Goal: Information Seeking & Learning: Check status

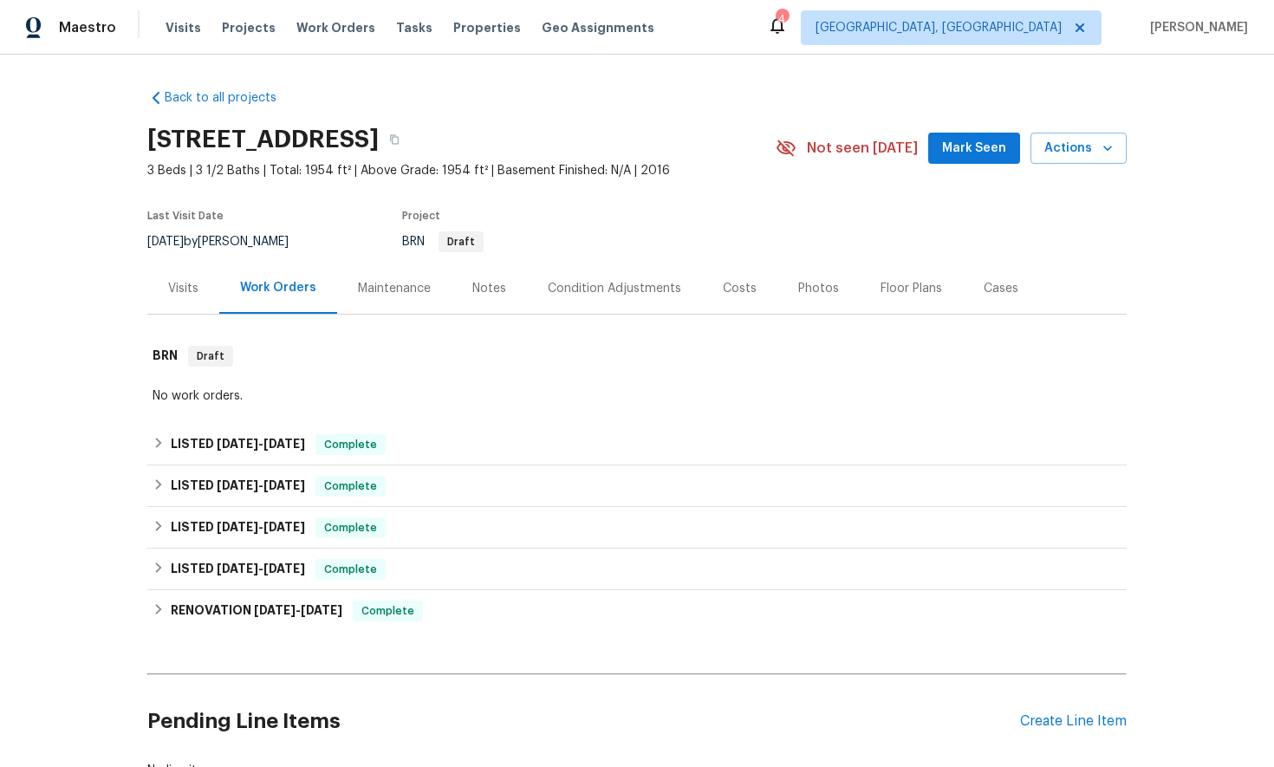
scroll to position [119, 0]
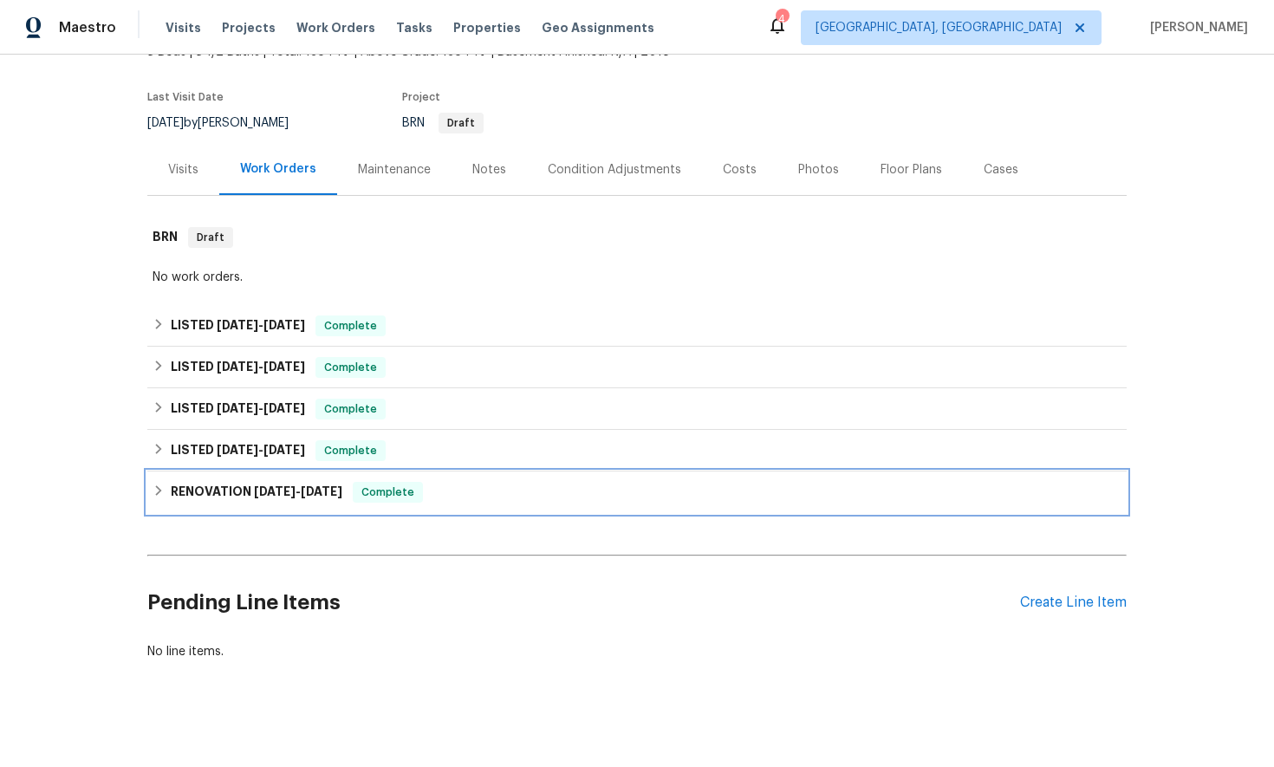
click at [155, 492] on icon at bounding box center [158, 490] width 12 height 12
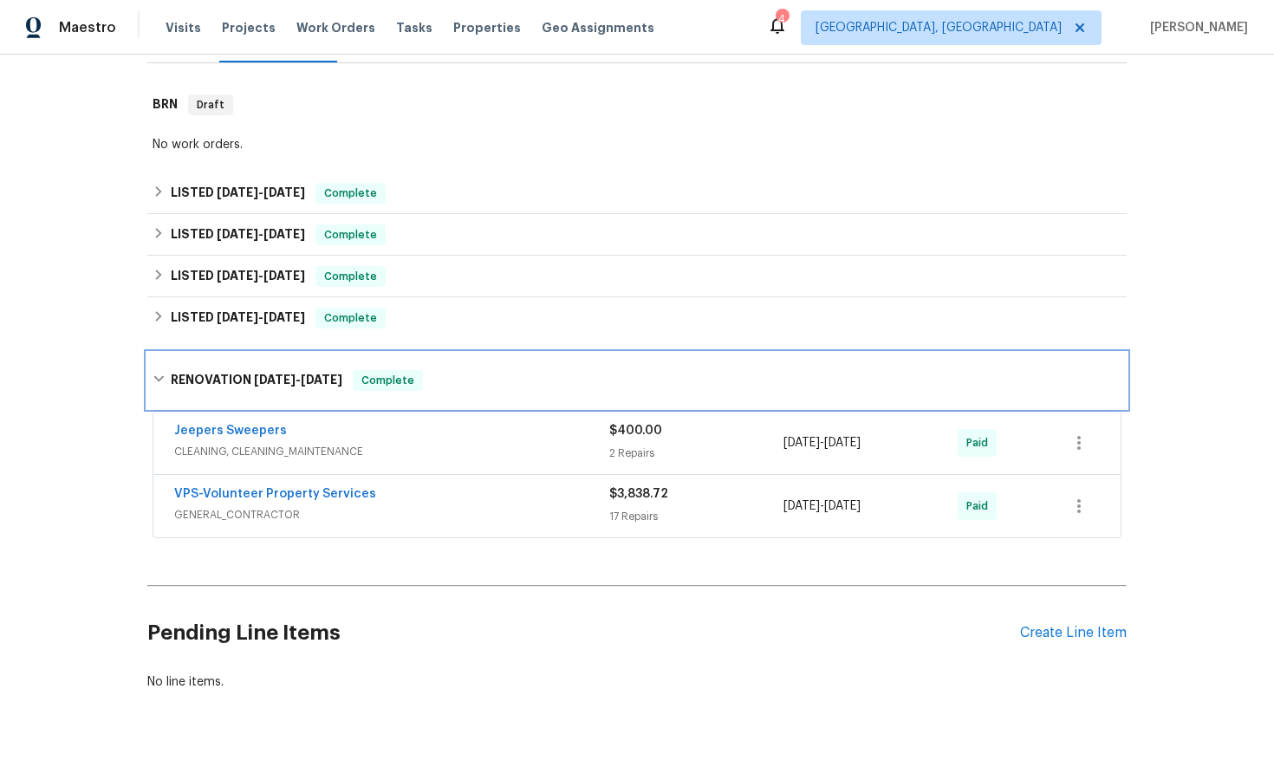
scroll to position [269, 0]
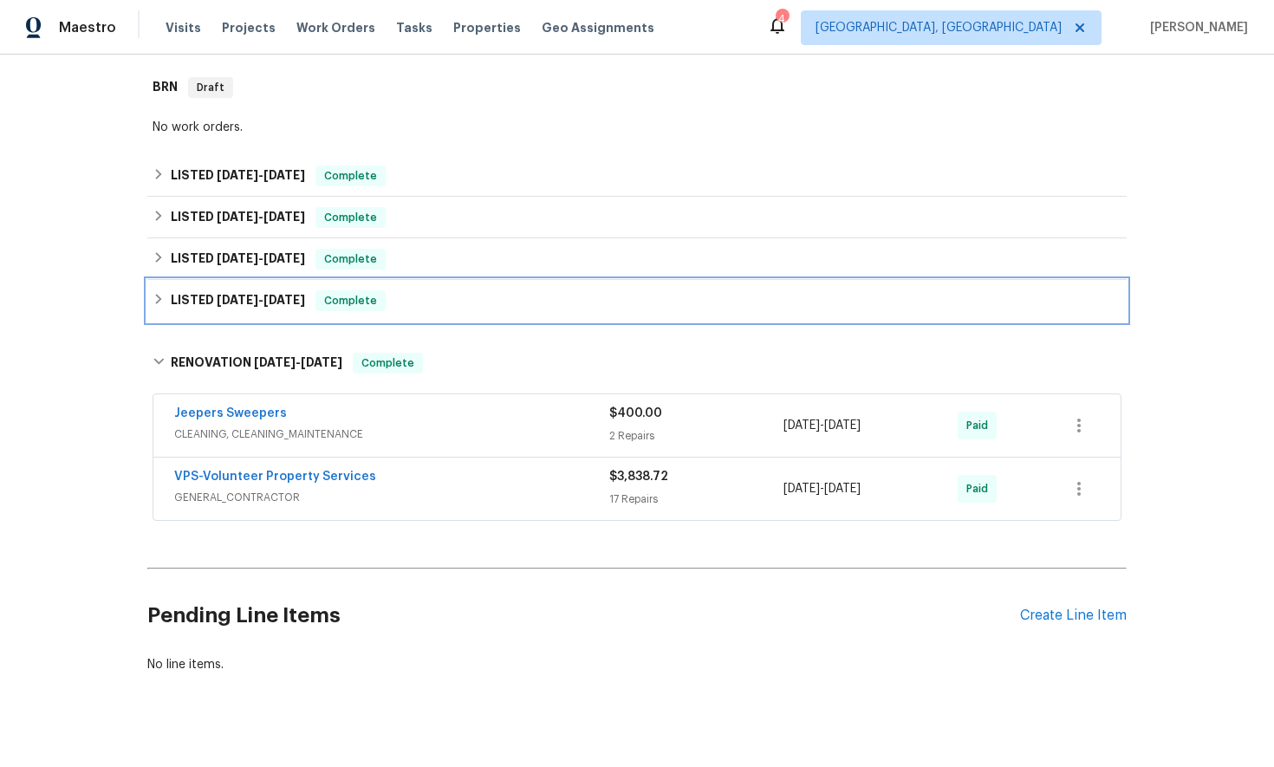
click at [152, 298] on icon at bounding box center [158, 299] width 12 height 12
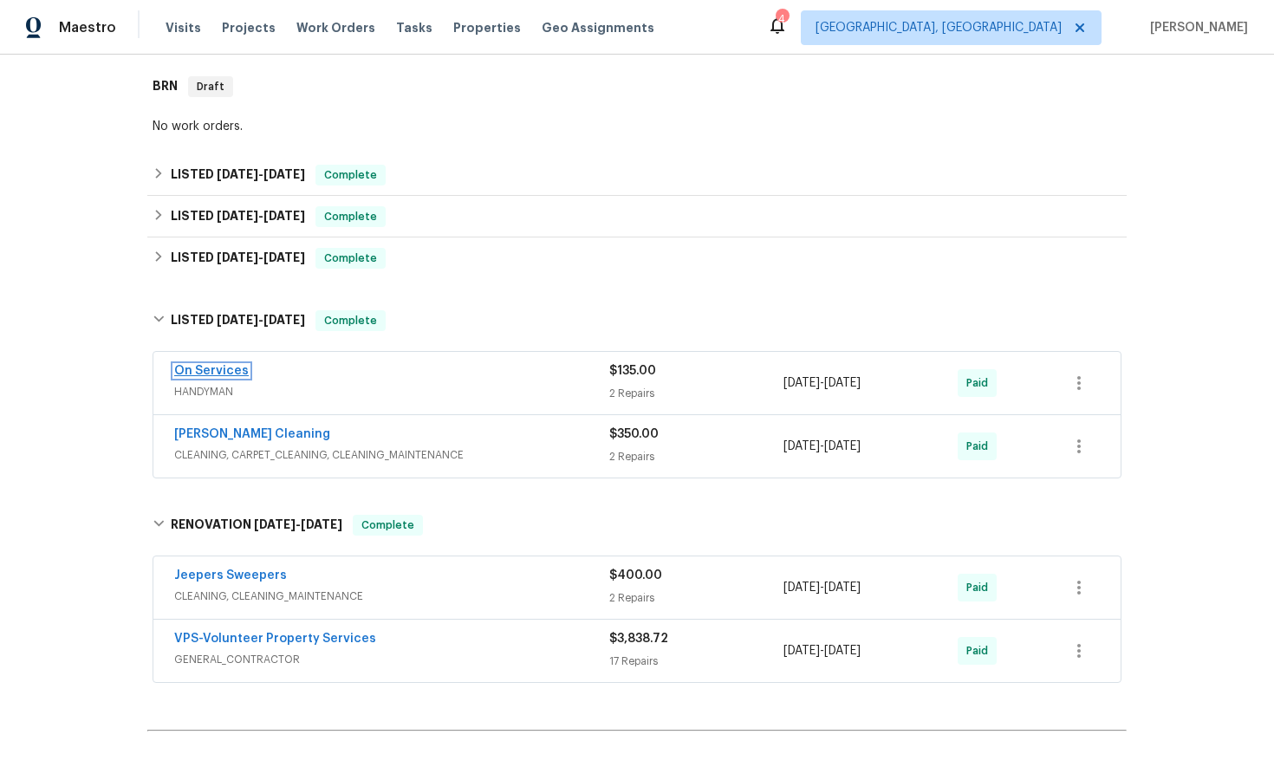
click at [219, 370] on link "On Services" at bounding box center [211, 371] width 75 height 12
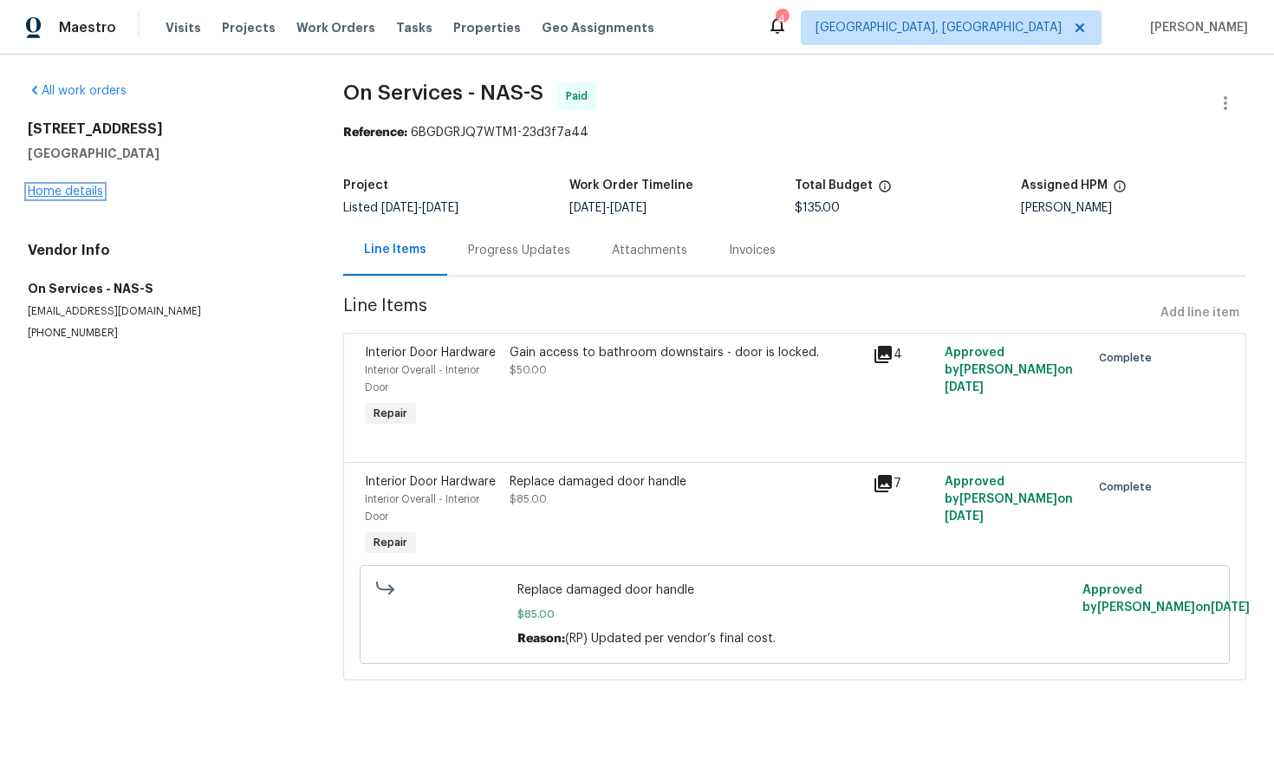
click at [94, 195] on link "Home details" at bounding box center [65, 191] width 75 height 12
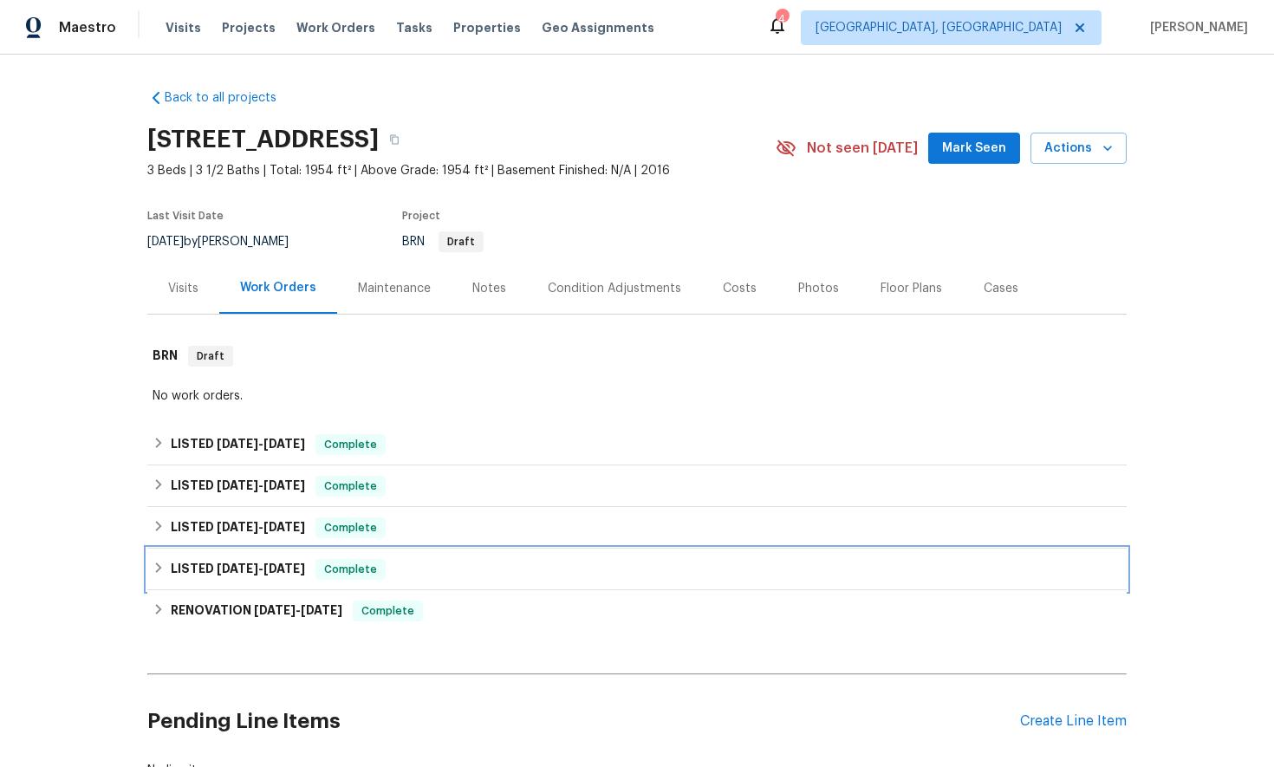
click at [155, 573] on icon at bounding box center [158, 567] width 12 height 12
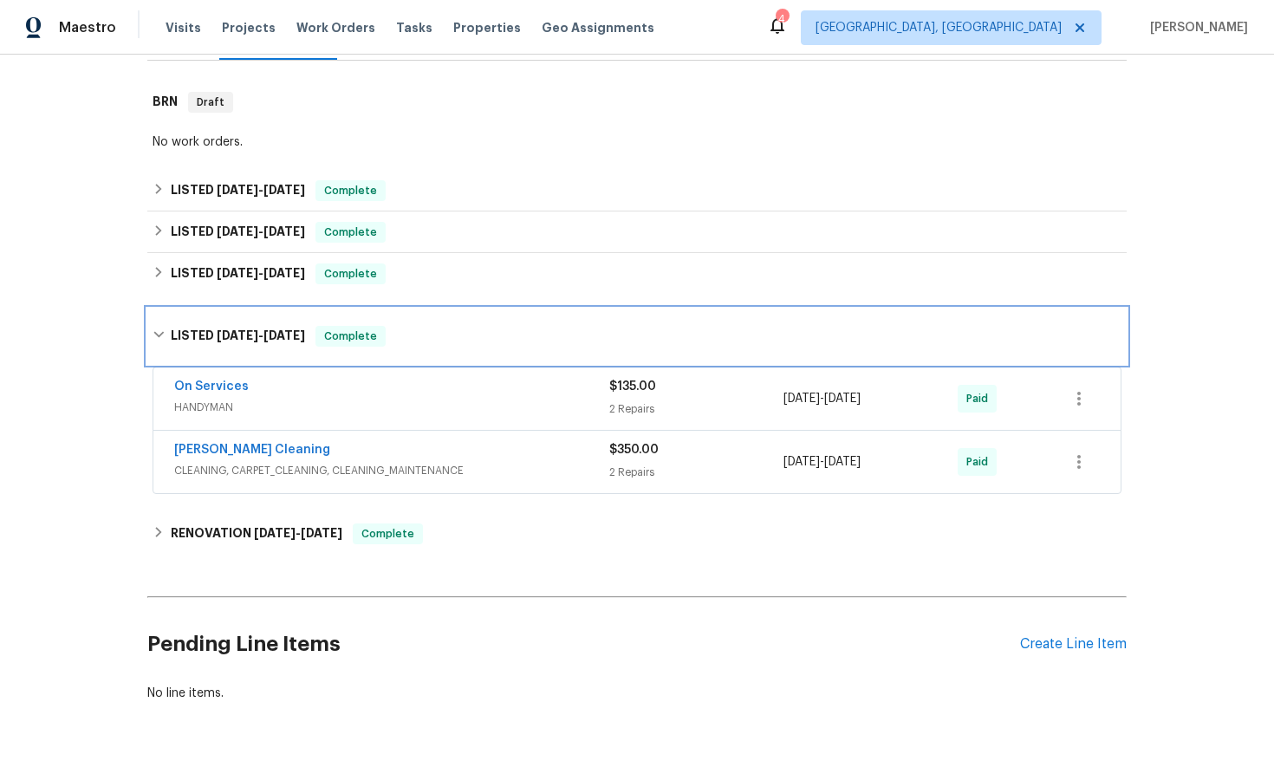
scroll to position [279, 0]
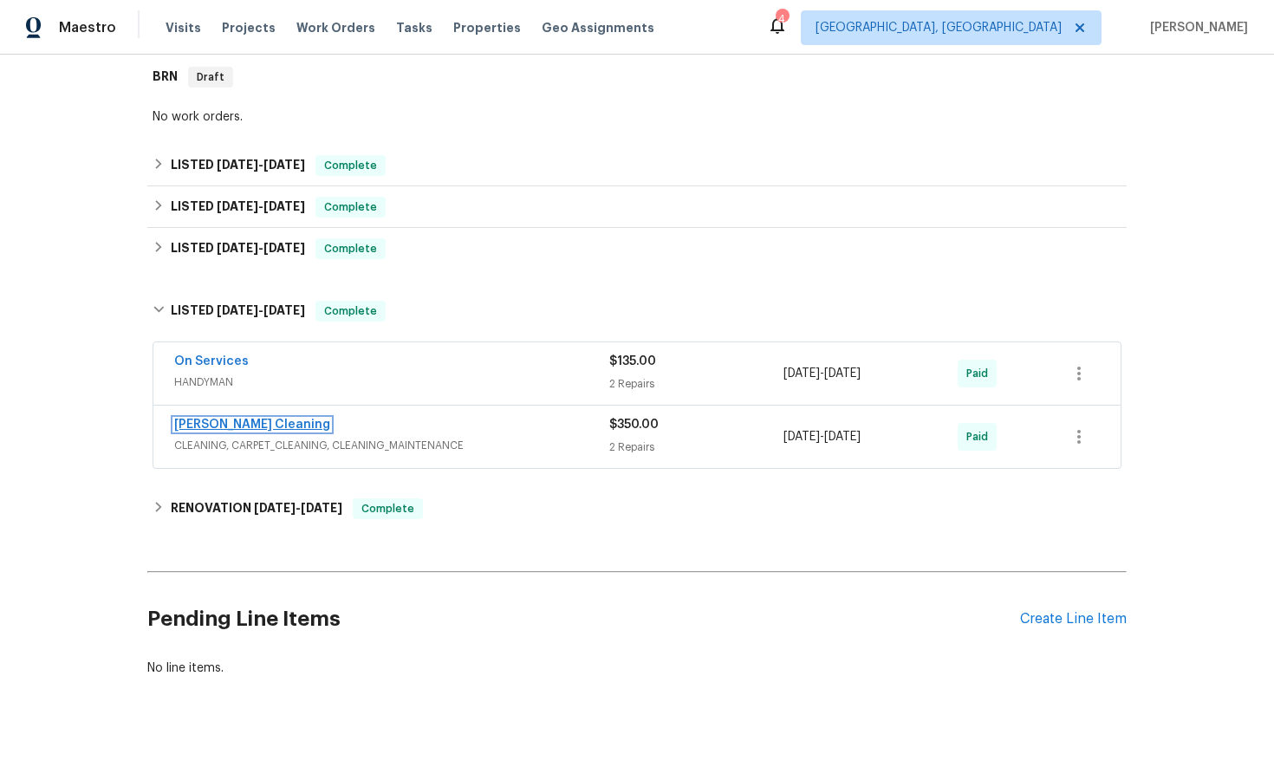
click at [247, 426] on link "Soledad Cleaning" at bounding box center [252, 425] width 156 height 12
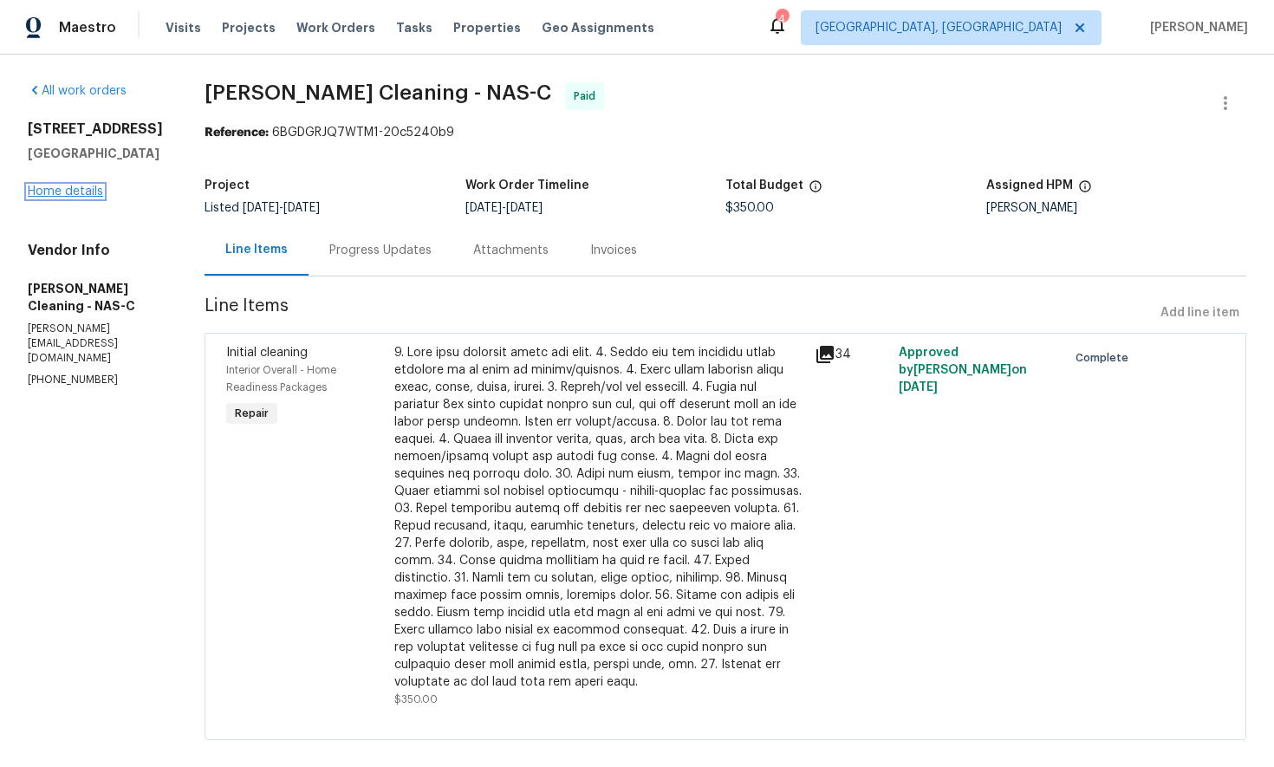
click at [90, 197] on link "Home details" at bounding box center [65, 191] width 75 height 12
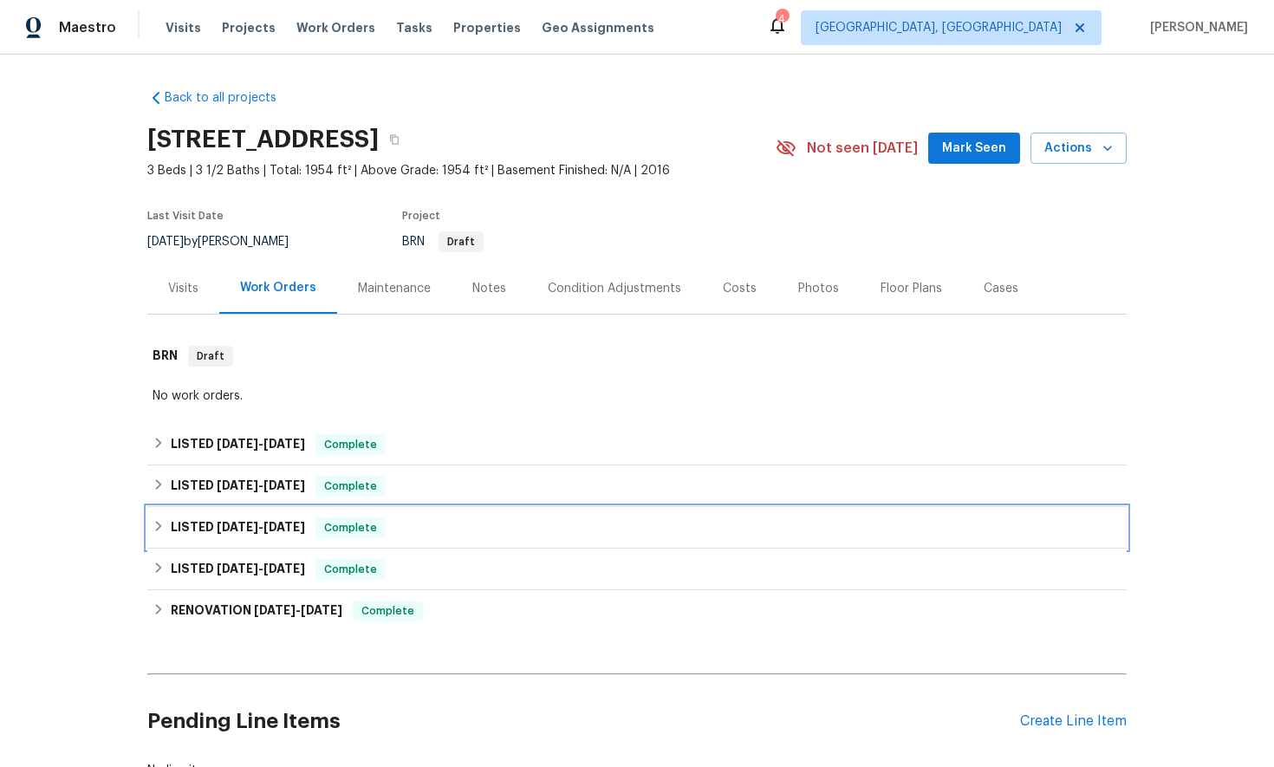
click at [162, 526] on icon at bounding box center [158, 526] width 12 height 12
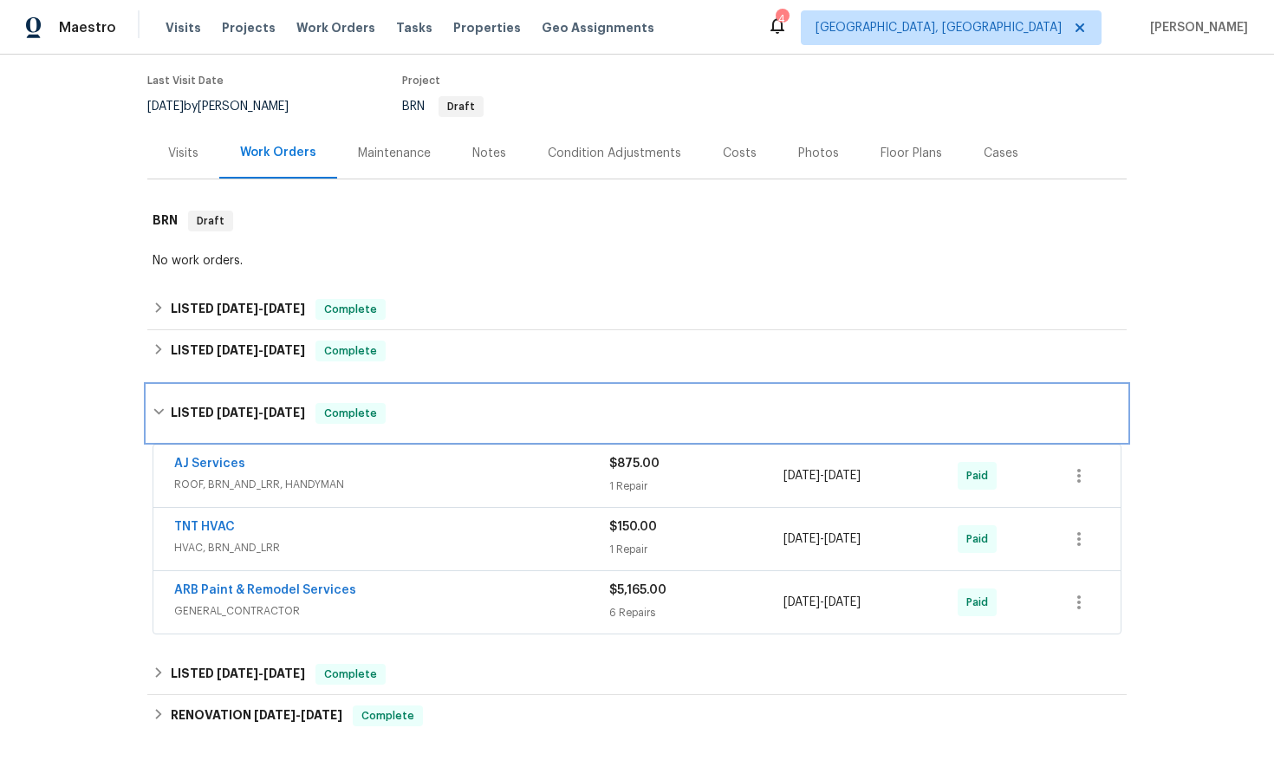
scroll to position [188, 0]
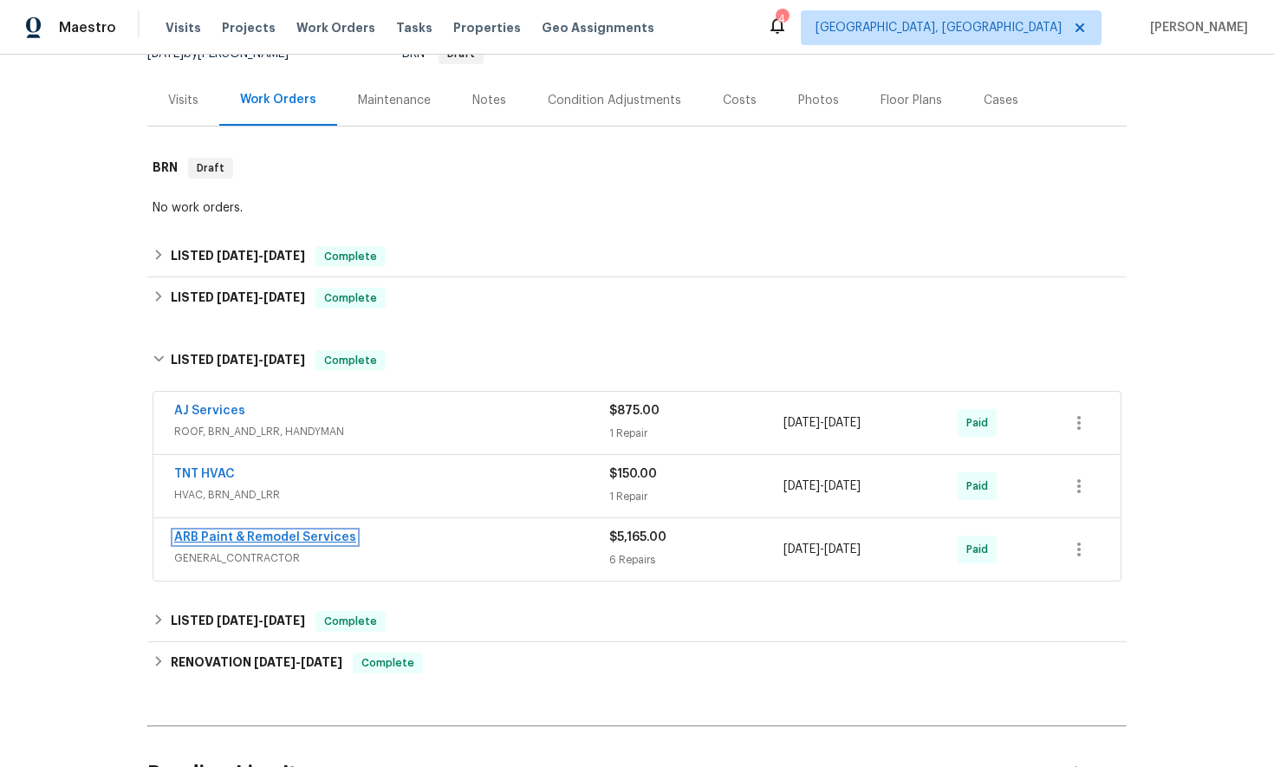
click at [230, 535] on link "ARB Paint & Remodel Services" at bounding box center [265, 537] width 182 height 12
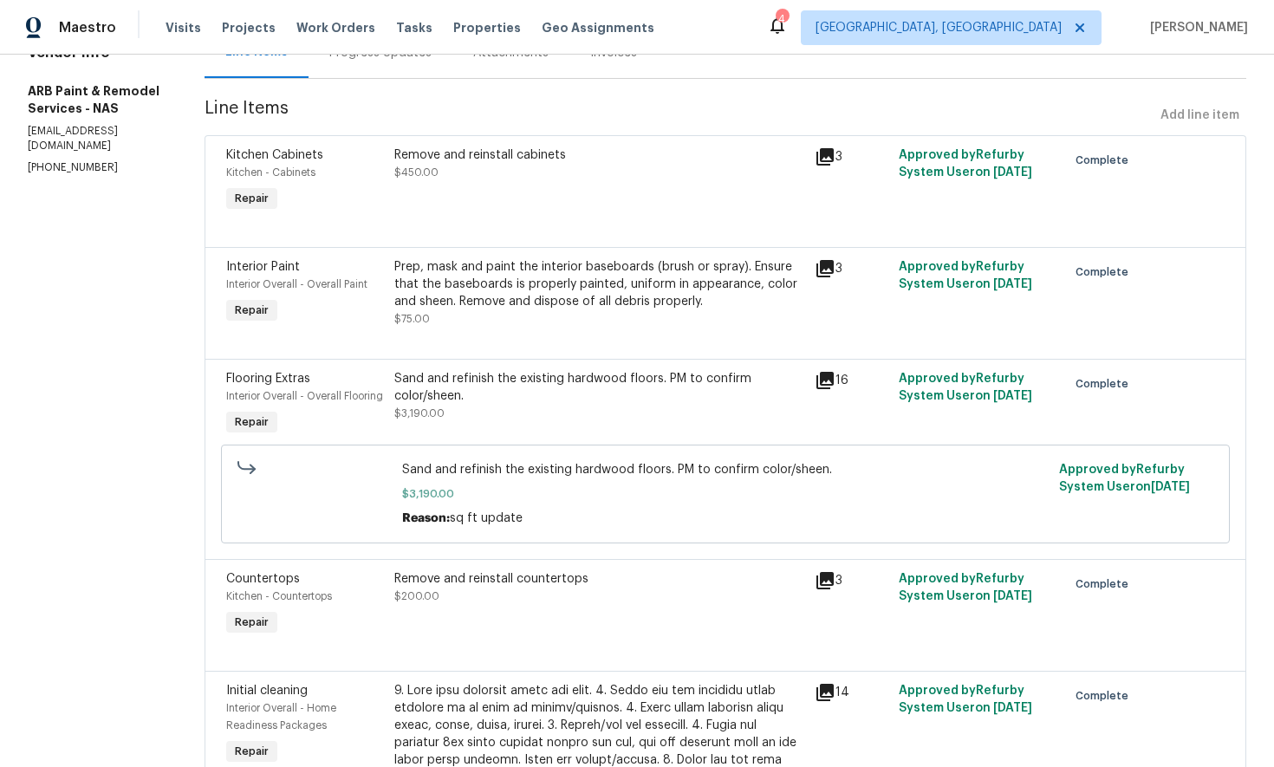
scroll to position [198, 0]
click at [820, 386] on icon at bounding box center [824, 379] width 21 height 21
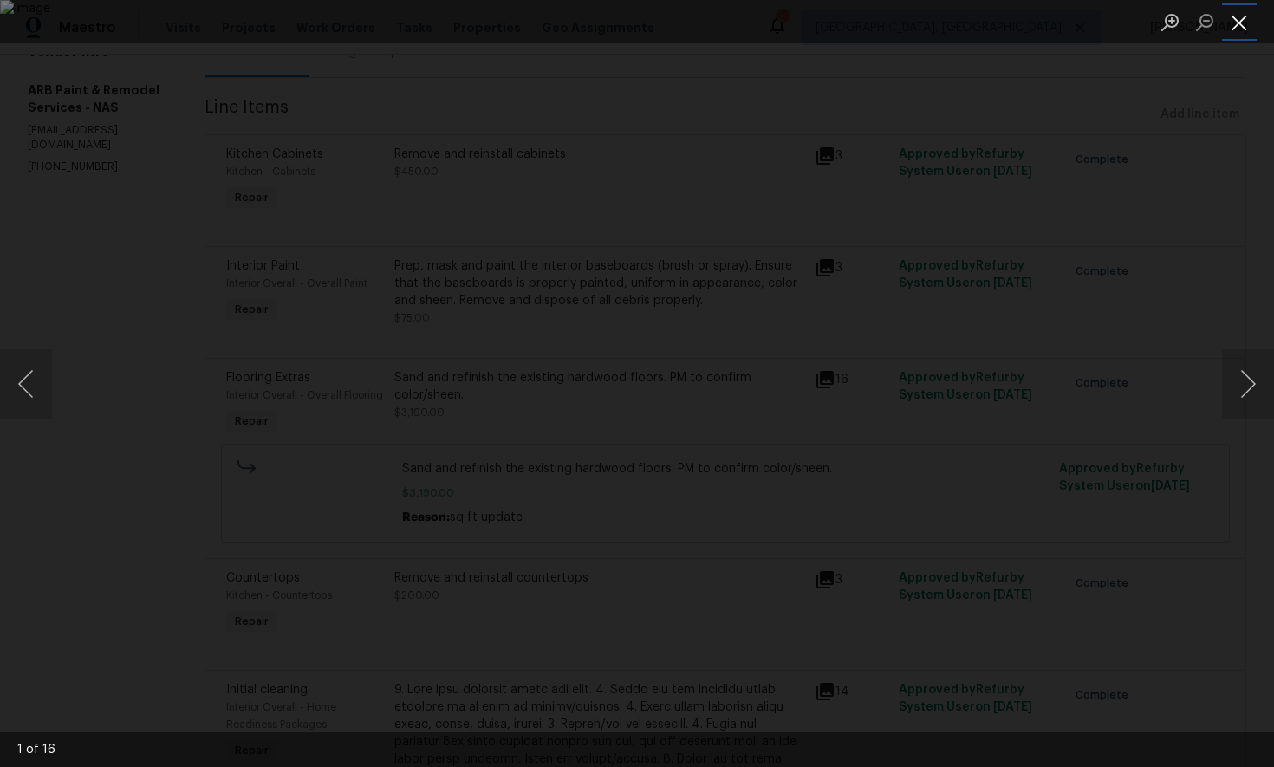
click at [1233, 21] on button "Close lightbox" at bounding box center [1239, 22] width 35 height 30
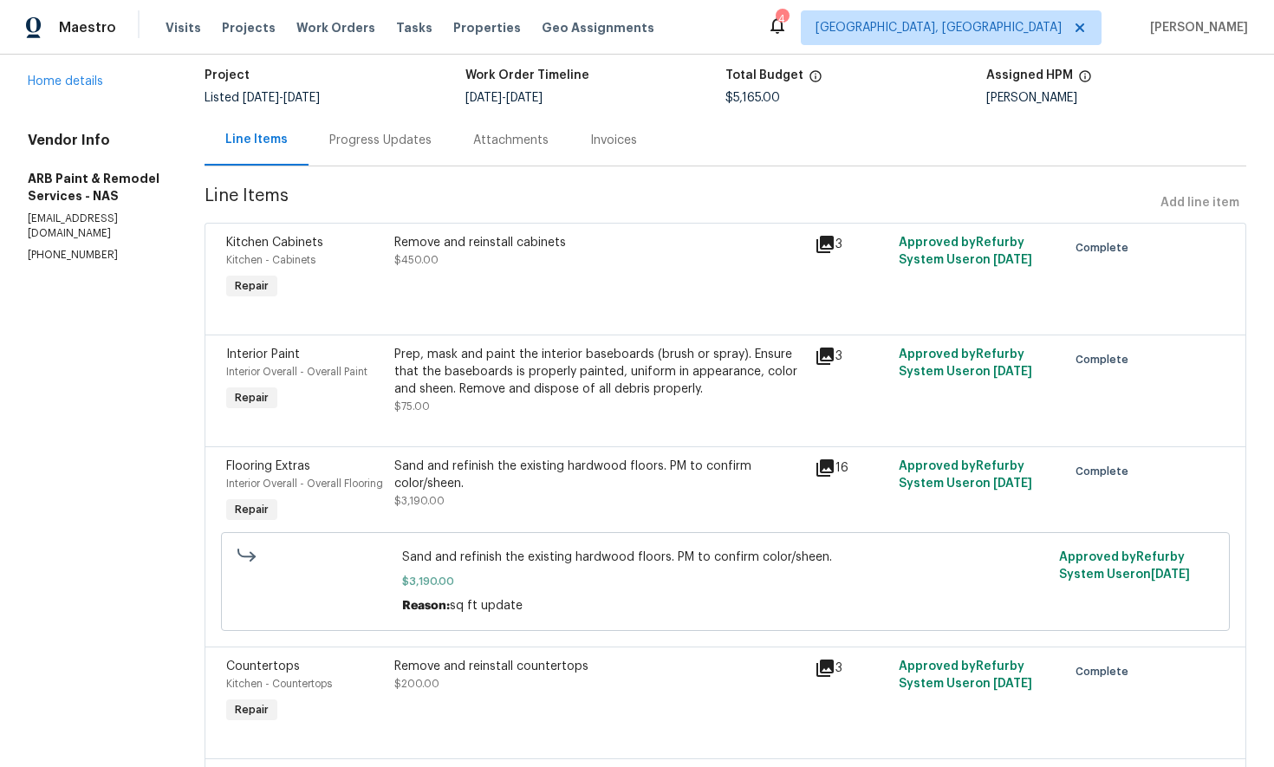
scroll to position [107, 0]
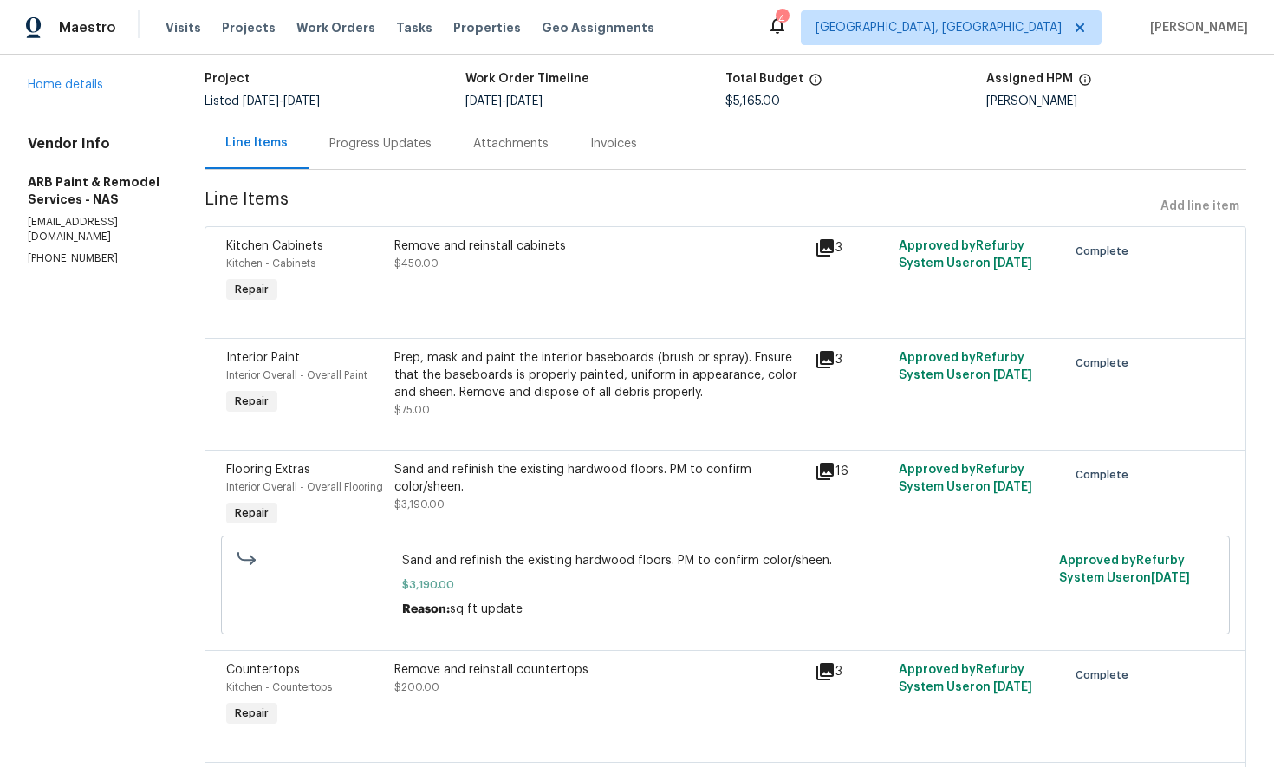
click at [814, 360] on icon at bounding box center [824, 359] width 21 height 21
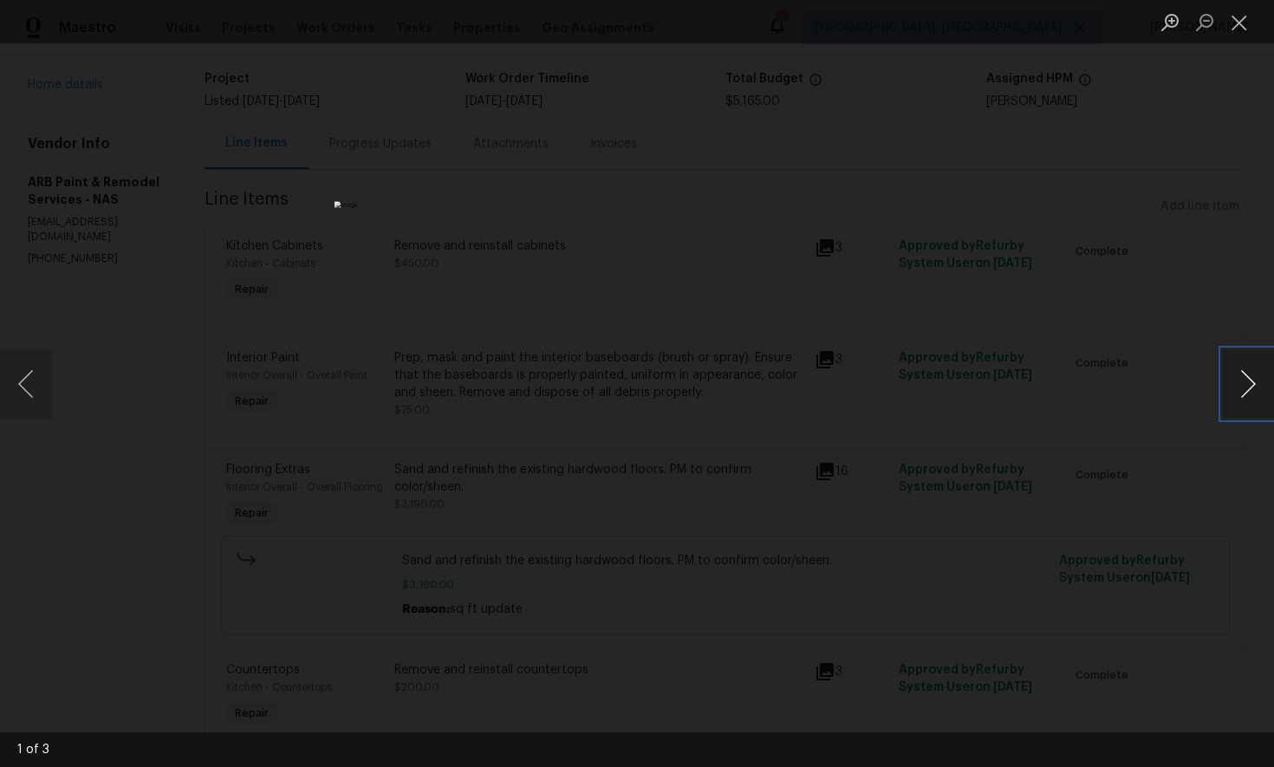
click at [1249, 390] on button "Next image" at bounding box center [1248, 383] width 52 height 69
click at [1245, 30] on button "Close lightbox" at bounding box center [1239, 22] width 35 height 30
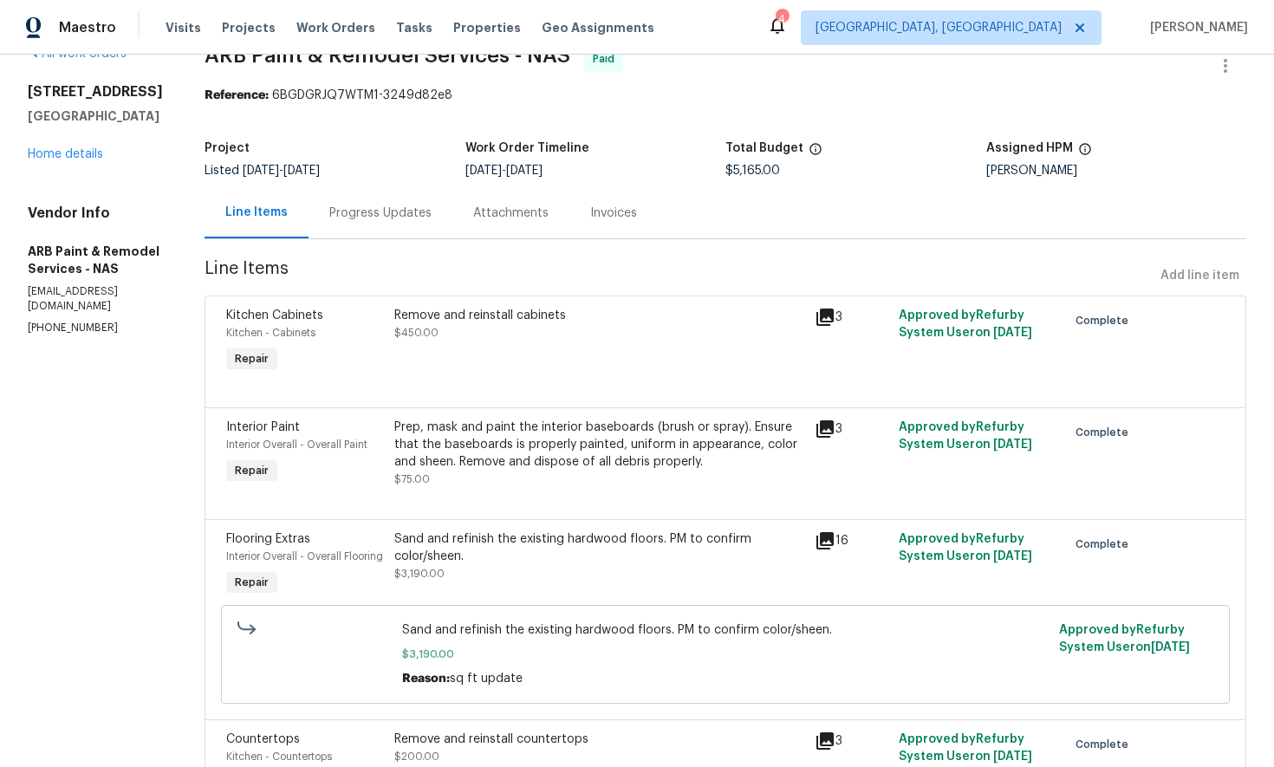
scroll to position [0, 0]
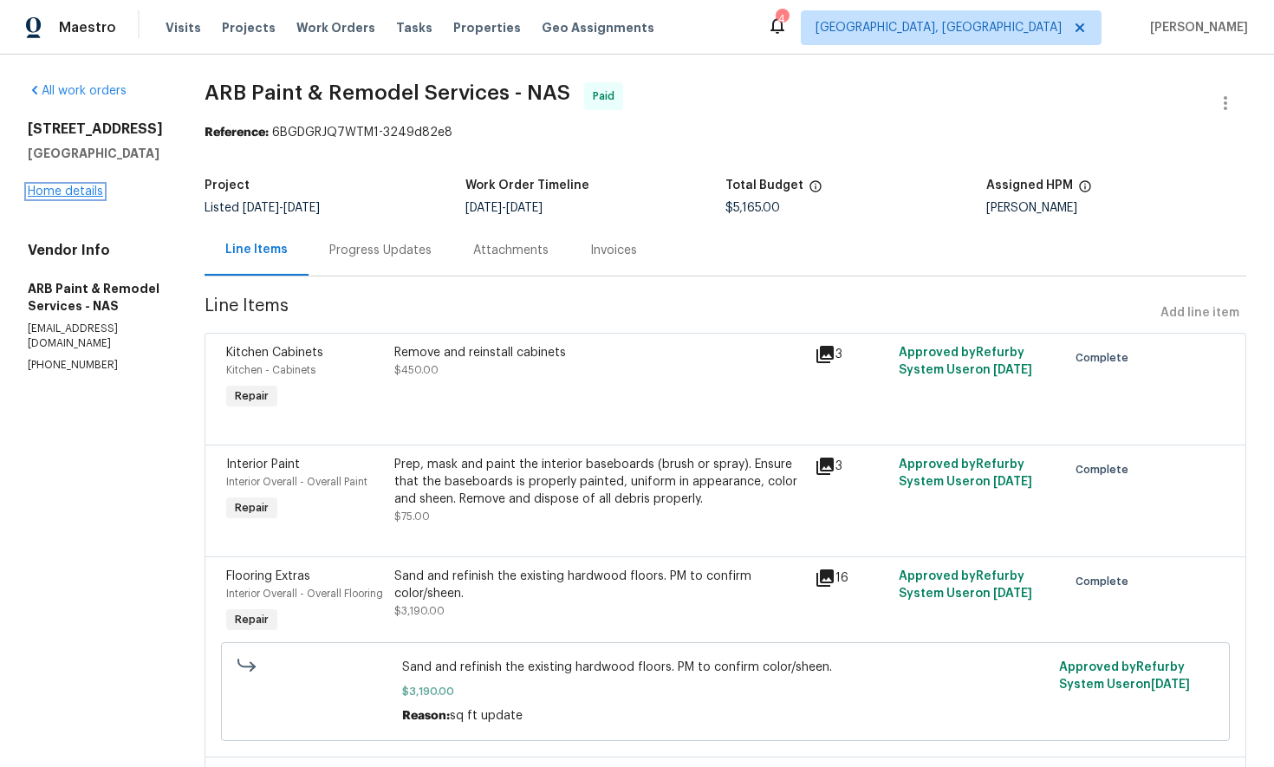
click at [60, 198] on link "Home details" at bounding box center [65, 191] width 75 height 12
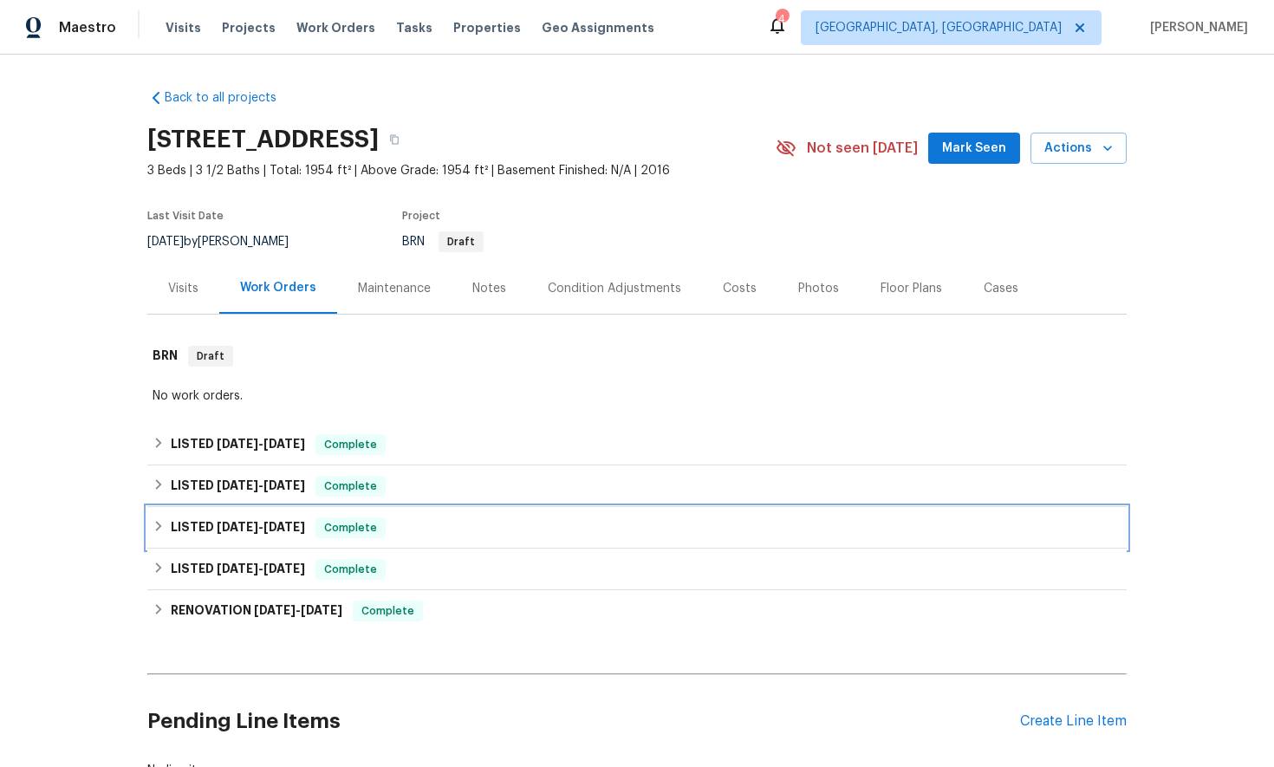
click at [159, 530] on icon at bounding box center [158, 526] width 12 height 12
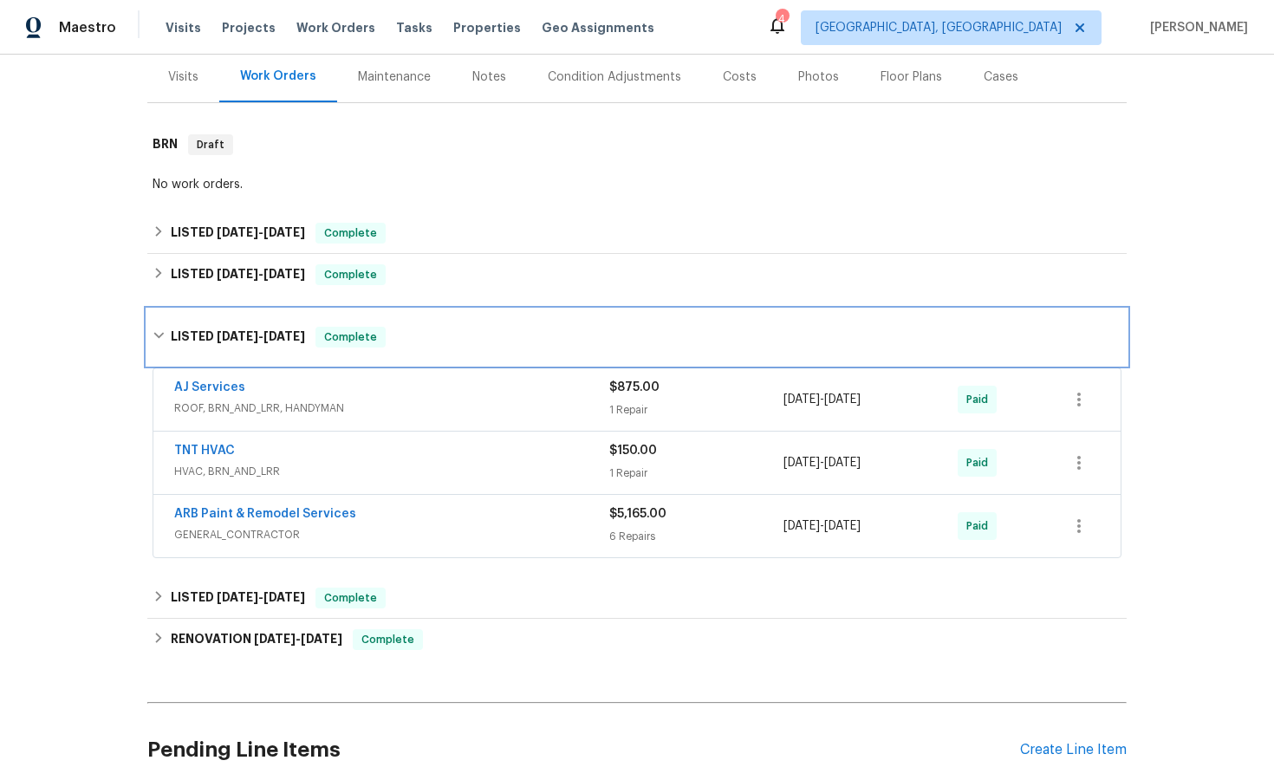
scroll to position [315, 0]
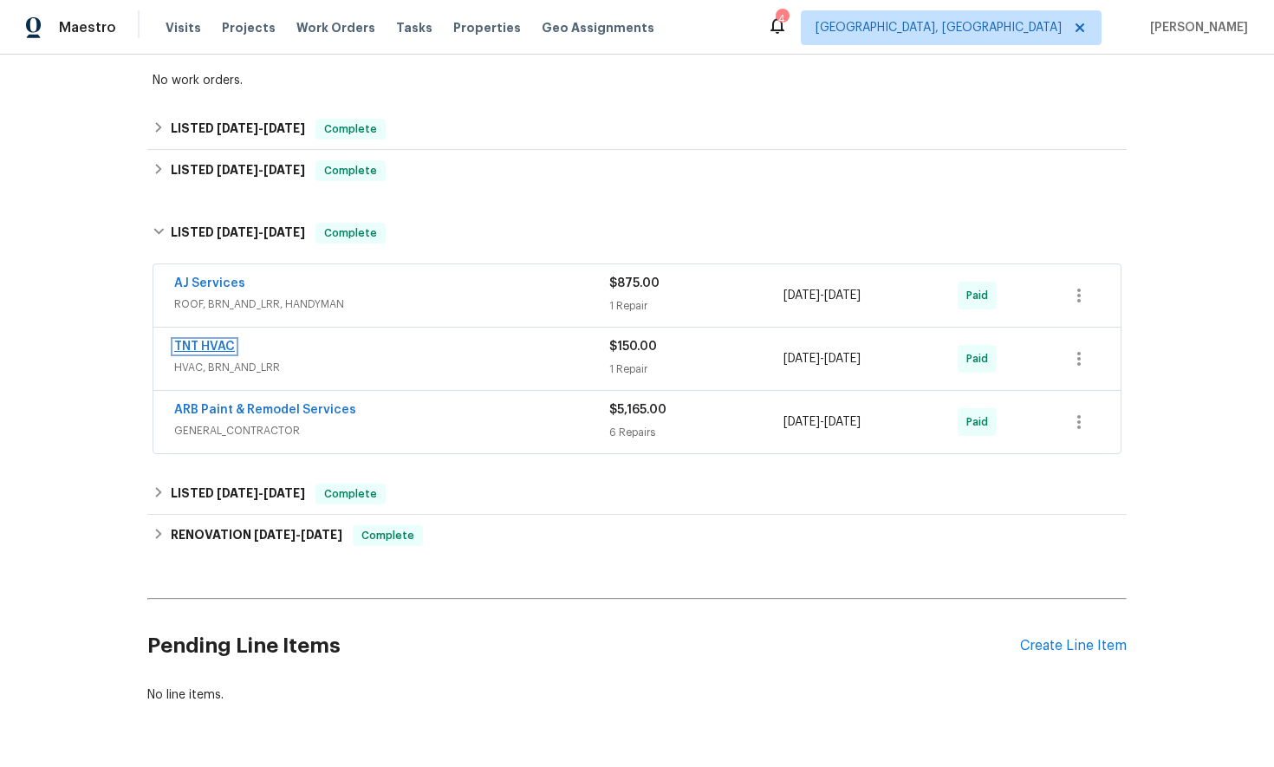
click at [203, 347] on link "TNT HVAC" at bounding box center [204, 347] width 61 height 12
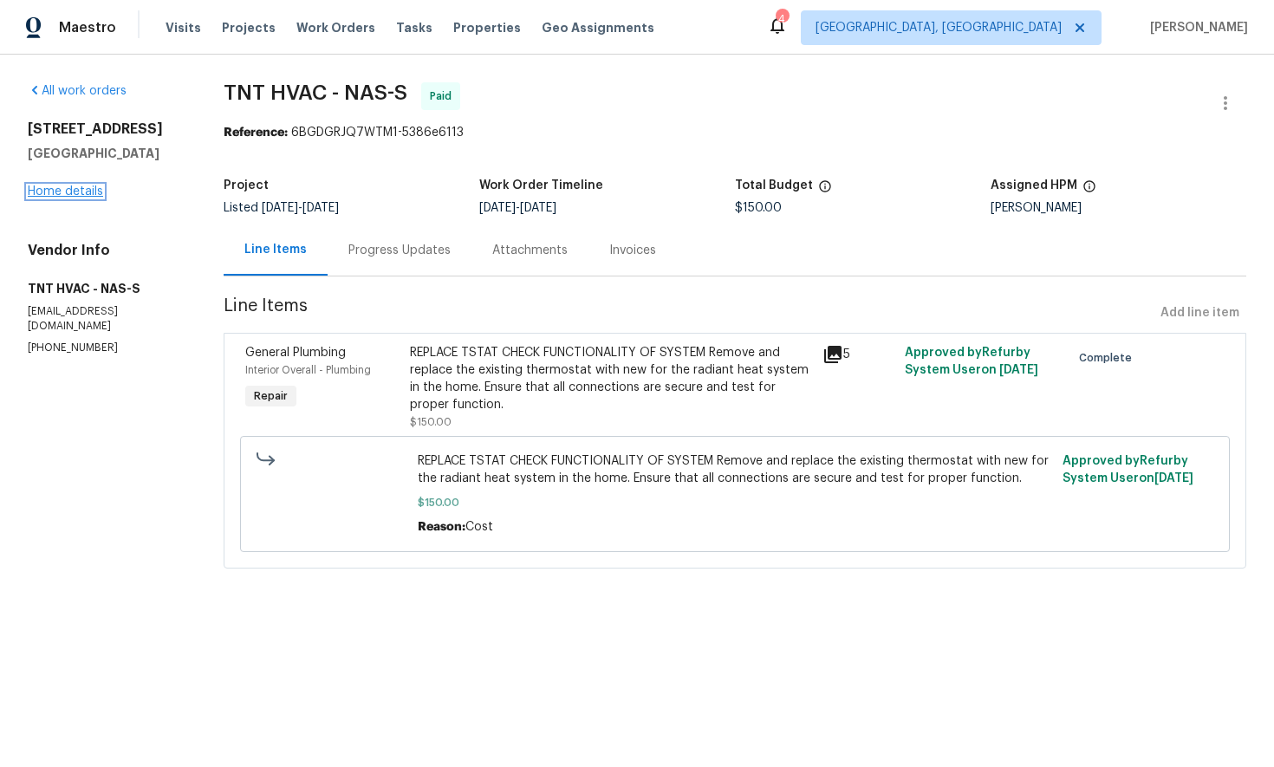
click at [75, 191] on link "Home details" at bounding box center [65, 191] width 75 height 12
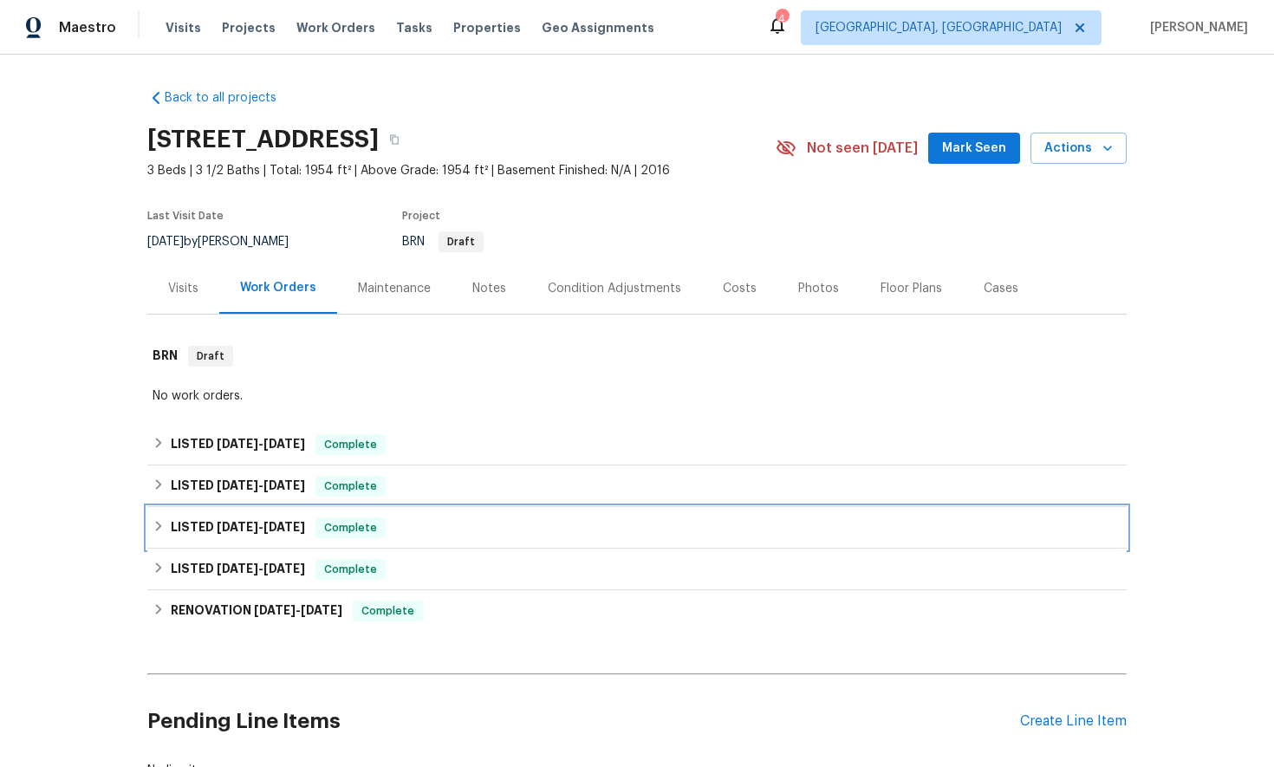
click at [163, 529] on icon at bounding box center [158, 526] width 12 height 12
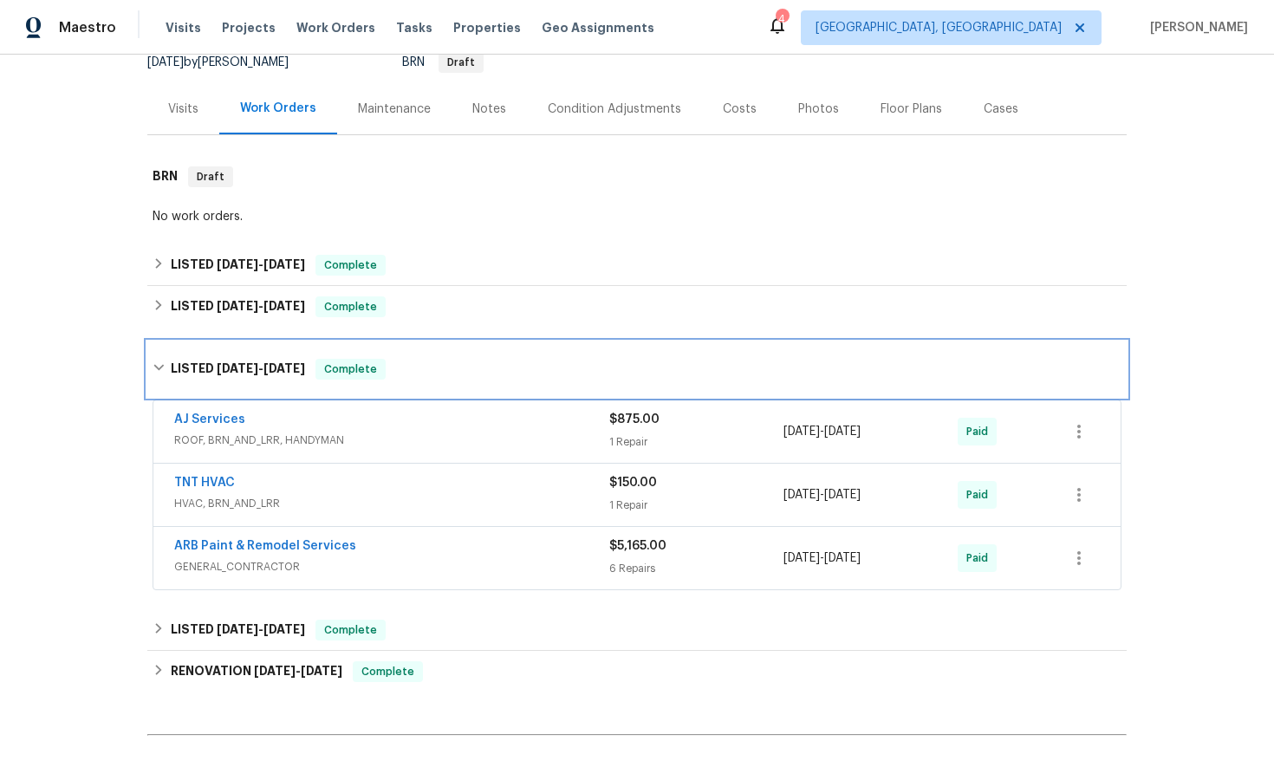
scroll to position [370, 0]
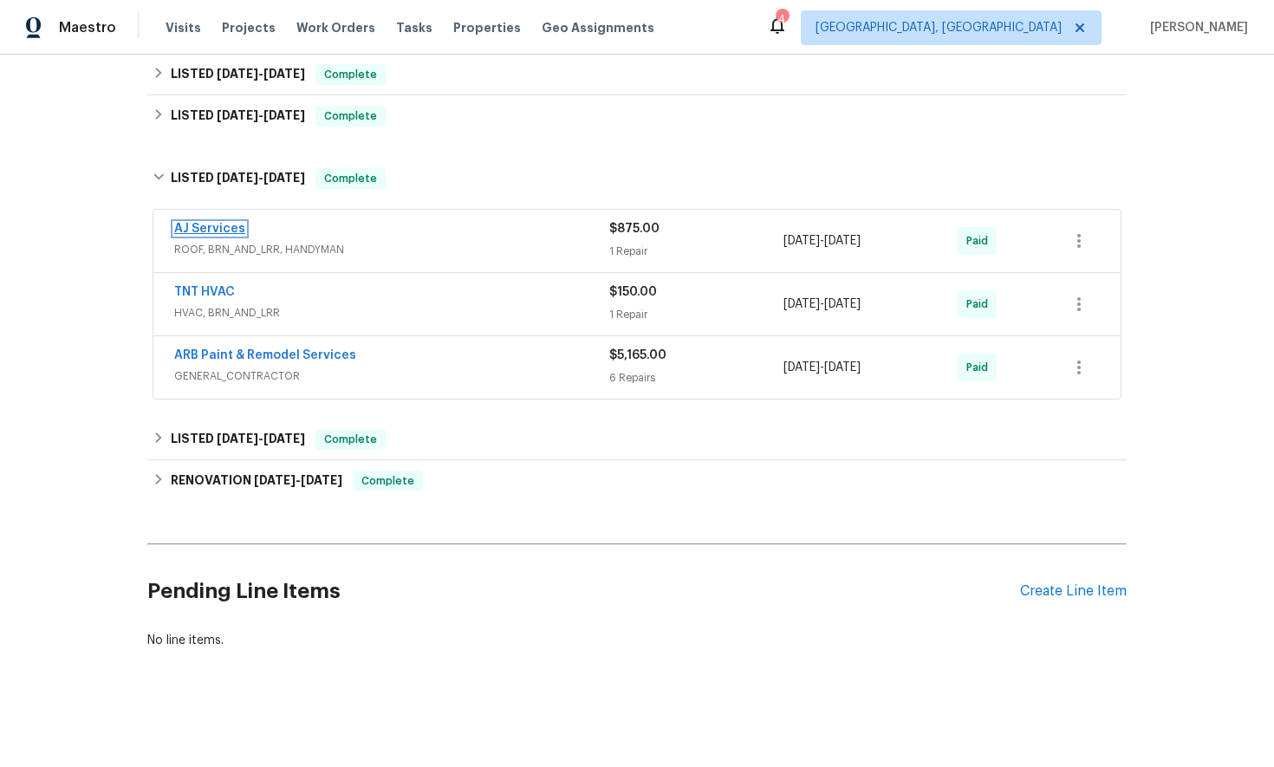
click at [220, 230] on link "AJ Services" at bounding box center [209, 229] width 71 height 12
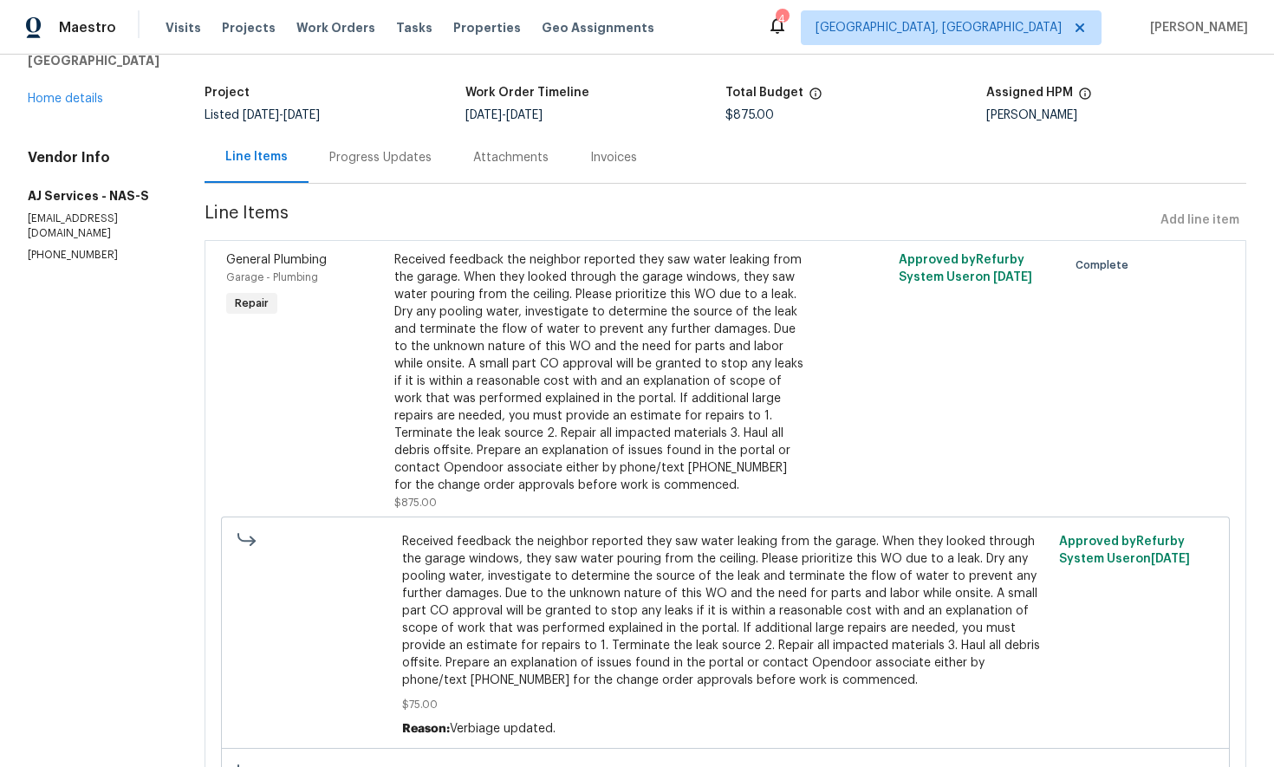
scroll to position [96, 0]
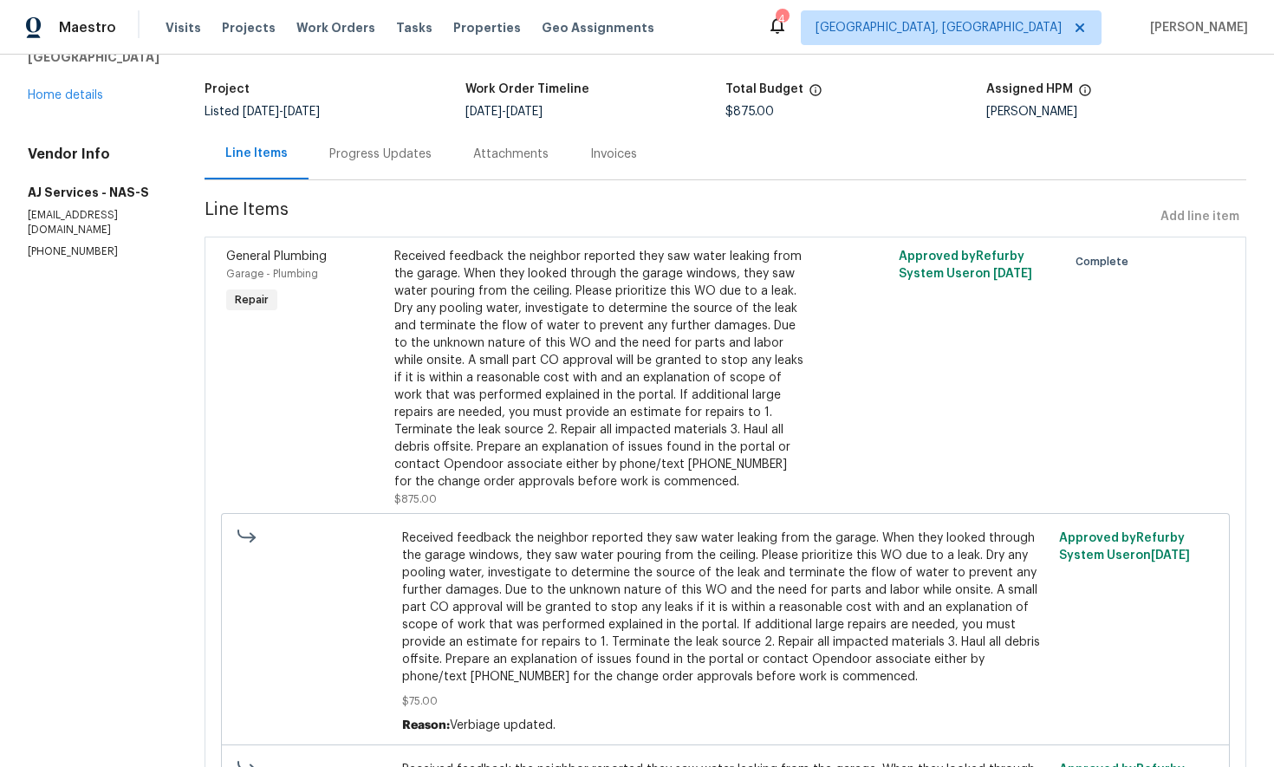
click at [368, 155] on div "Progress Updates" at bounding box center [380, 154] width 102 height 17
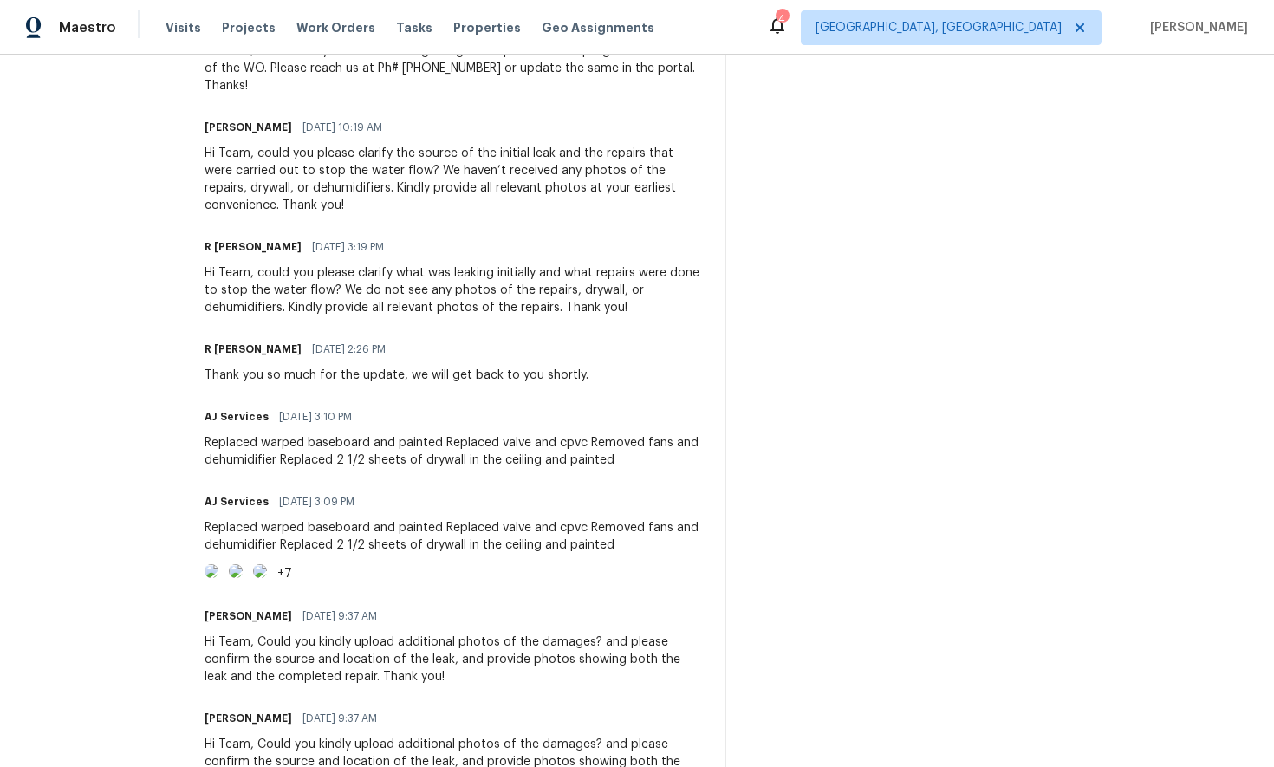
scroll to position [874, 0]
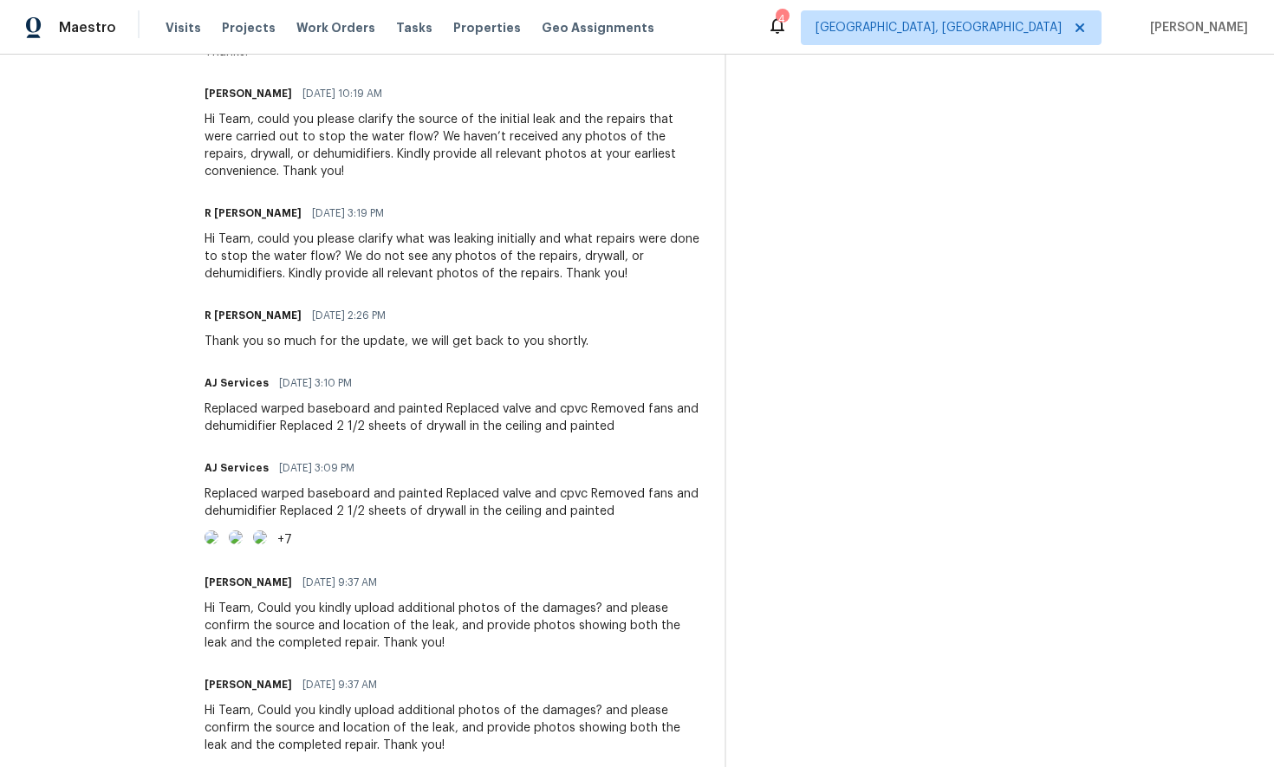
click at [218, 544] on img at bounding box center [211, 537] width 14 height 14
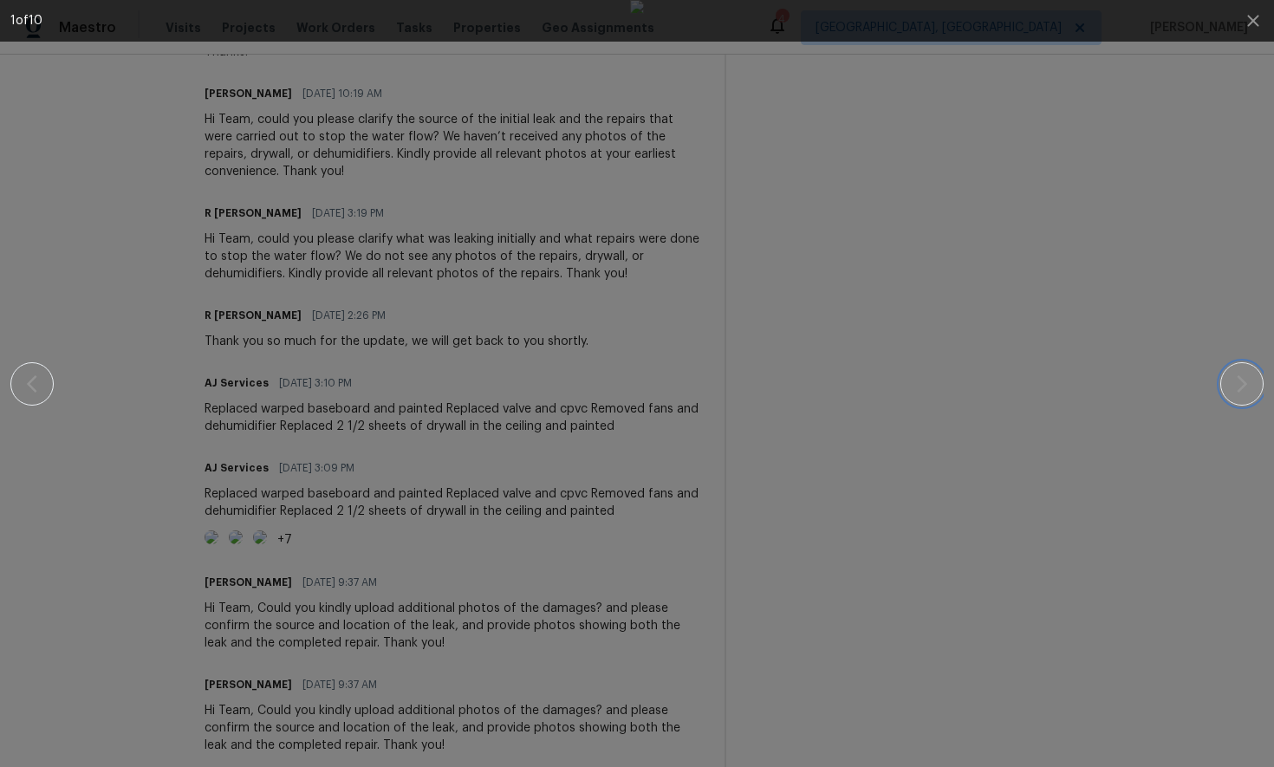
click at [1245, 391] on icon "button" at bounding box center [1241, 383] width 21 height 21
click at [644, 66] on img at bounding box center [637, 383] width 14 height 767
click at [904, 123] on div at bounding box center [637, 383] width 1125 height 767
click at [1254, 21] on icon "button" at bounding box center [1252, 20] width 11 height 11
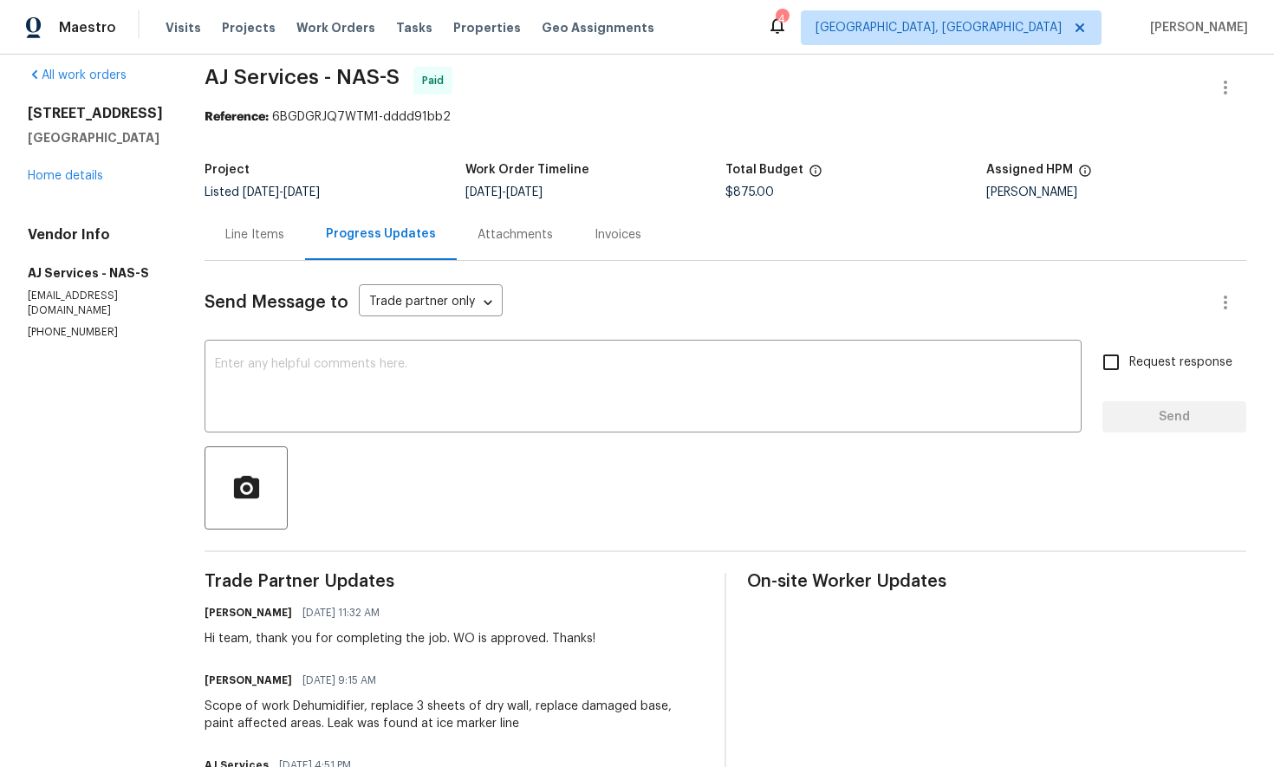
scroll to position [0, 0]
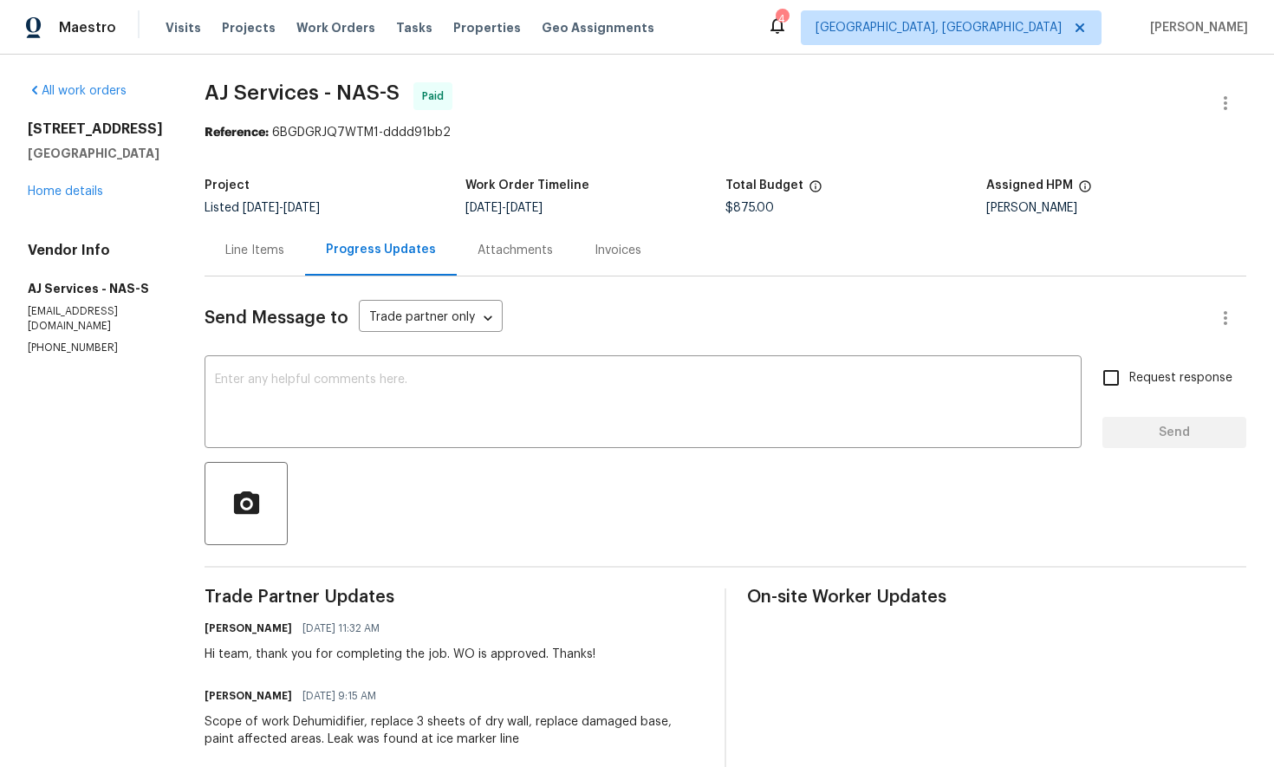
click at [259, 250] on div "Line Items" at bounding box center [254, 250] width 59 height 17
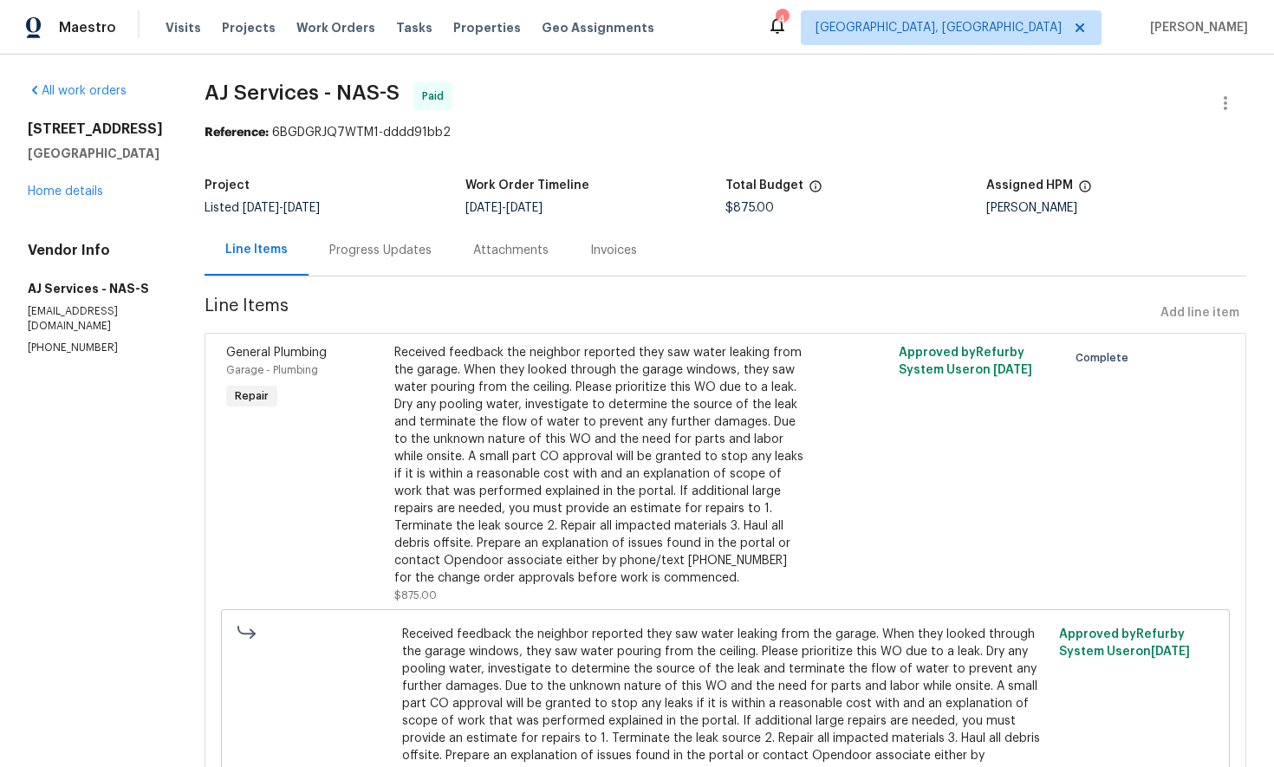
click at [602, 255] on div "Invoices" at bounding box center [613, 250] width 47 height 17
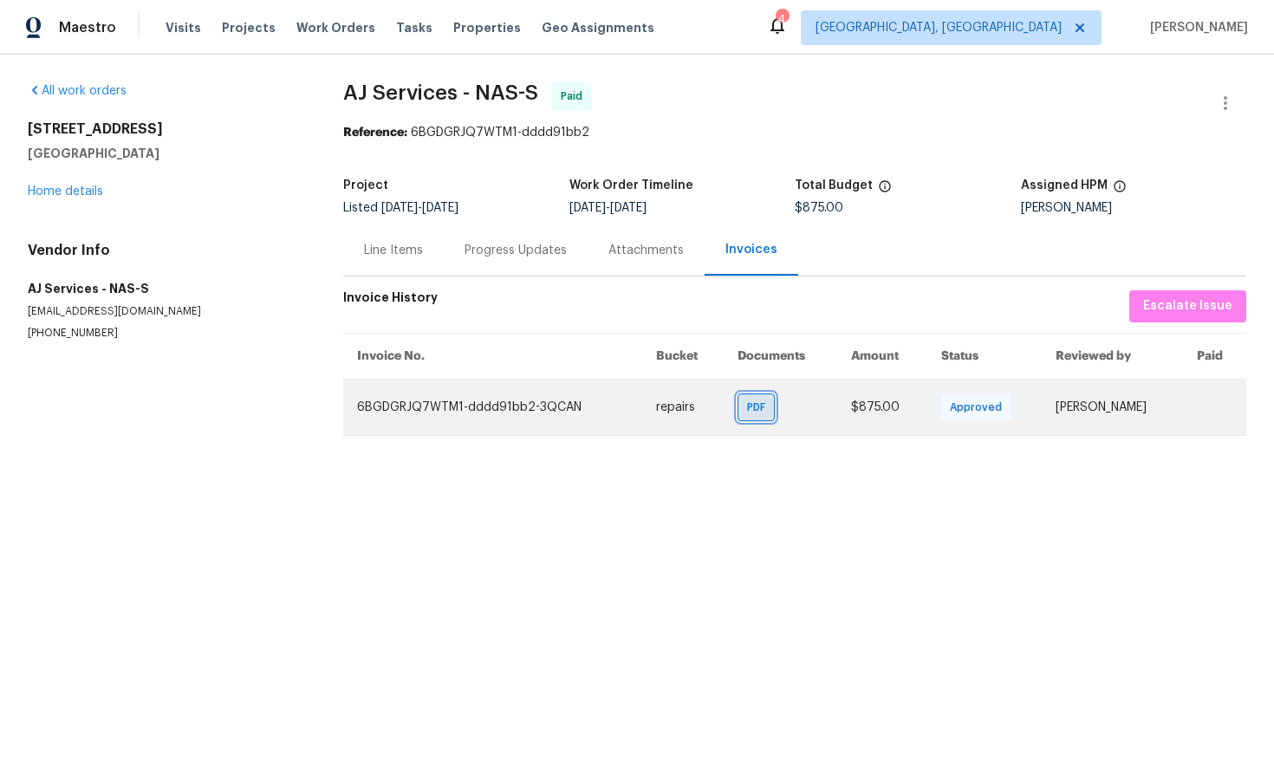
click at [751, 413] on span "PDF" at bounding box center [759, 407] width 25 height 17
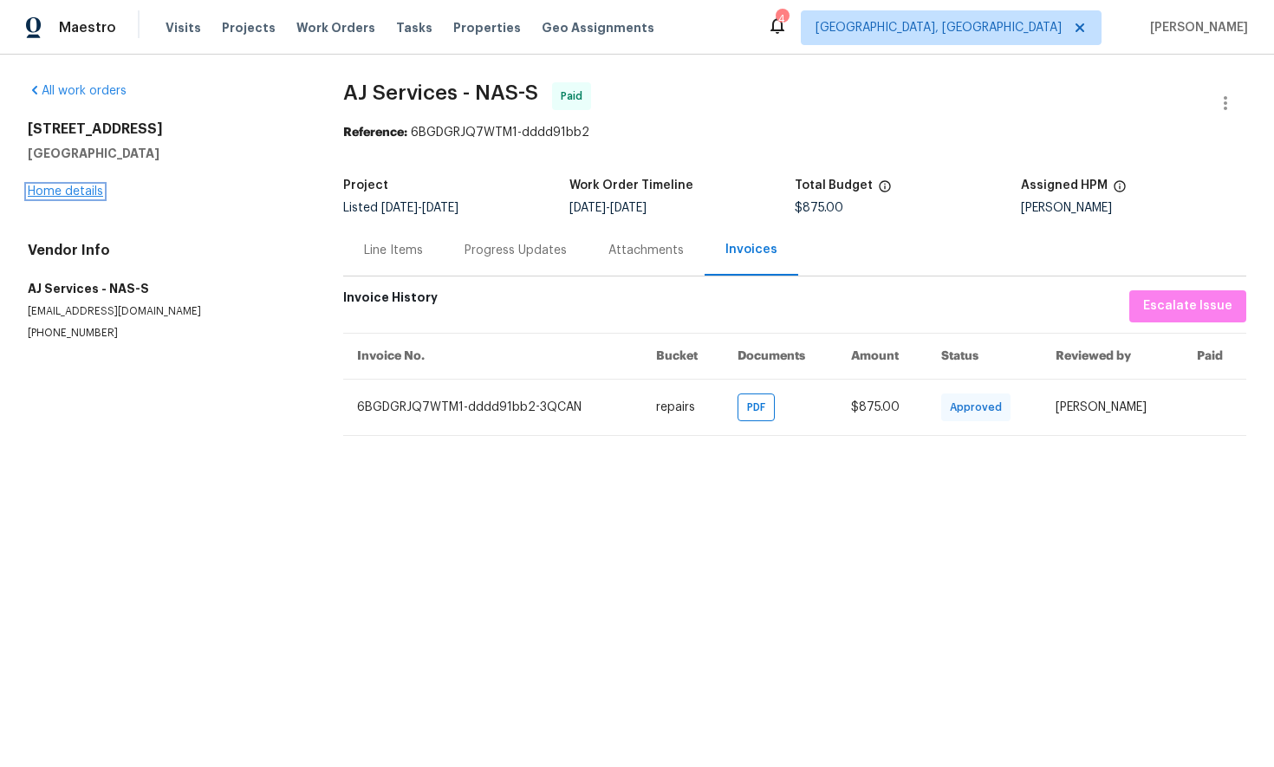
click at [78, 192] on link "Home details" at bounding box center [65, 191] width 75 height 12
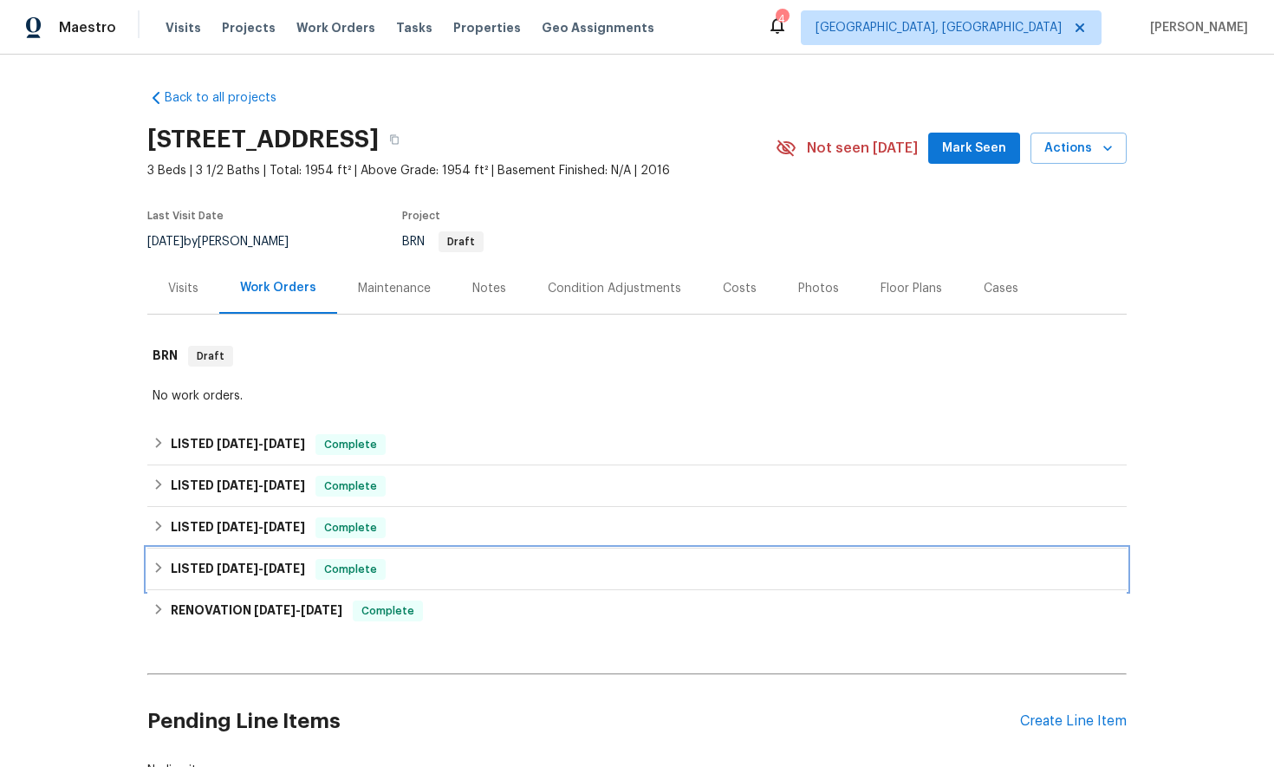
click at [158, 567] on icon at bounding box center [158, 567] width 12 height 12
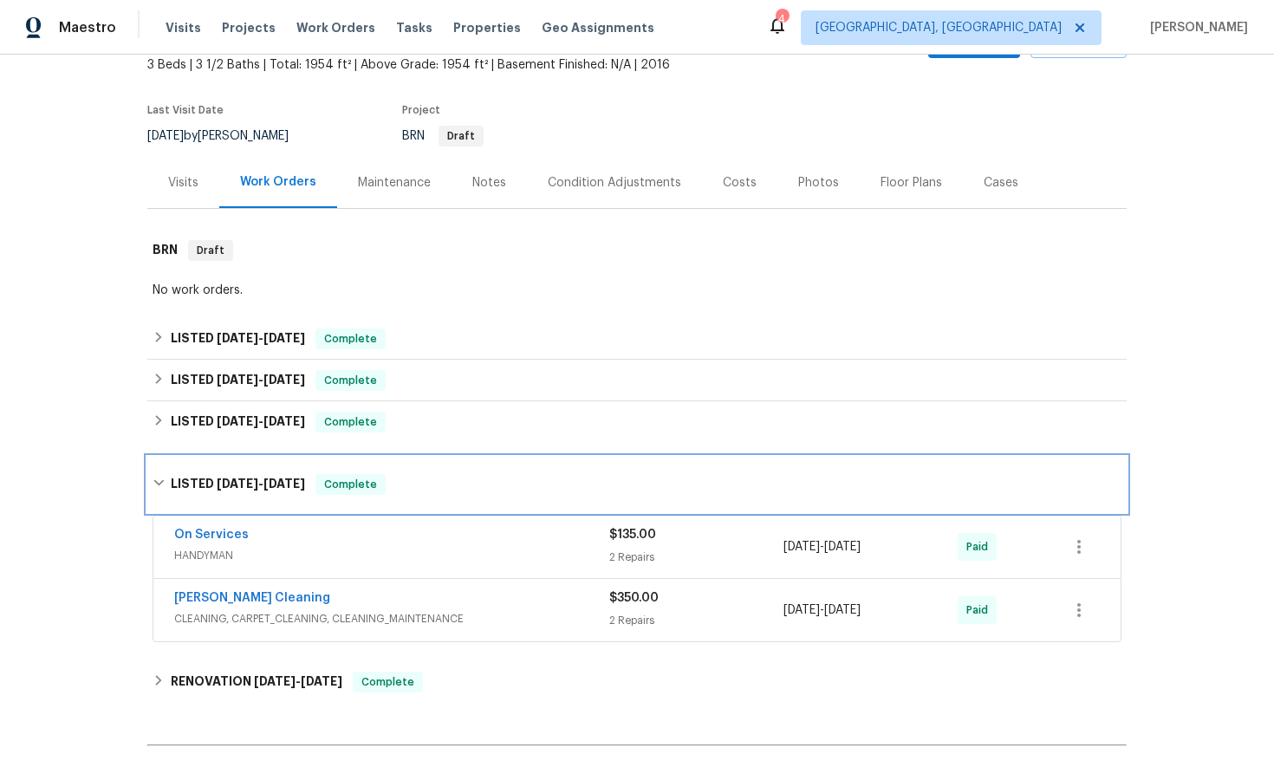
scroll to position [125, 0]
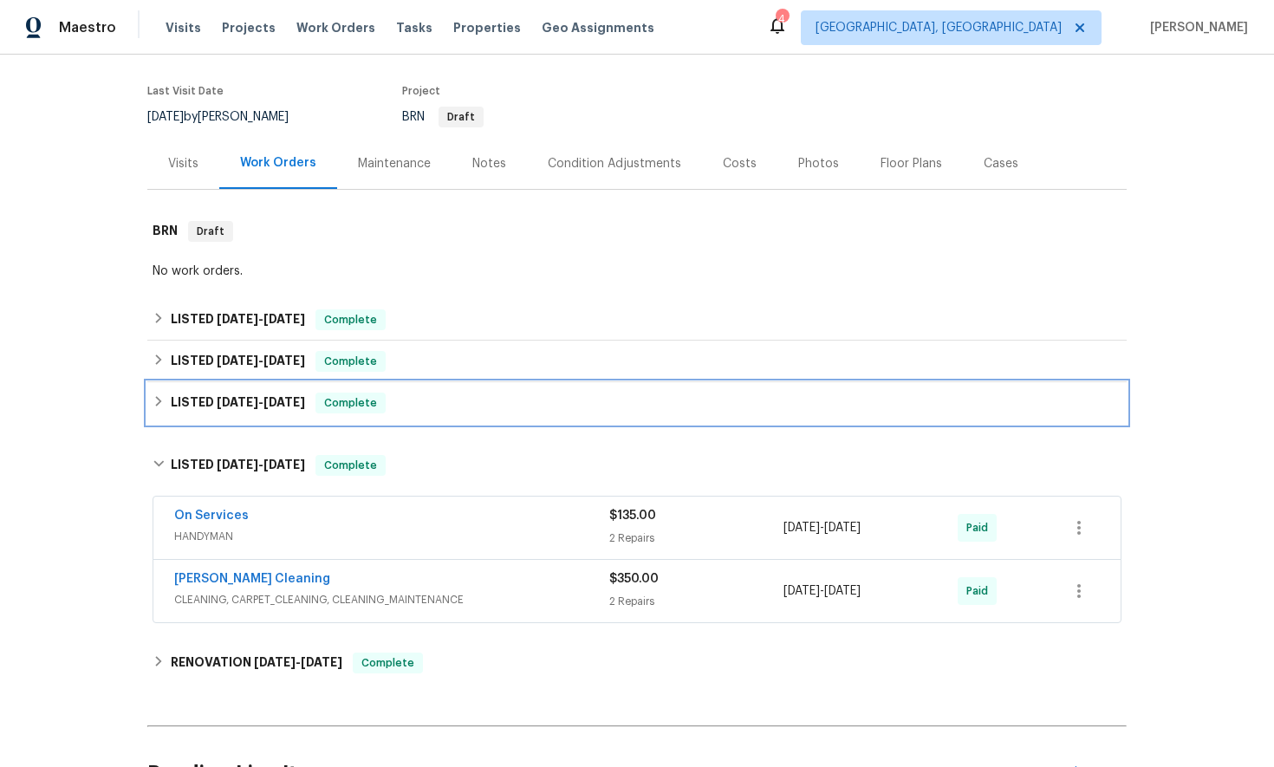
click at [157, 397] on icon at bounding box center [158, 401] width 12 height 12
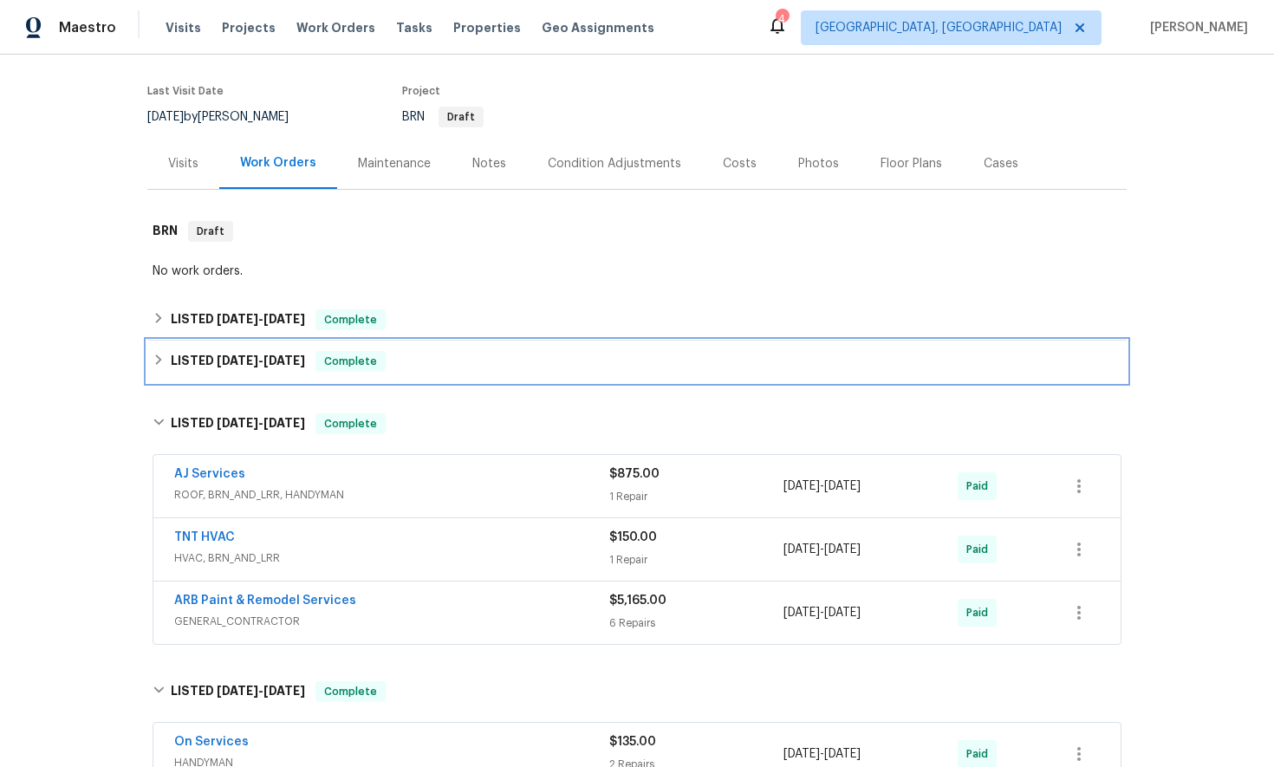
click at [153, 360] on icon at bounding box center [158, 360] width 12 height 12
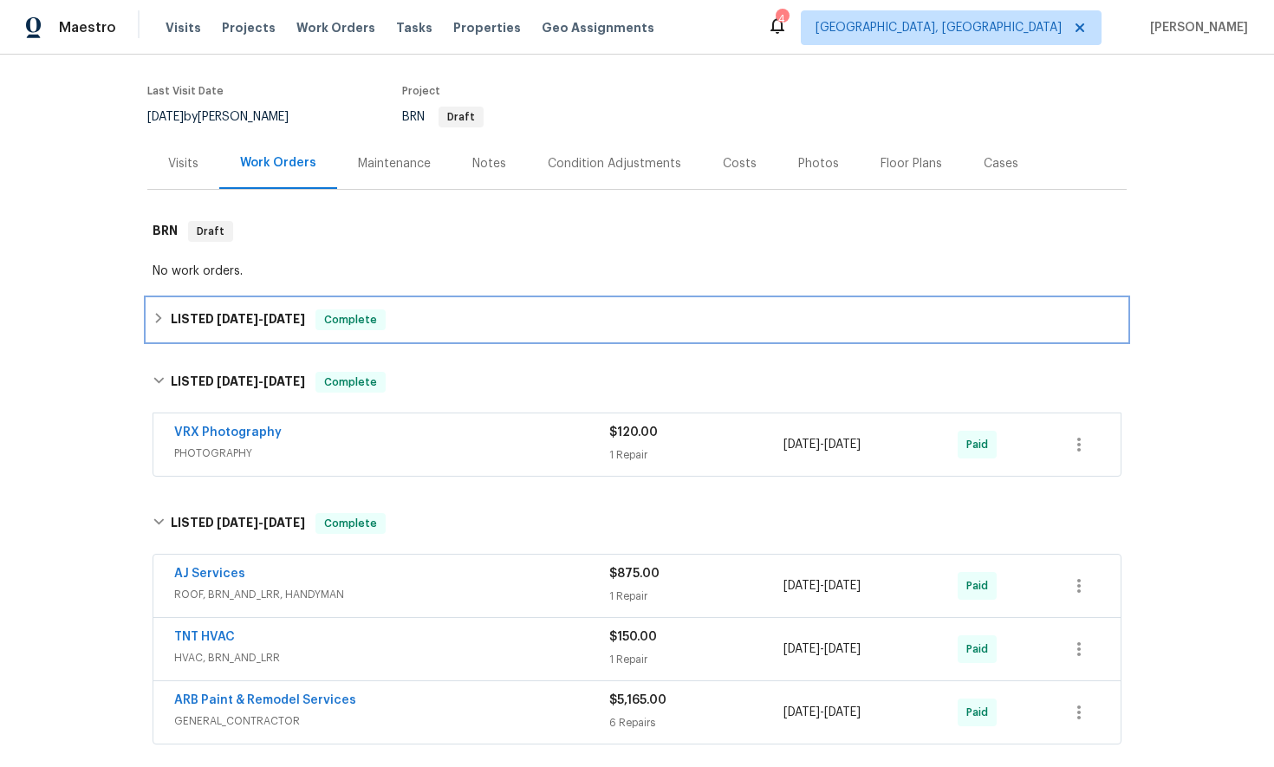
click at [163, 324] on icon at bounding box center [158, 318] width 12 height 12
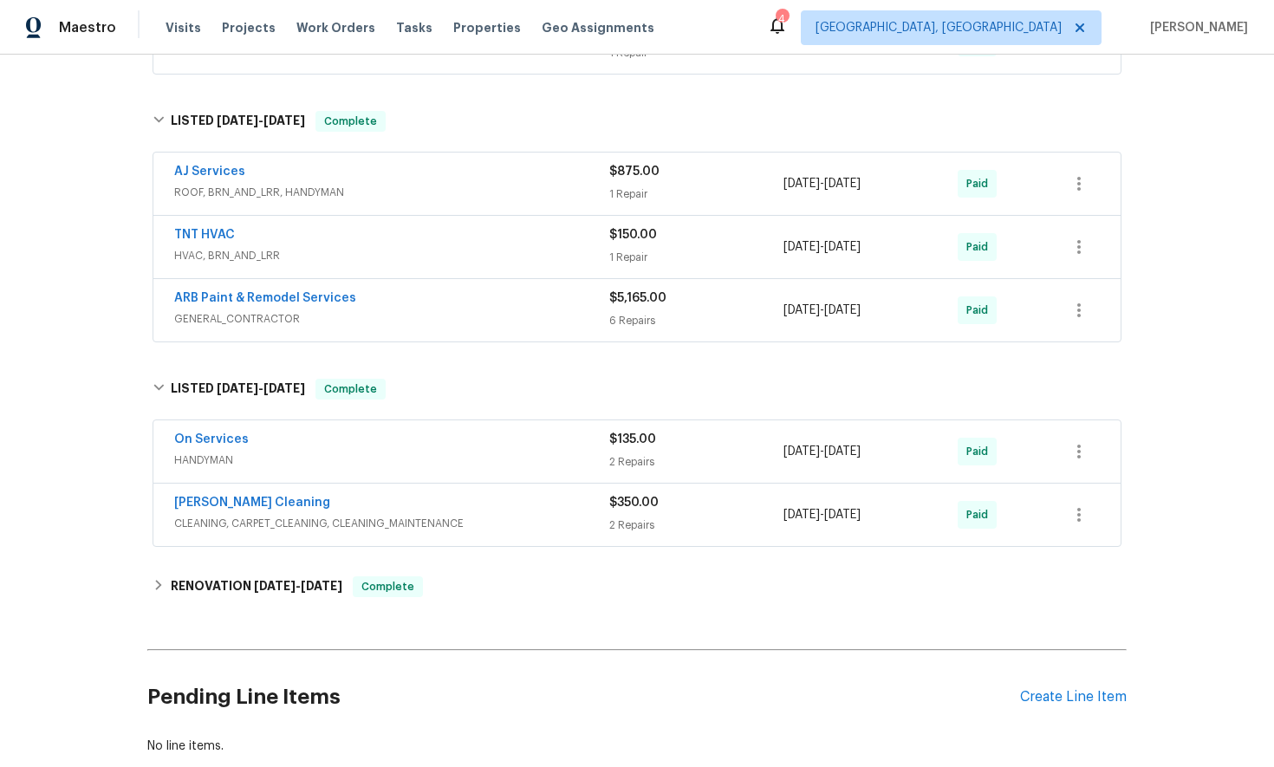
scroll to position [618, 0]
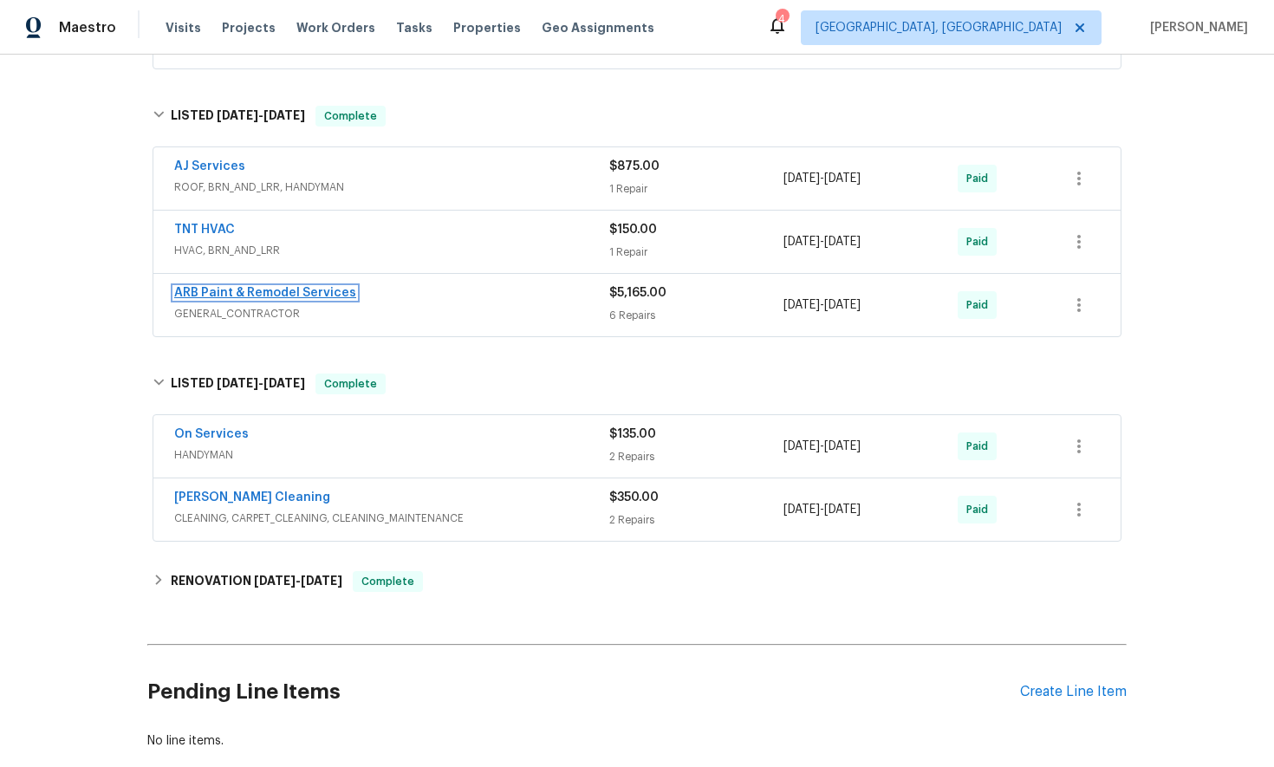
click at [242, 293] on link "ARB Paint & Remodel Services" at bounding box center [265, 293] width 182 height 12
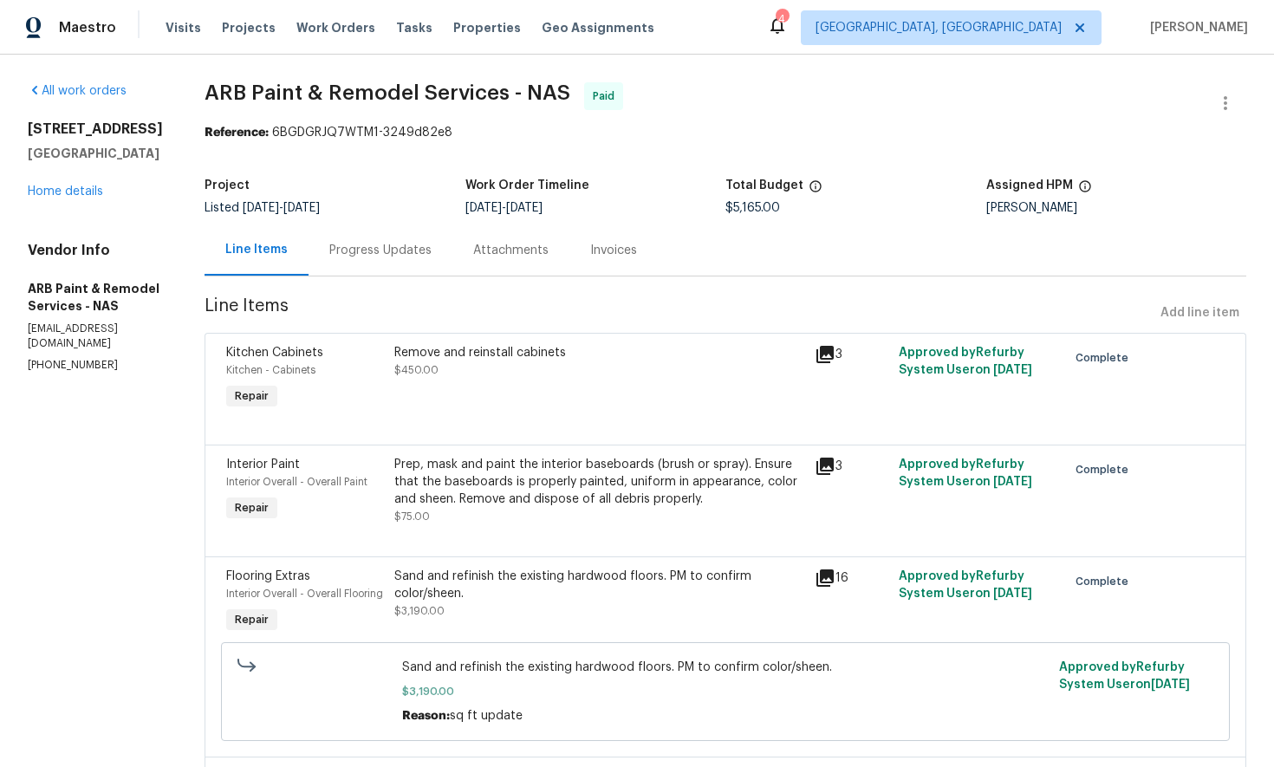
click at [382, 252] on div "Progress Updates" at bounding box center [380, 250] width 102 height 17
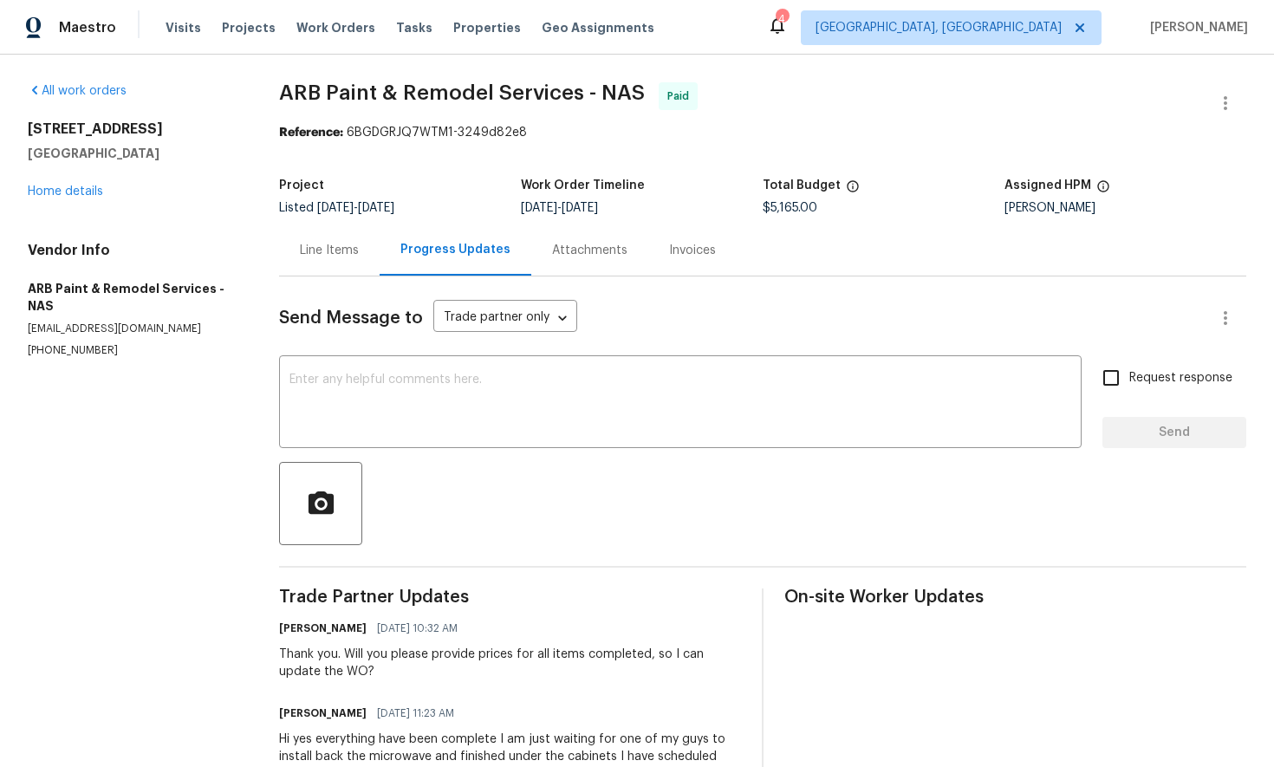
click at [317, 253] on div "Line Items" at bounding box center [329, 250] width 59 height 17
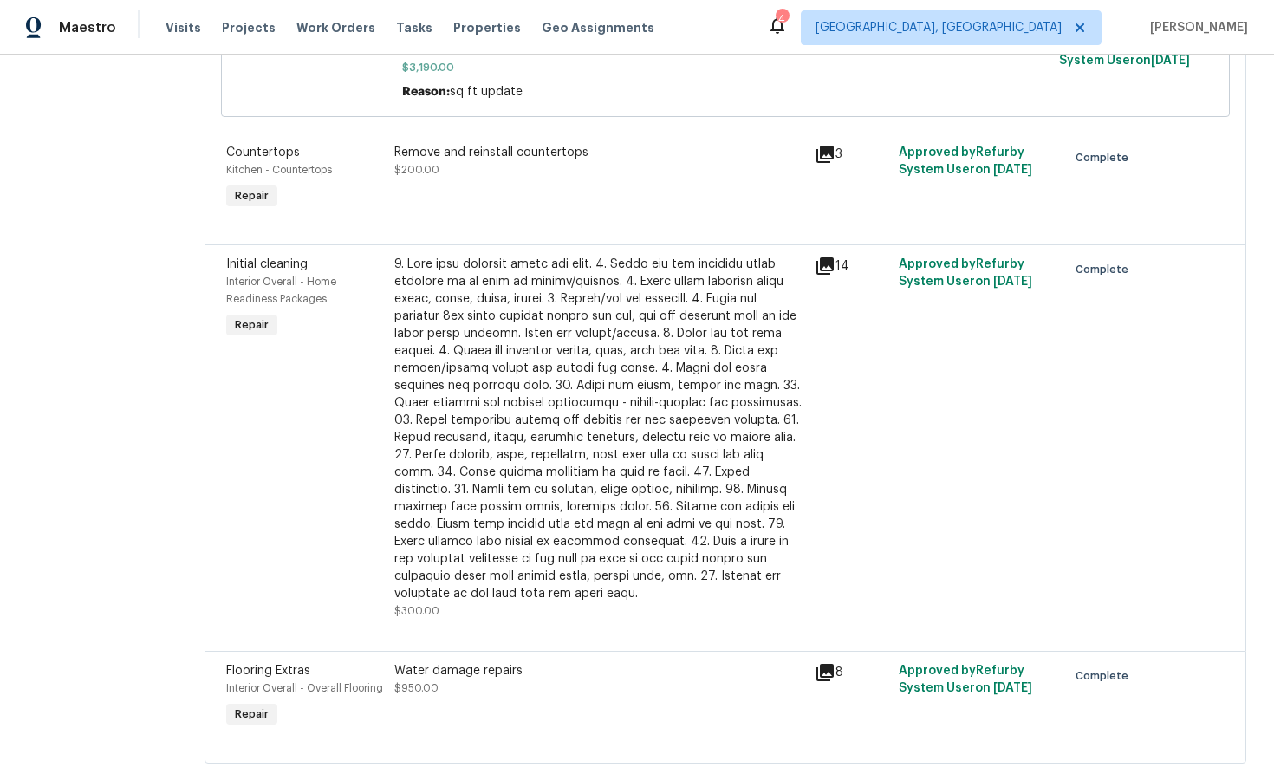
scroll to position [653, 0]
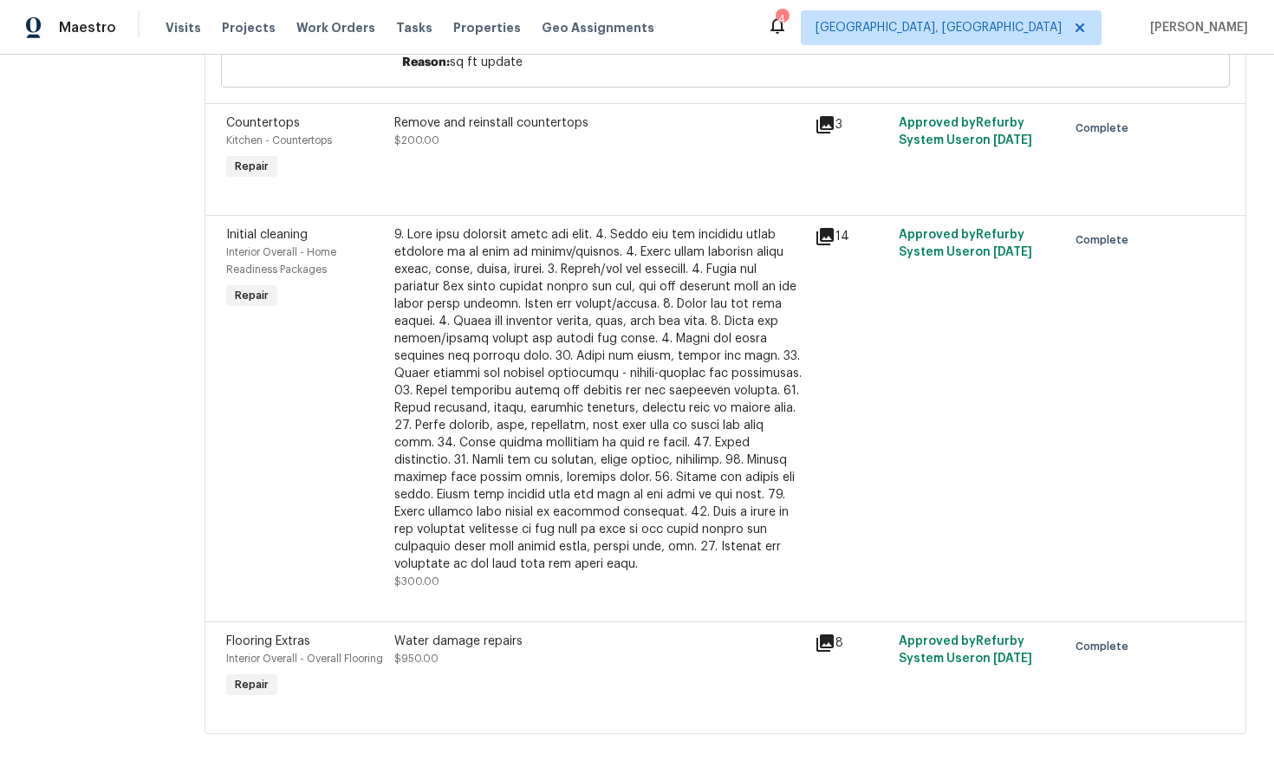
click at [820, 633] on icon at bounding box center [824, 643] width 21 height 21
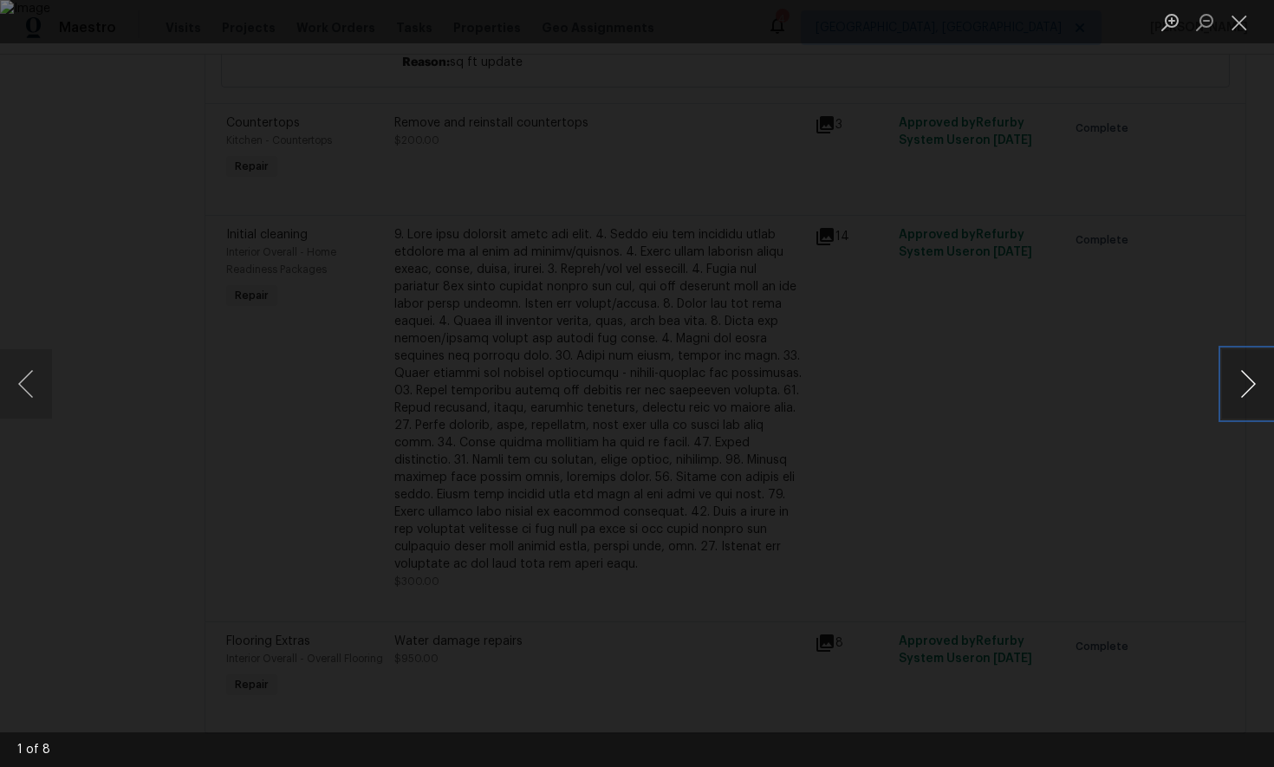
click at [1255, 386] on button "Next image" at bounding box center [1248, 383] width 52 height 69
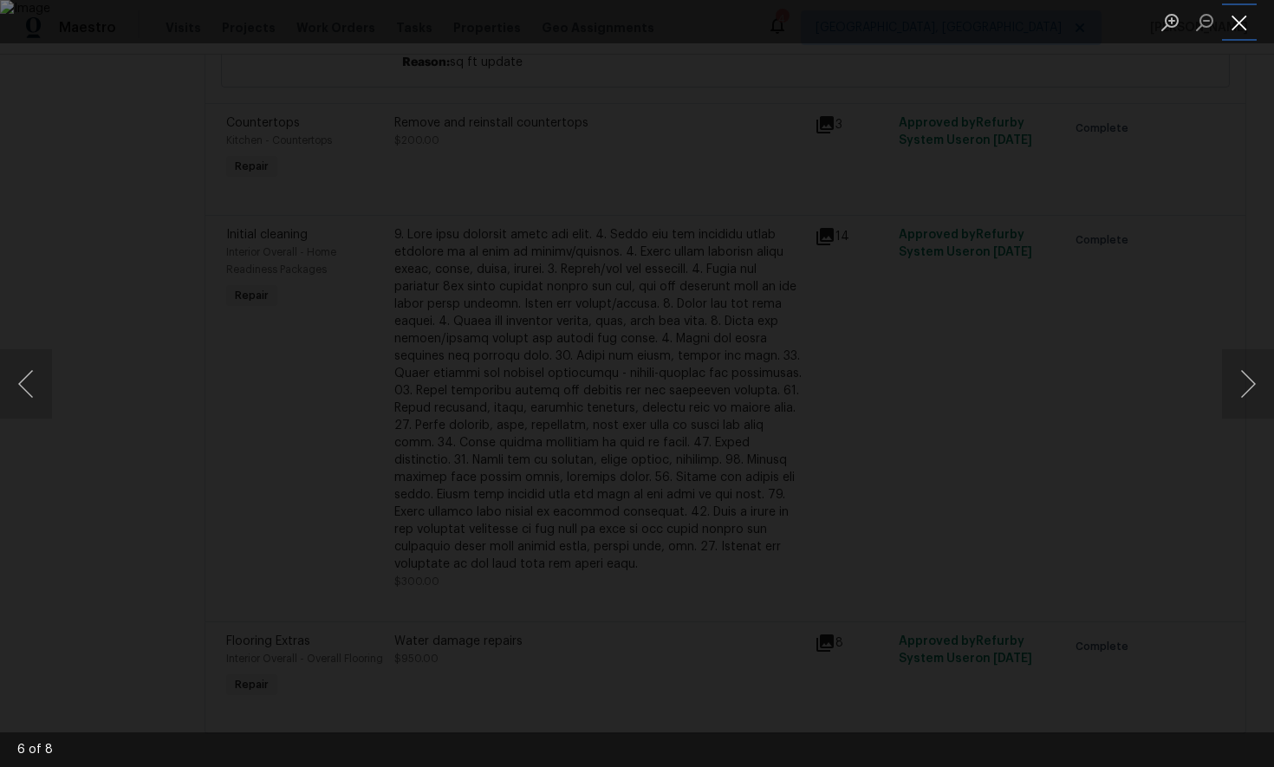
click at [1246, 23] on button "Close lightbox" at bounding box center [1239, 22] width 35 height 30
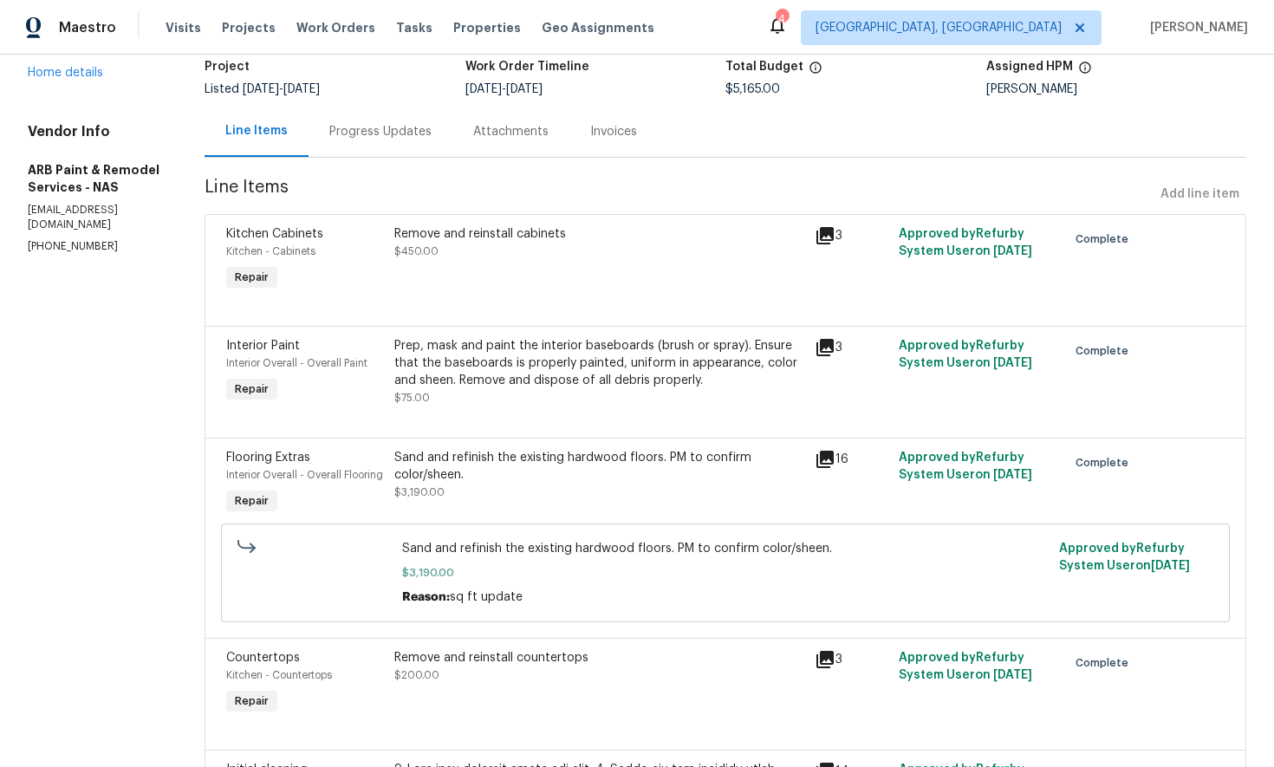
scroll to position [0, 0]
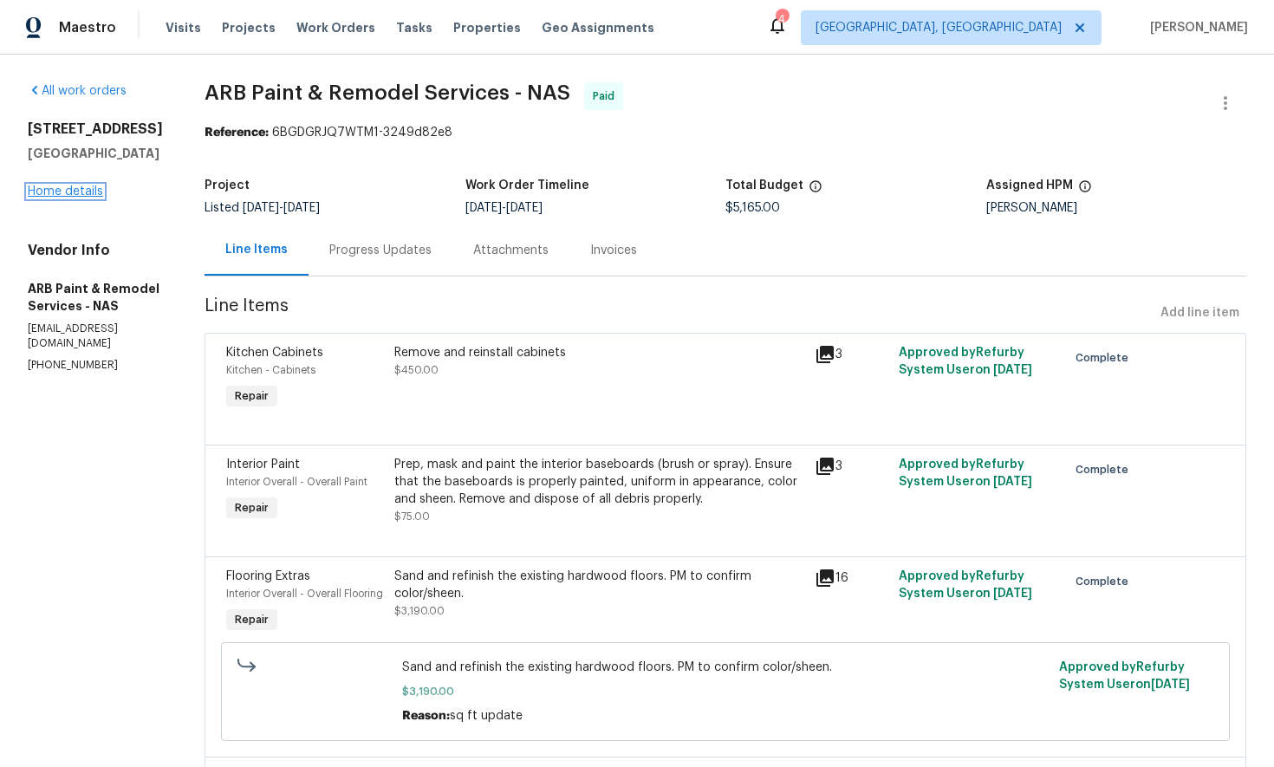
click at [68, 198] on link "Home details" at bounding box center [65, 191] width 75 height 12
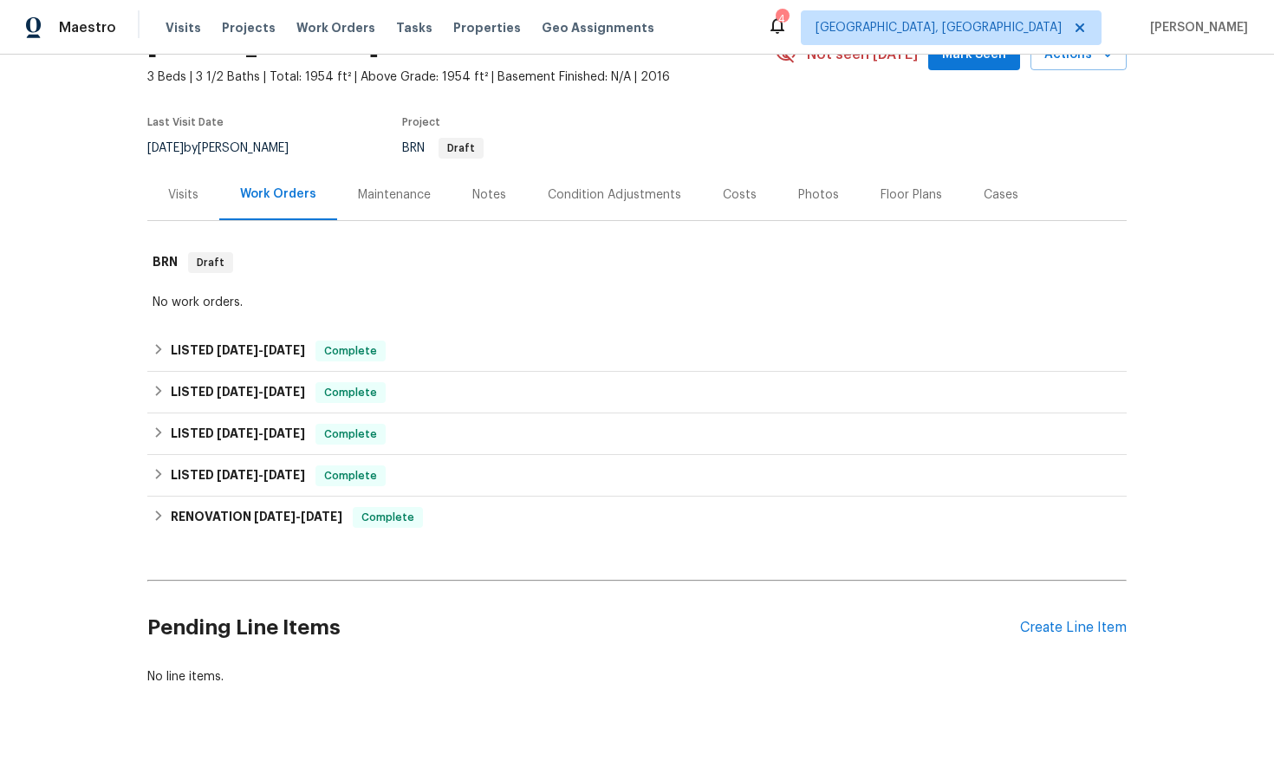
scroll to position [107, 0]
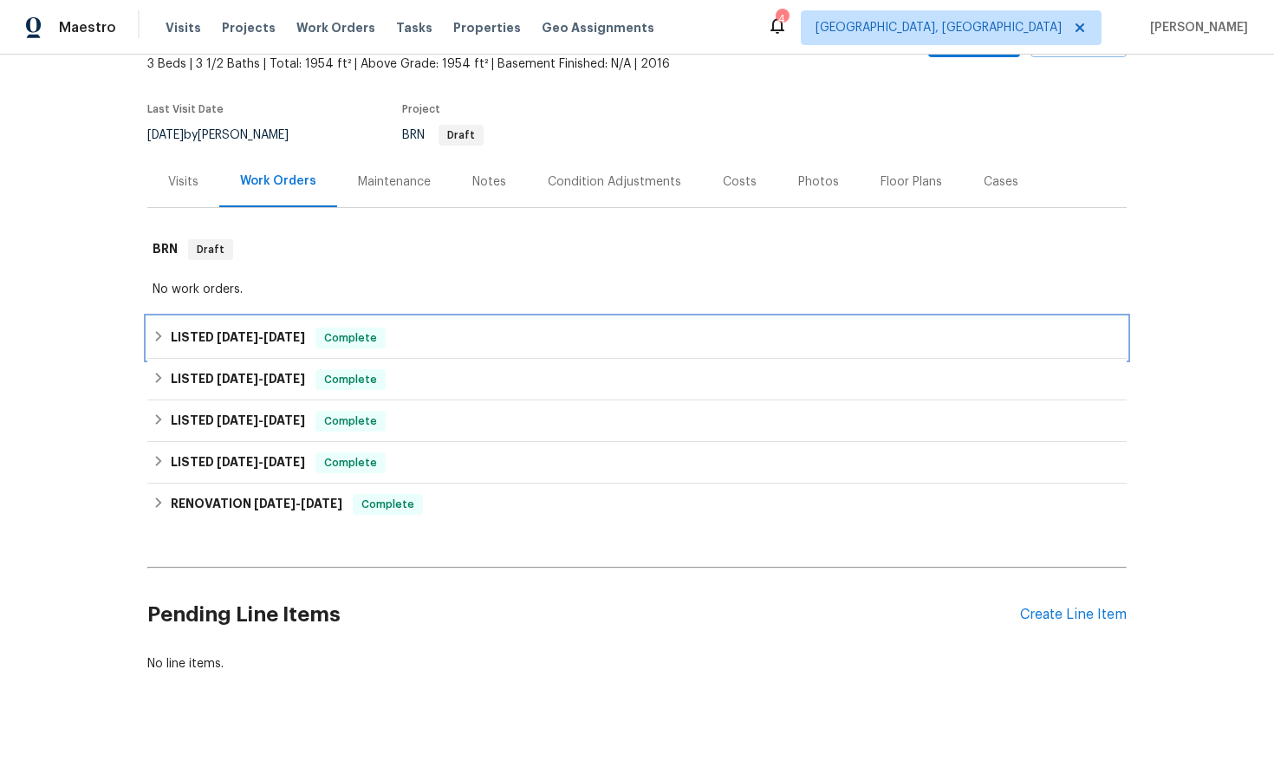
click at [147, 337] on div "LISTED 5/1/25 - 5/6/25 Complete" at bounding box center [636, 338] width 979 height 42
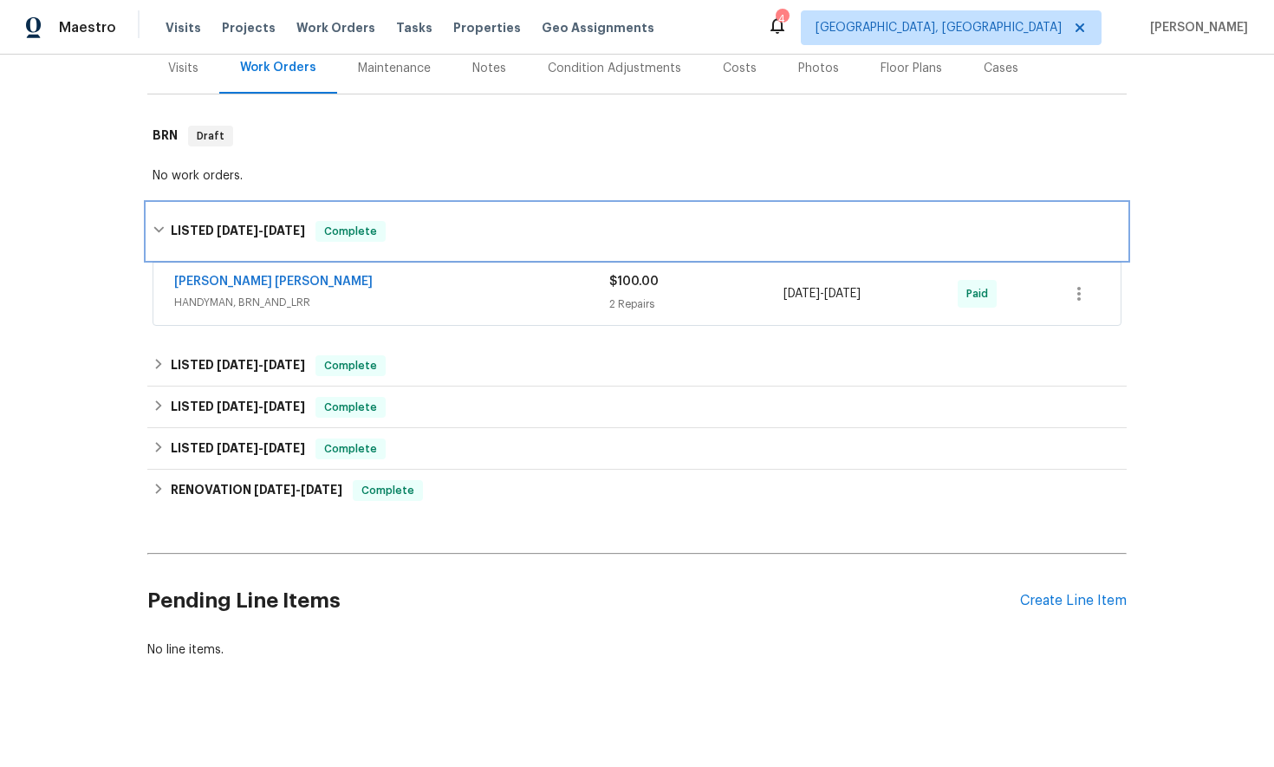
scroll to position [230, 0]
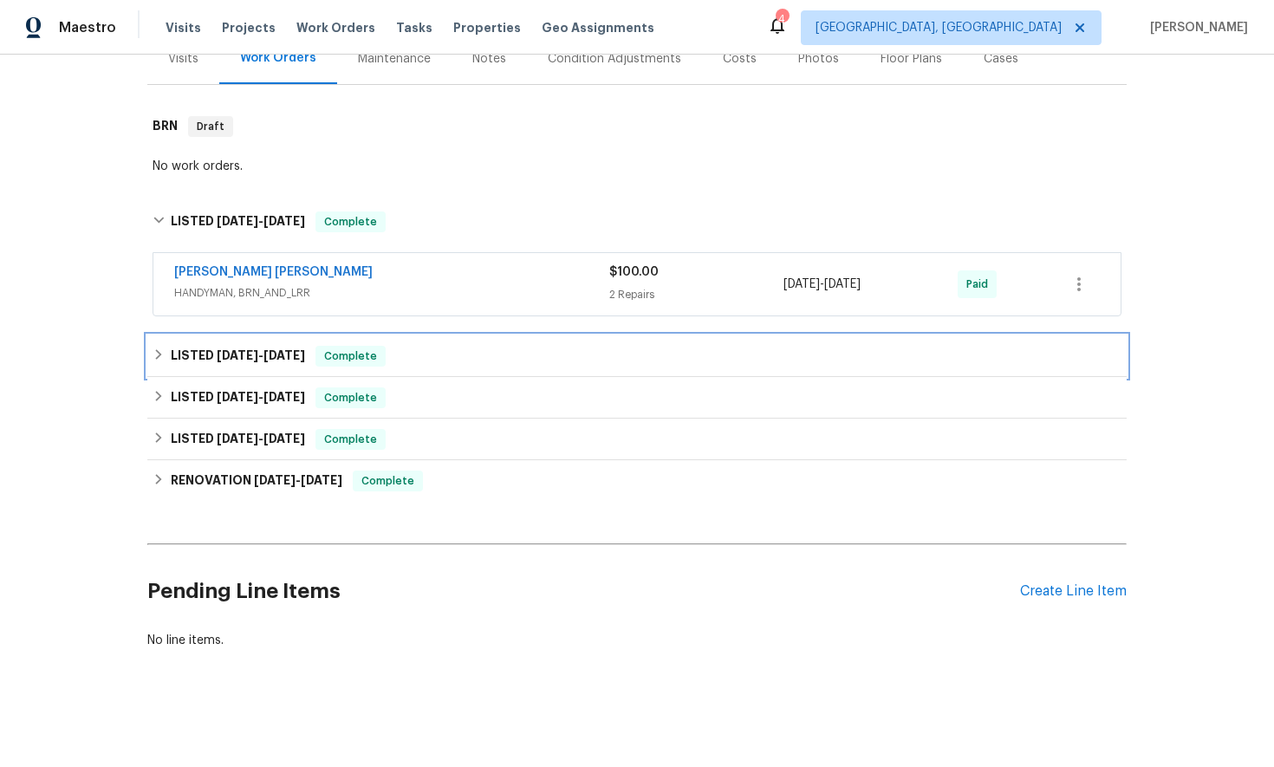
click at [154, 353] on icon at bounding box center [158, 354] width 12 height 12
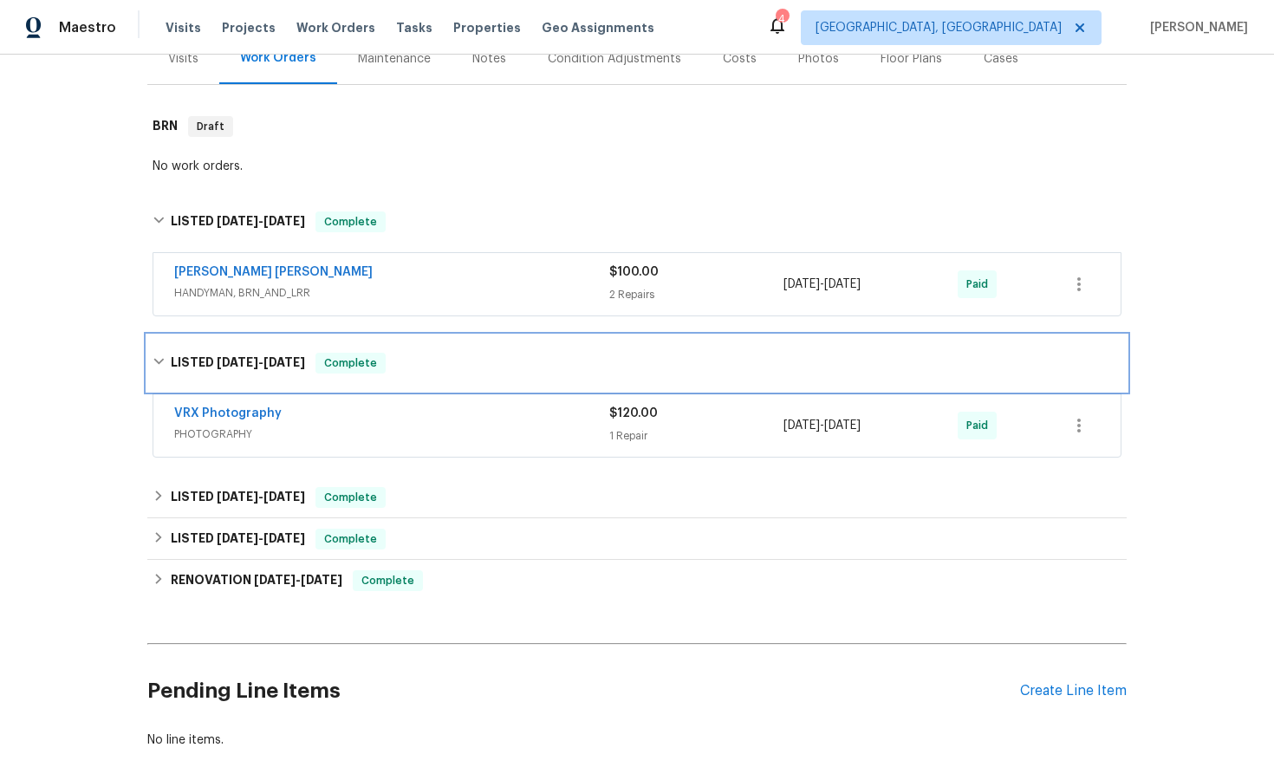
scroll to position [329, 0]
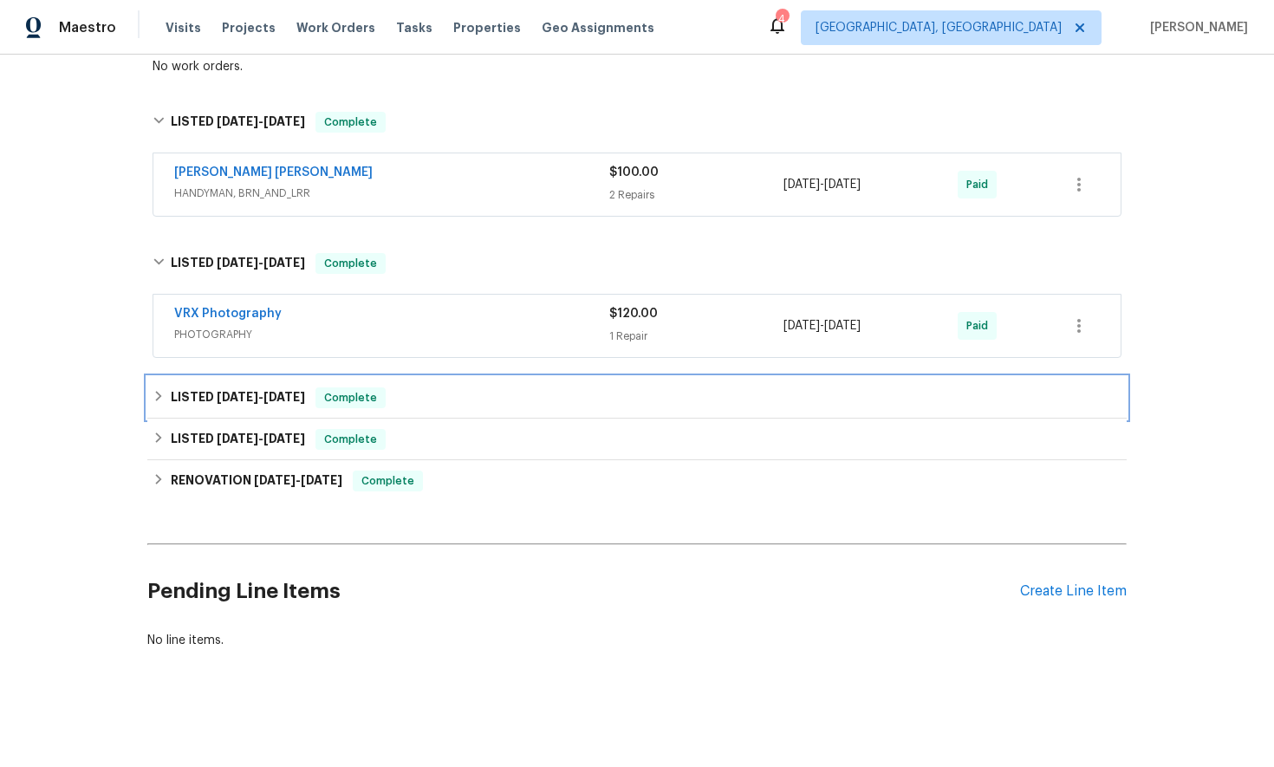
click at [159, 399] on icon at bounding box center [158, 396] width 12 height 12
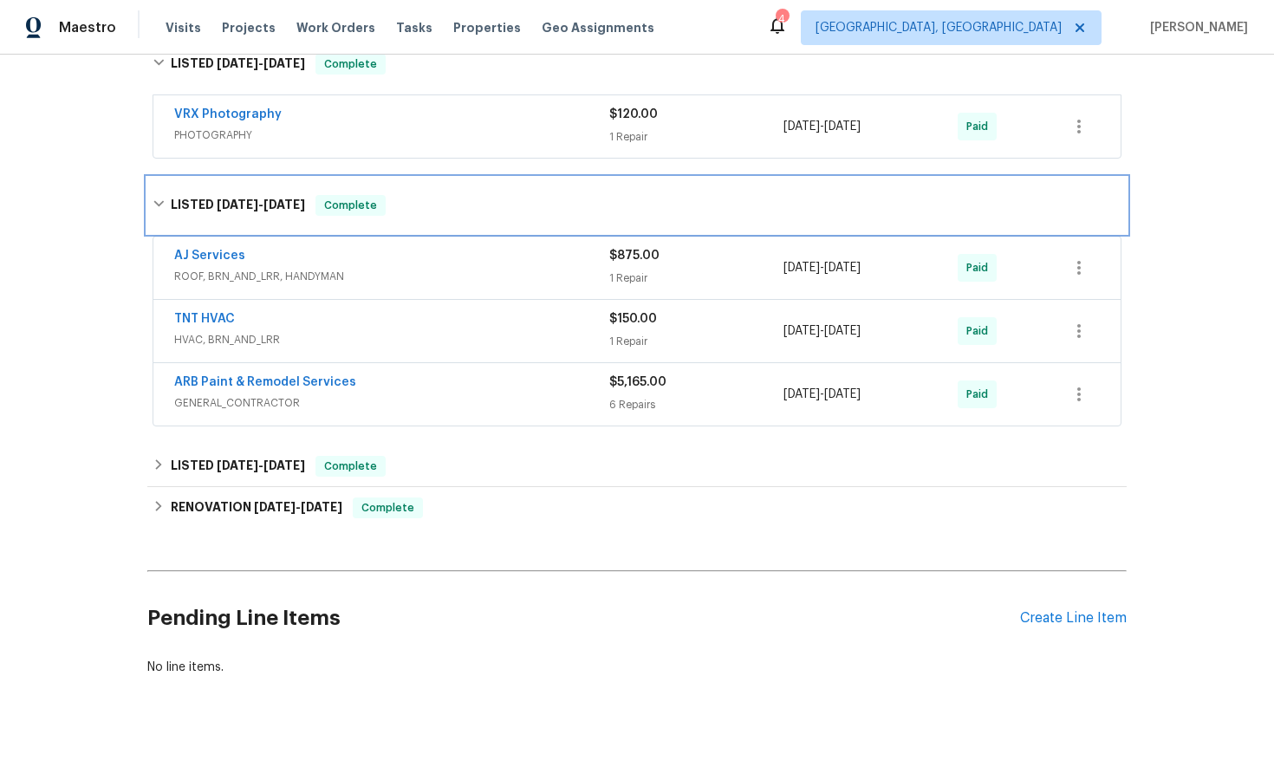
scroll to position [555, 0]
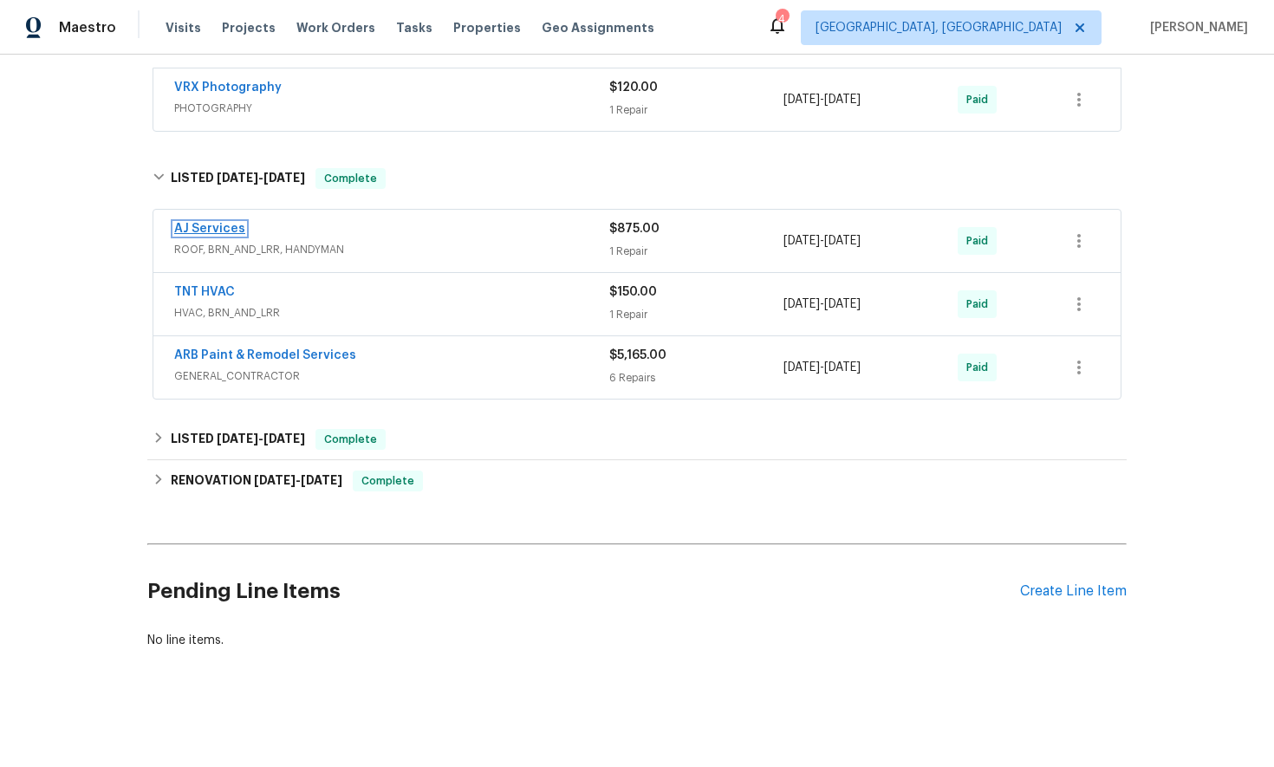
click at [213, 229] on link "AJ Services" at bounding box center [209, 229] width 71 height 12
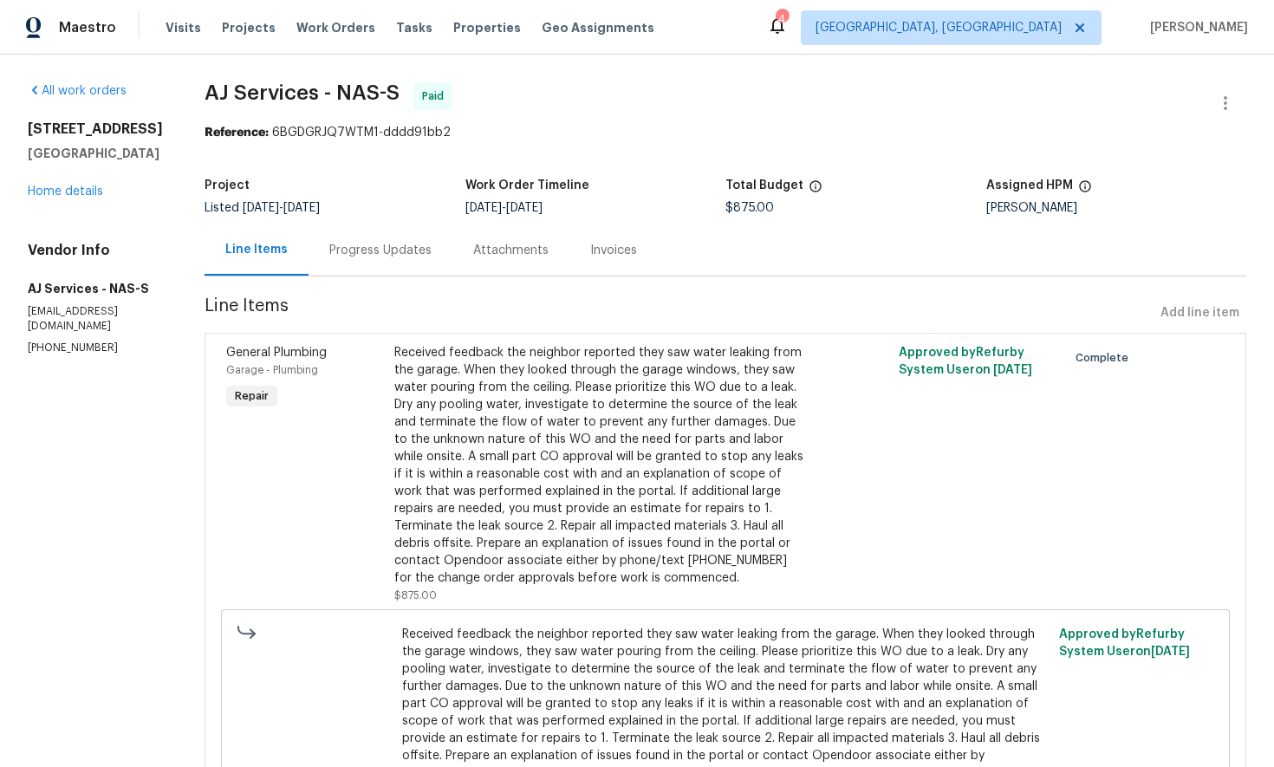
click at [351, 247] on div "Progress Updates" at bounding box center [380, 250] width 102 height 17
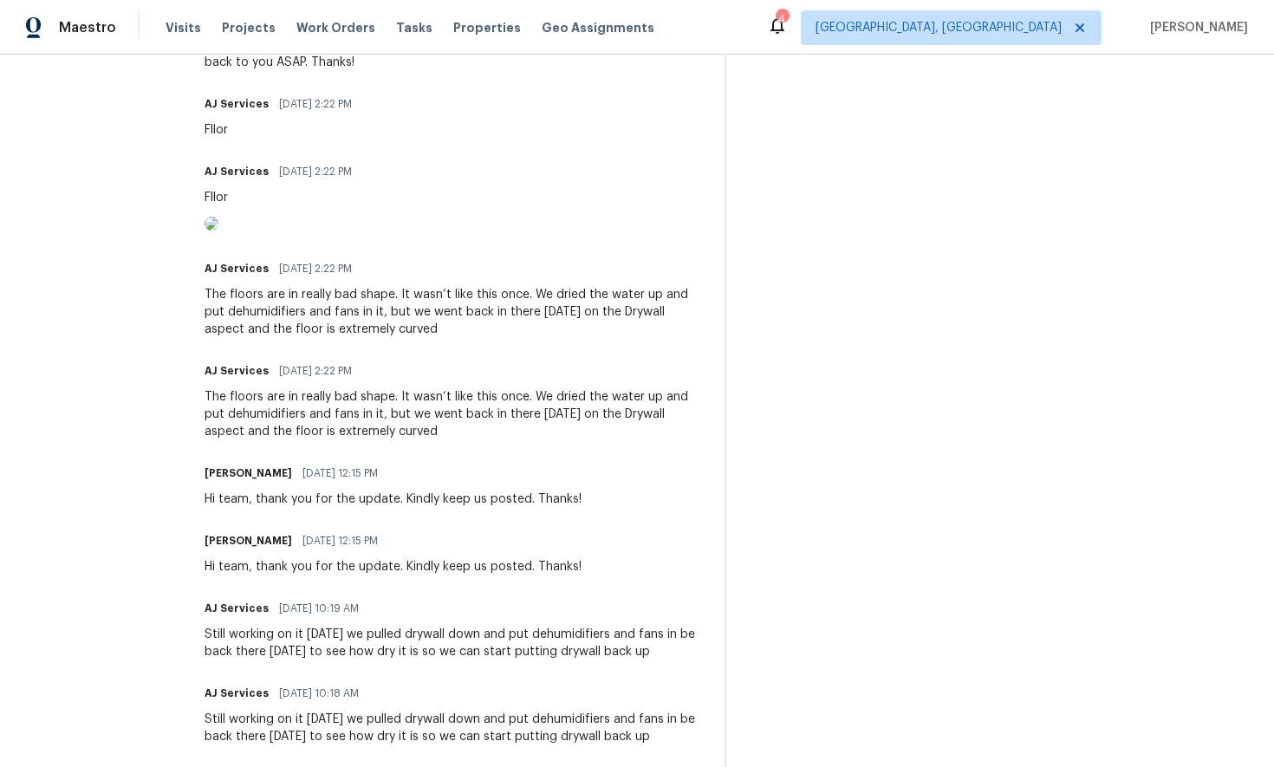
scroll to position [1726, 0]
click at [218, 231] on img at bounding box center [211, 224] width 14 height 14
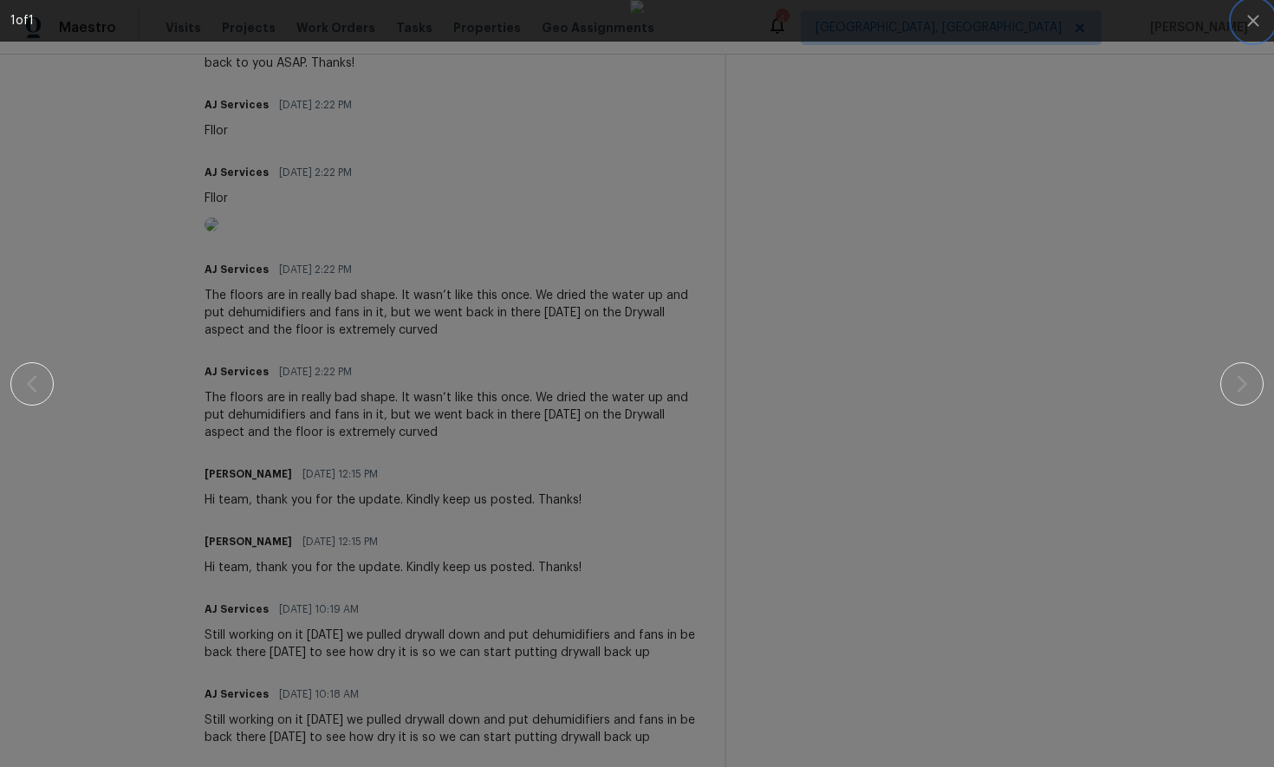
click at [1253, 20] on icon "button" at bounding box center [1252, 20] width 11 height 11
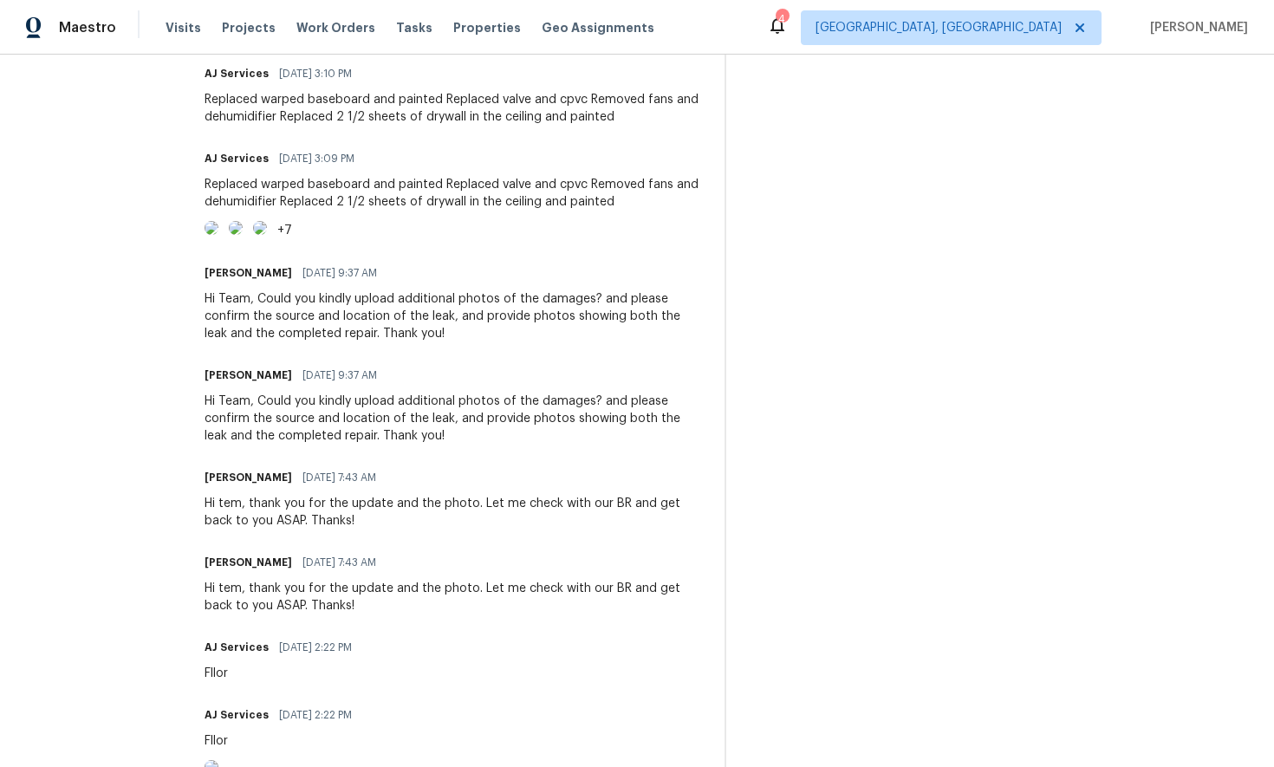
scroll to position [1172, 0]
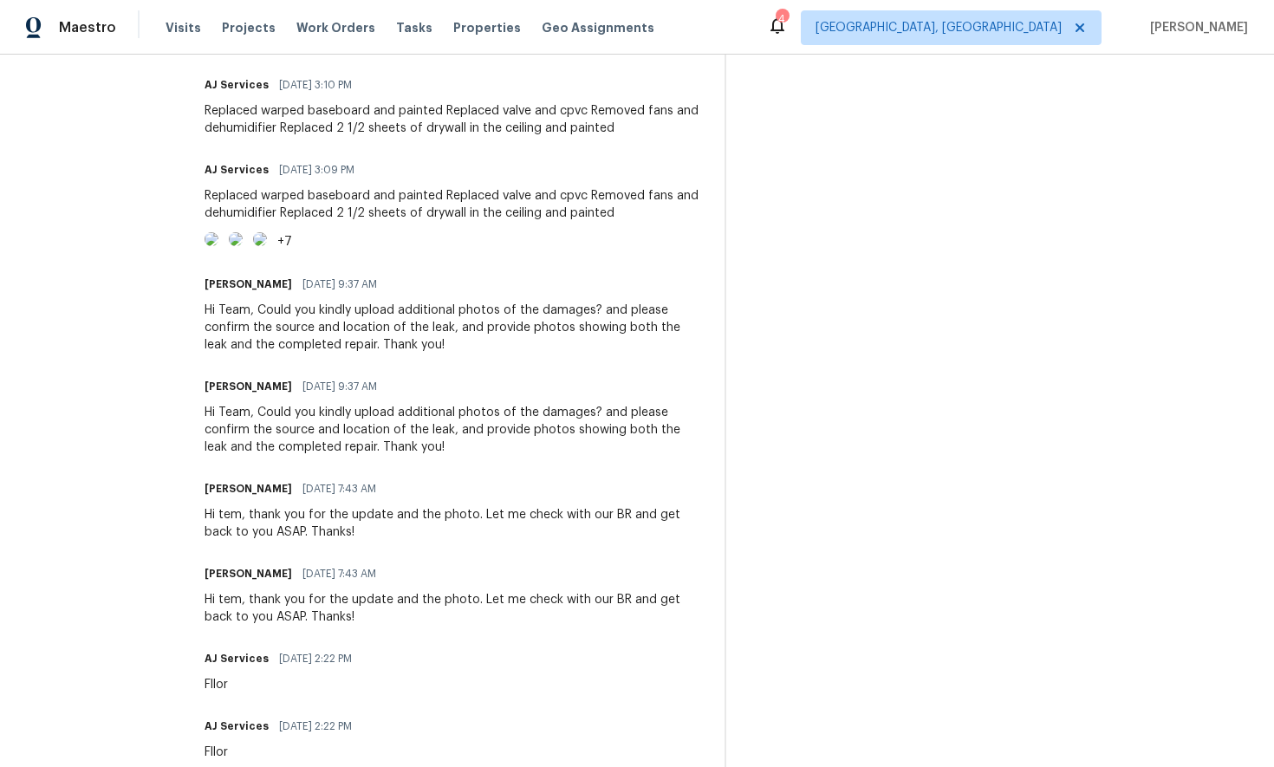
click at [218, 246] on img at bounding box center [211, 239] width 14 height 14
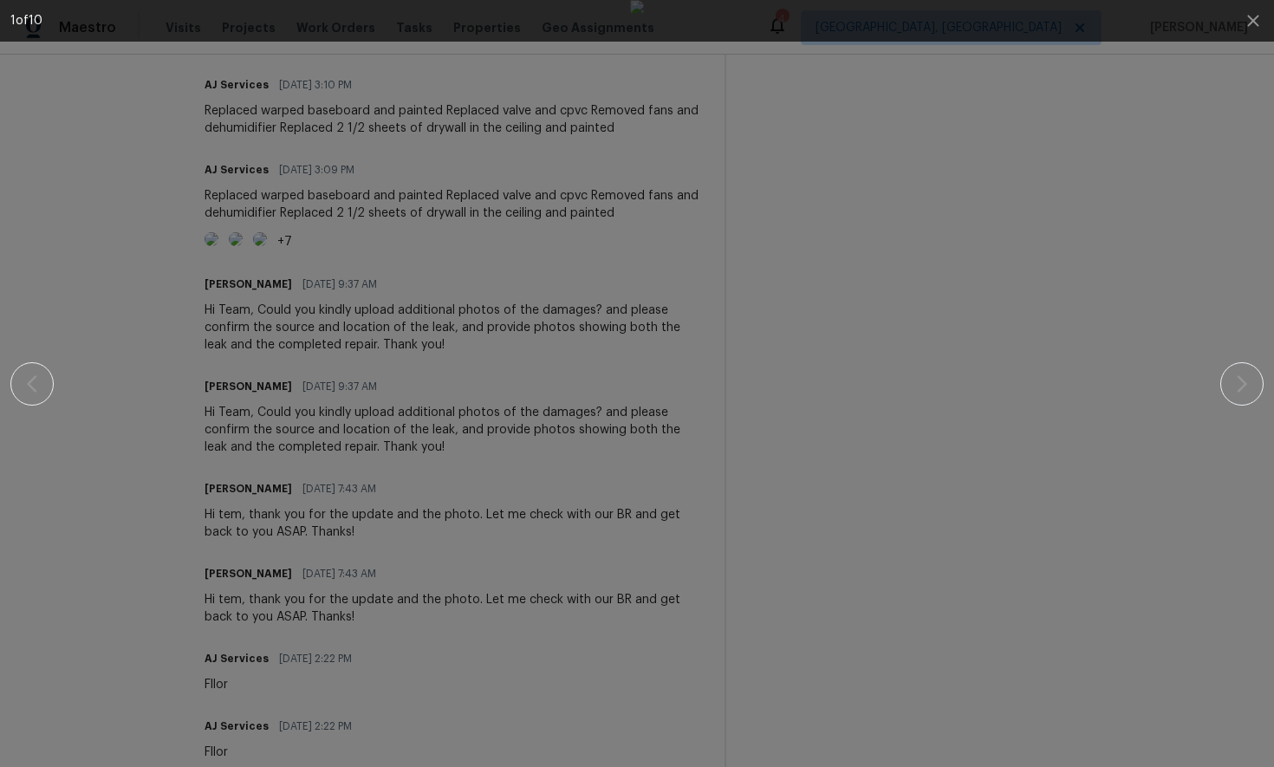
click at [644, 66] on img at bounding box center [637, 383] width 14 height 767
click at [1256, 17] on icon "button" at bounding box center [1252, 20] width 11 height 11
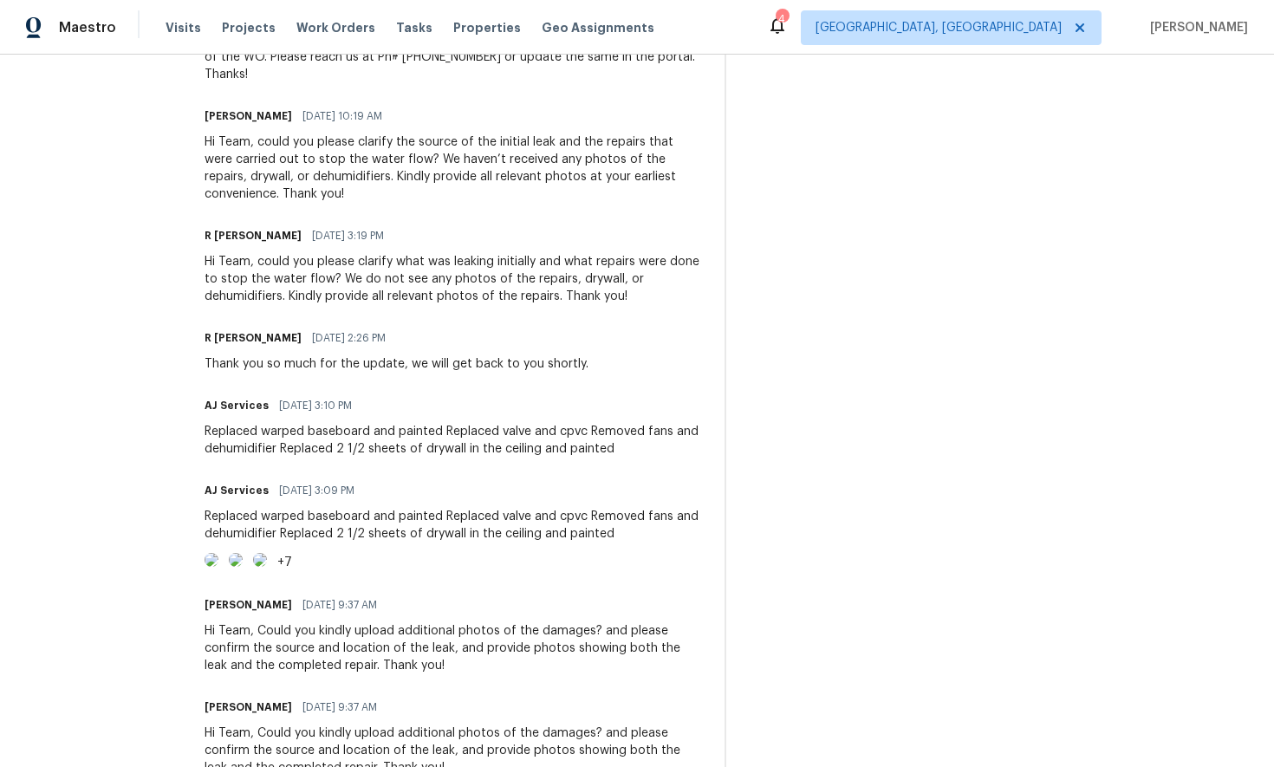
scroll to position [854, 0]
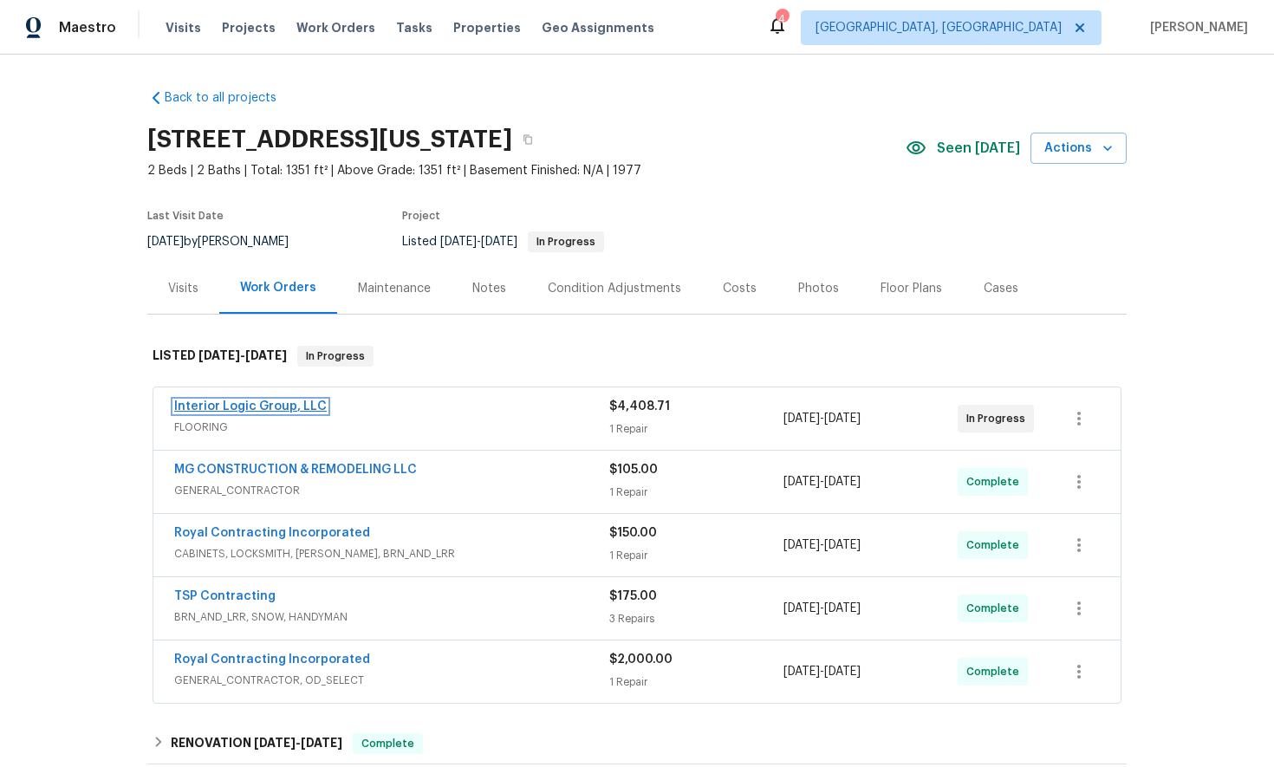
click at [276, 405] on link "Interior Logic Group, LLC" at bounding box center [250, 406] width 152 height 12
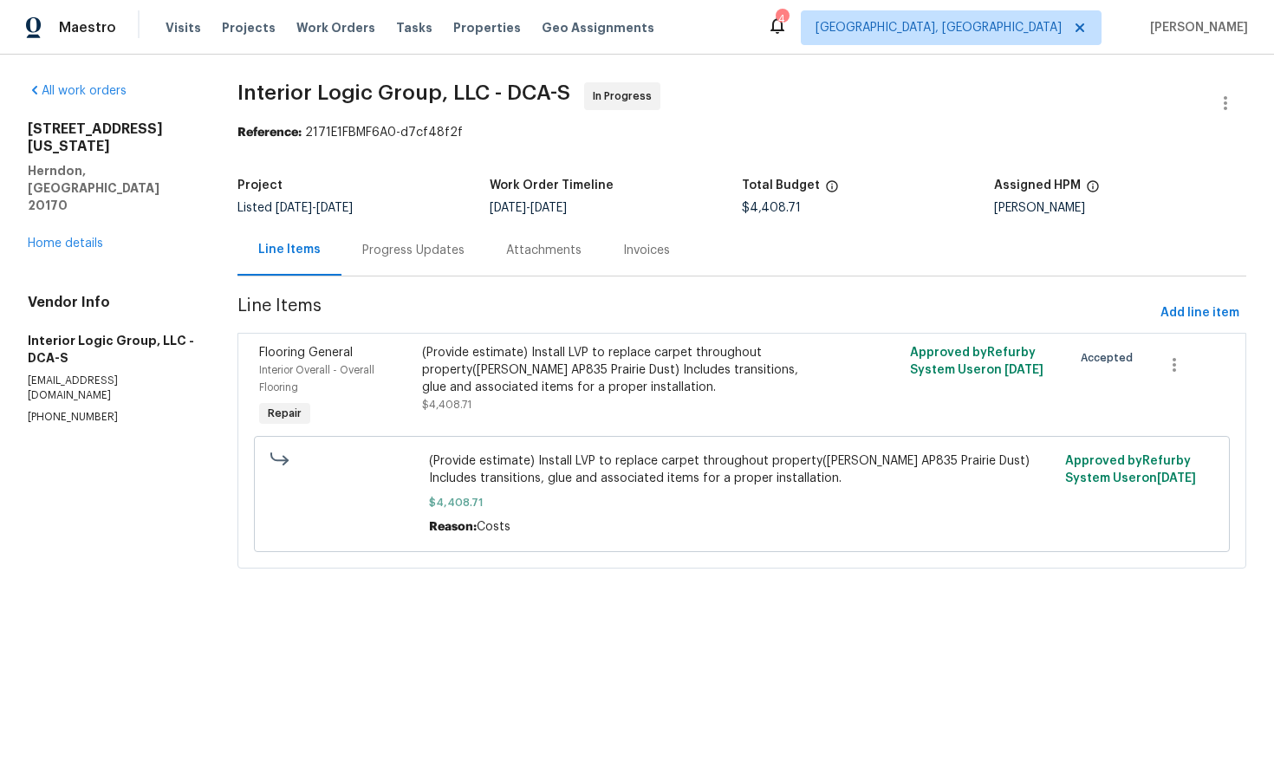
click at [403, 254] on div "Progress Updates" at bounding box center [413, 250] width 102 height 17
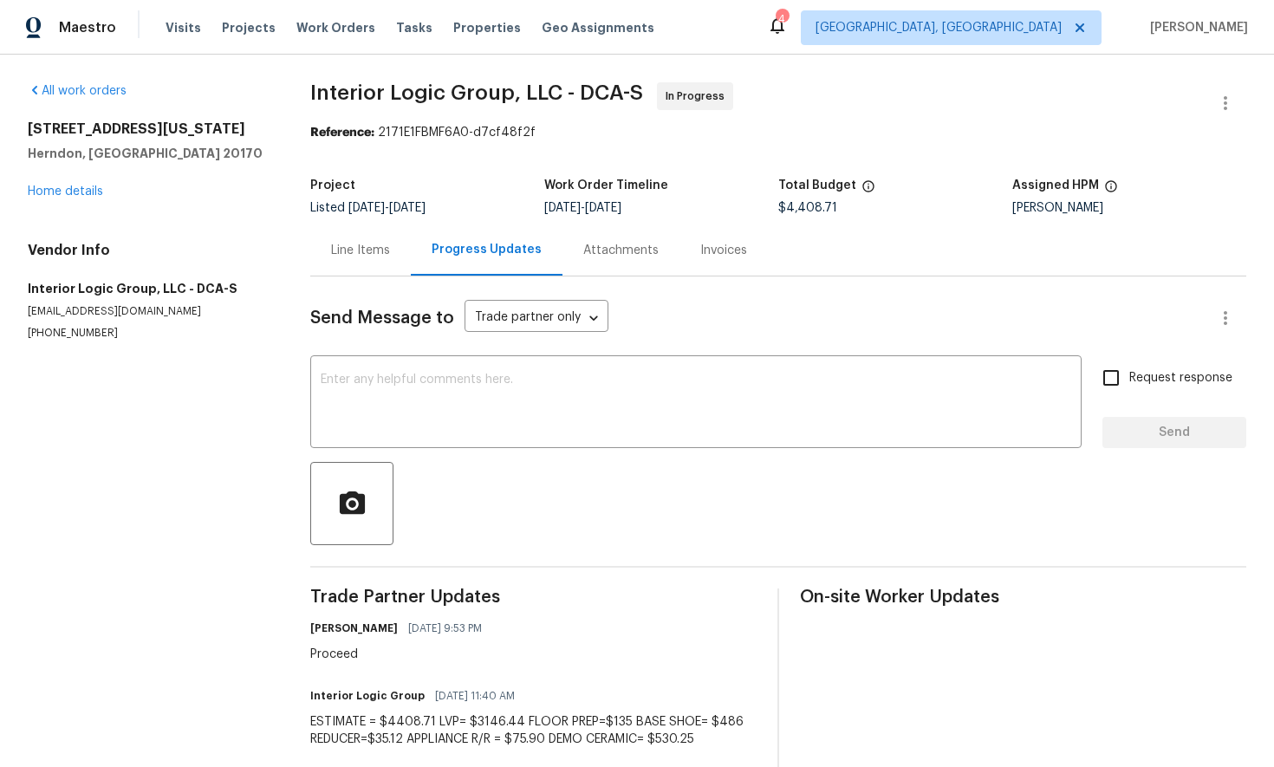
scroll to position [1, 0]
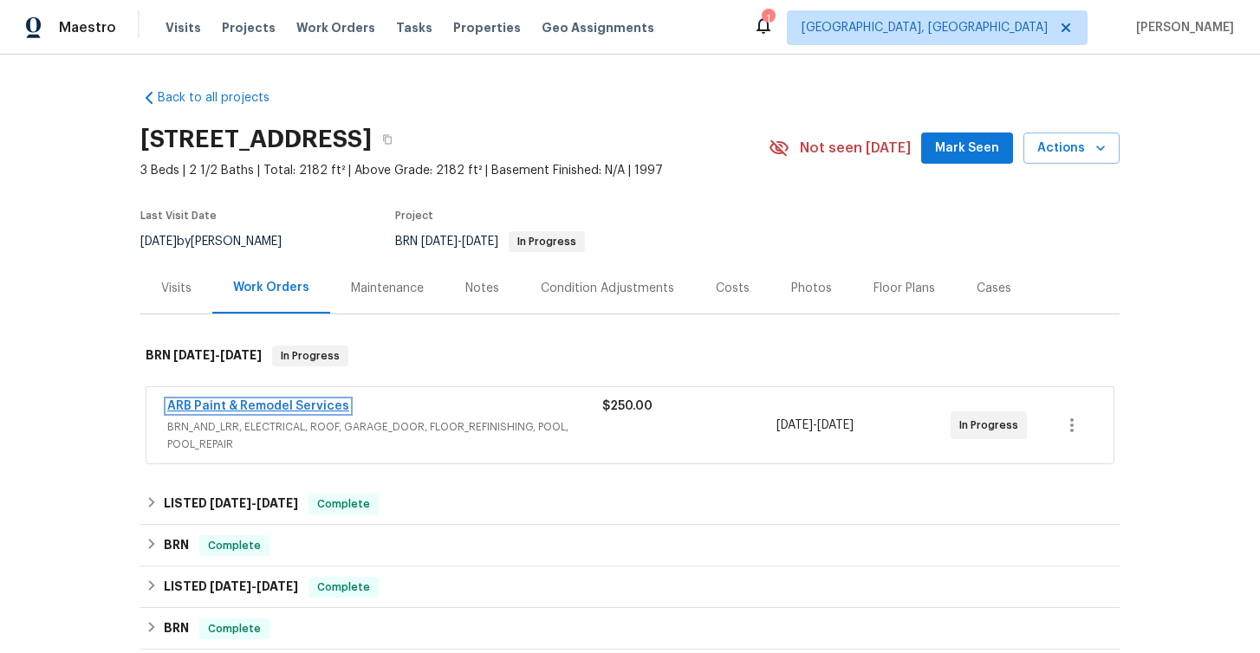
click at [318, 404] on link "ARB Paint & Remodel Services" at bounding box center [258, 406] width 182 height 12
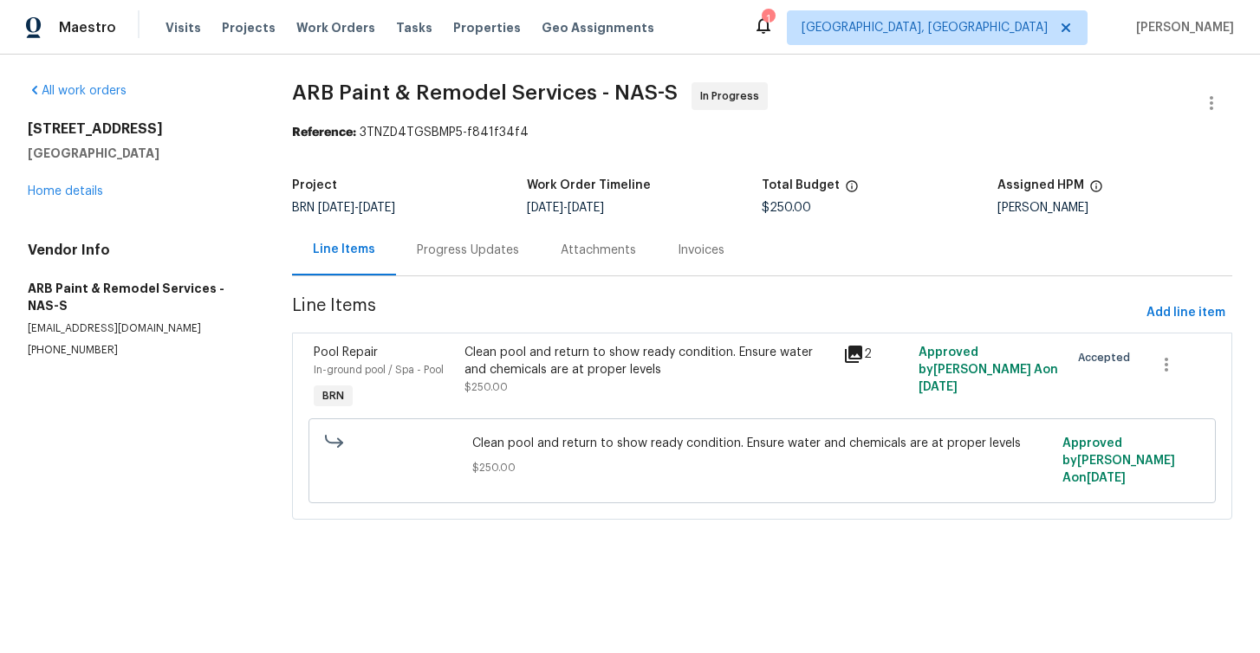
click at [462, 252] on div "Progress Updates" at bounding box center [468, 250] width 102 height 17
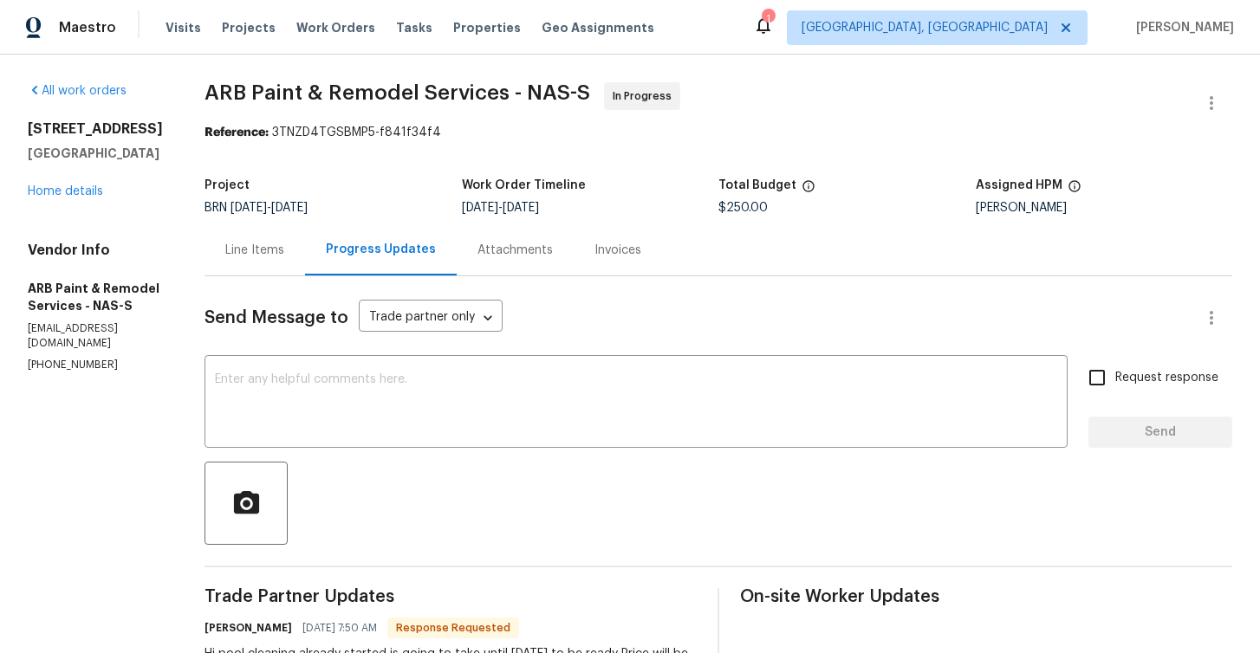
click at [244, 243] on div "Line Items" at bounding box center [254, 250] width 59 height 17
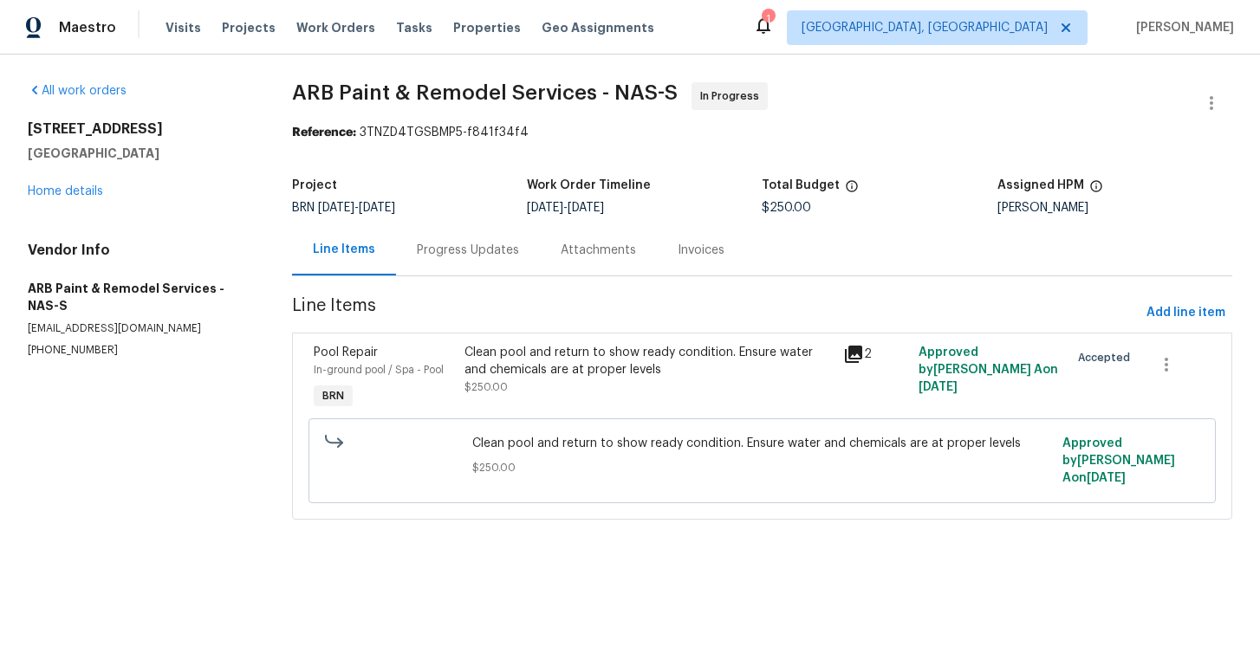
click at [853, 353] on icon at bounding box center [853, 354] width 17 height 17
